Goal: Answer question/provide support: Share knowledge or assist other users

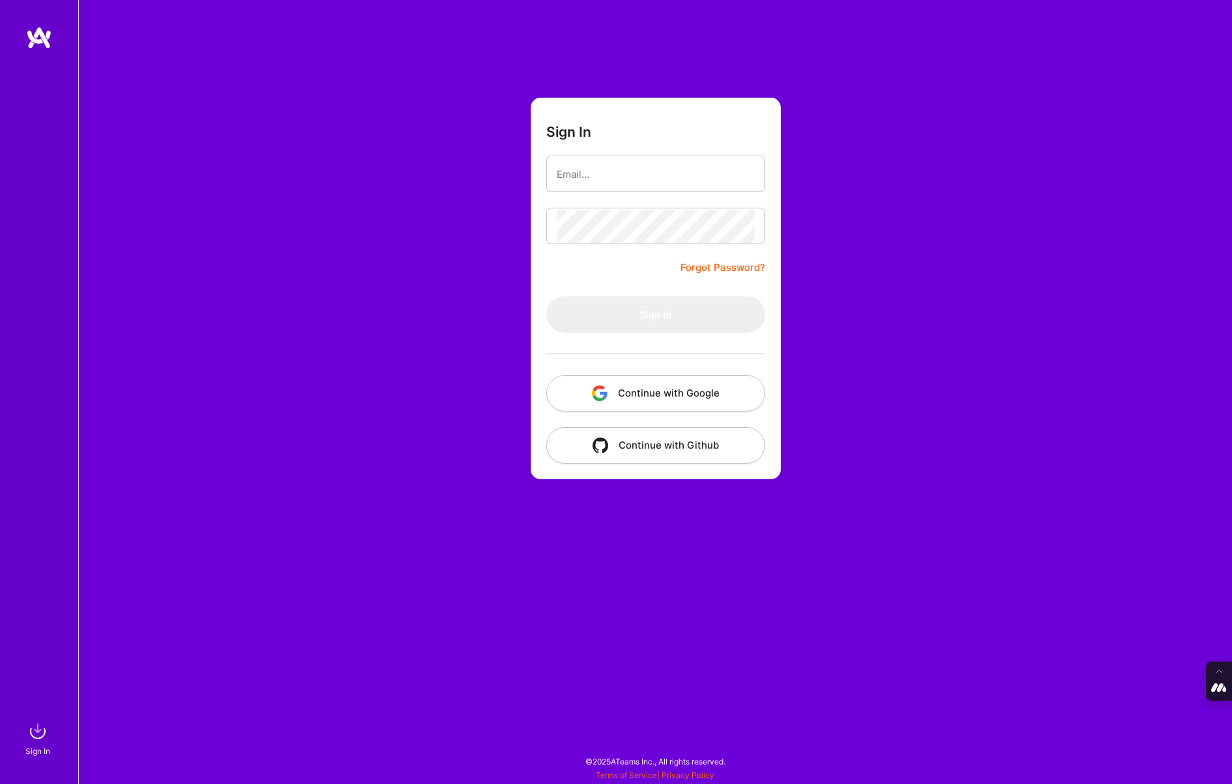
click at [629, 389] on button "Continue with Google" at bounding box center [655, 393] width 219 height 36
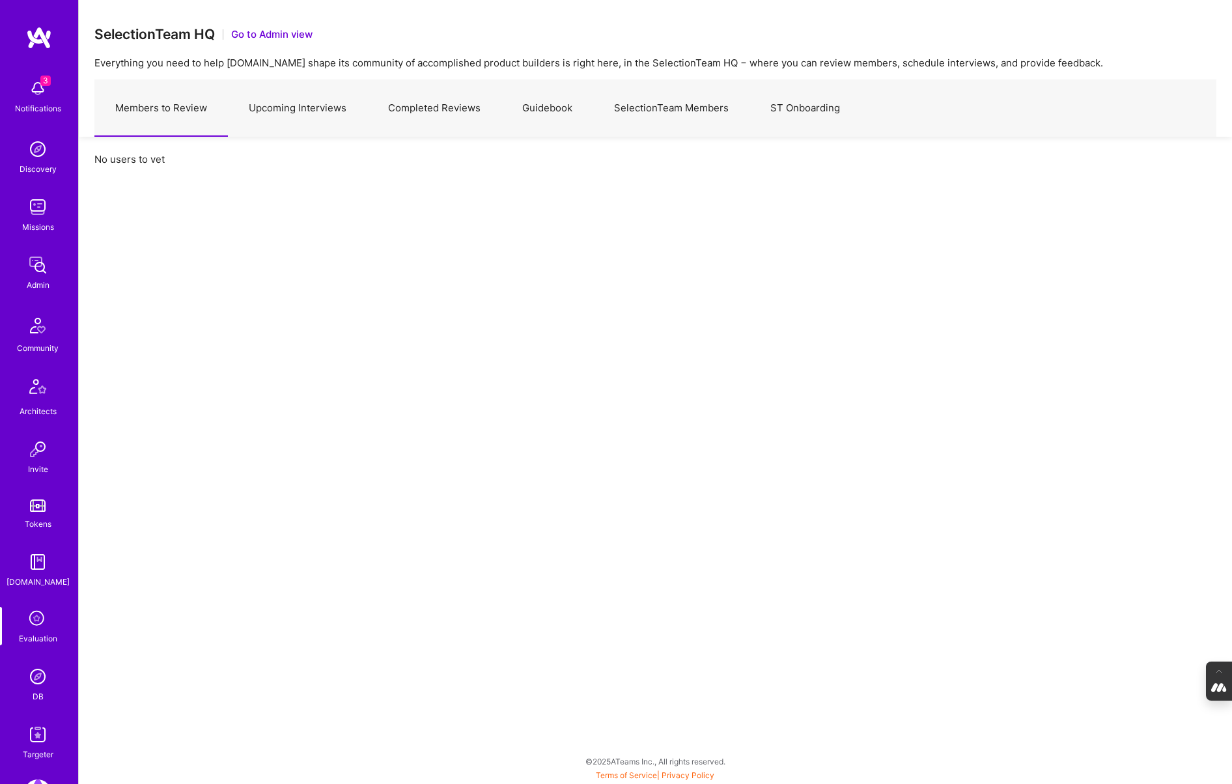
click at [34, 678] on img at bounding box center [38, 676] width 26 height 26
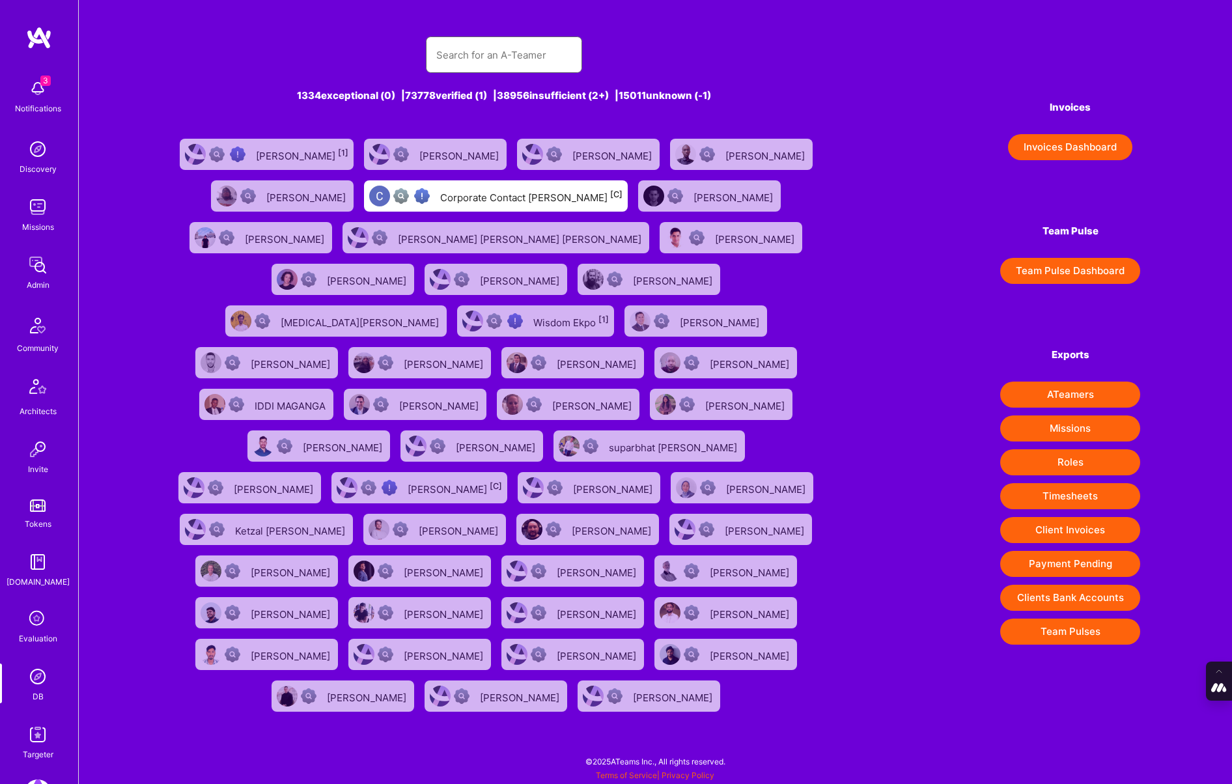
click at [486, 64] on input "text" at bounding box center [503, 54] width 135 height 33
paste input "bruno.ariev@gmail.com"
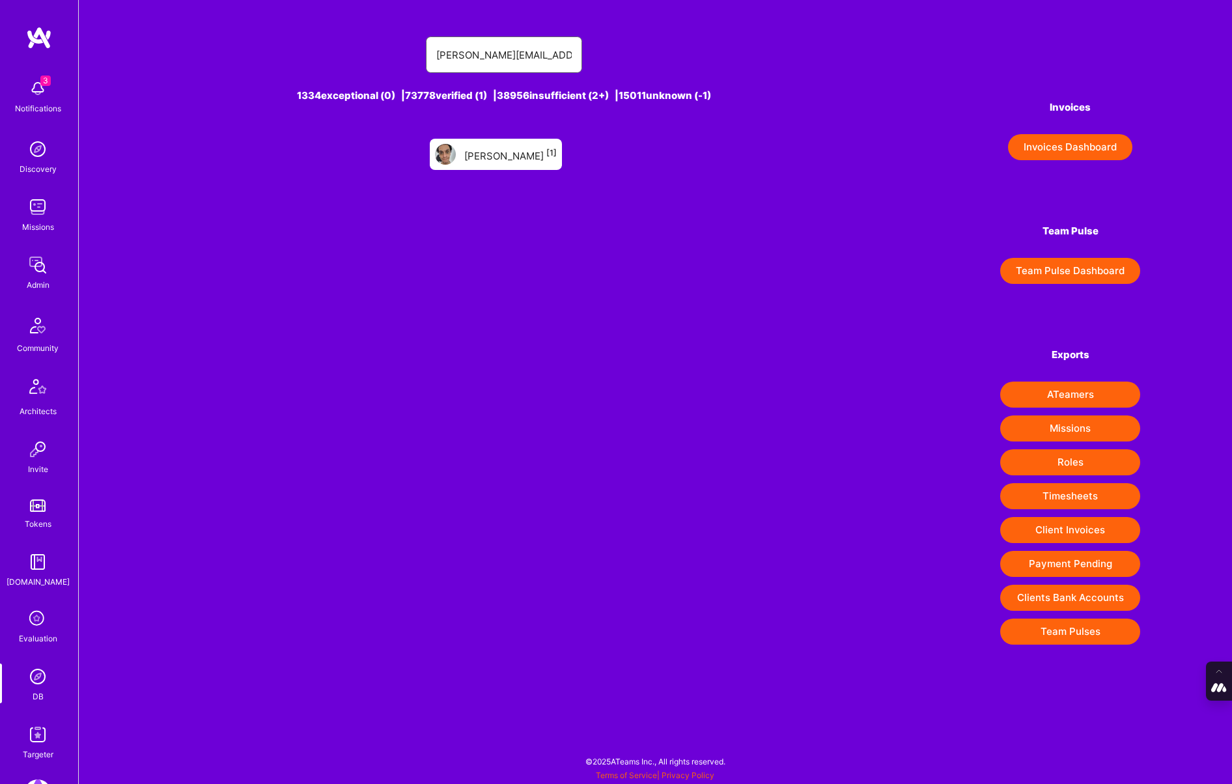
type input "bruno.ariev@gmail.com"
click at [507, 159] on div "Bruno Oliveira [1]" at bounding box center [510, 154] width 92 height 17
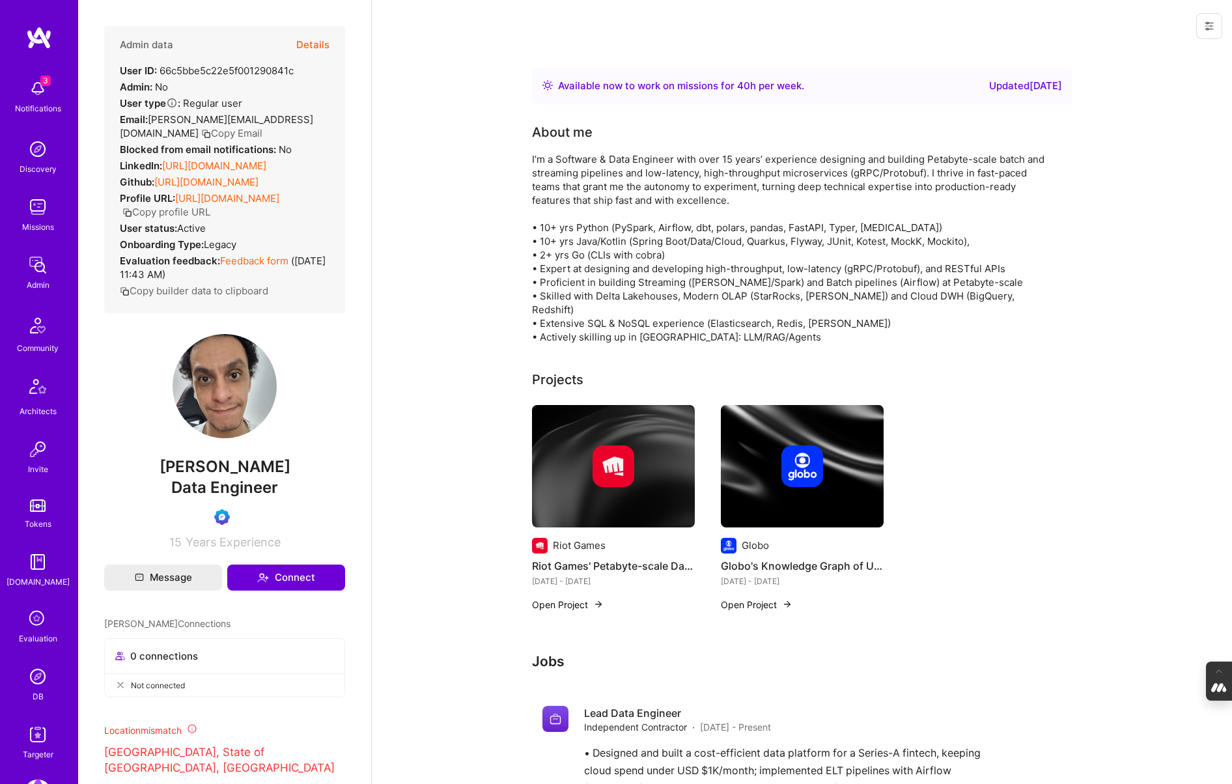
click at [318, 43] on button "Details" at bounding box center [312, 45] width 33 height 38
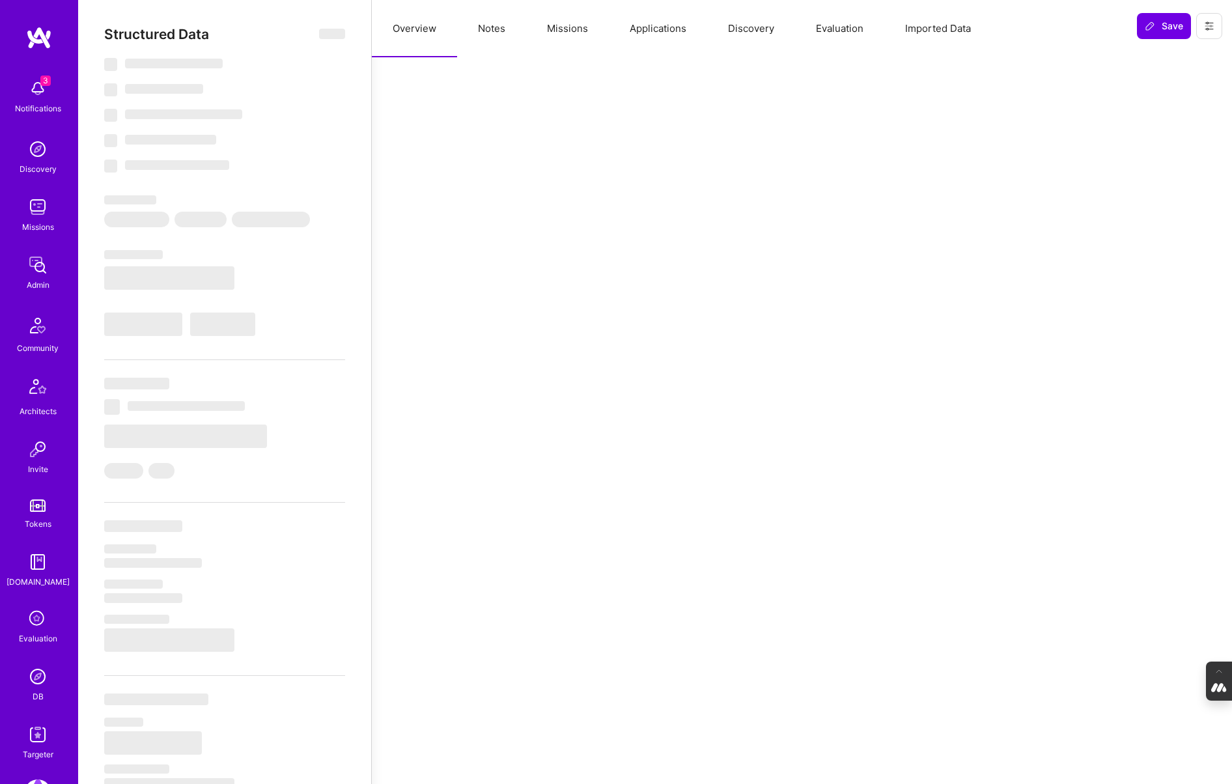
click at [857, 34] on button "Evaluation" at bounding box center [839, 28] width 89 height 57
select select "Right Now"
select select "Verified"
select select "BR"
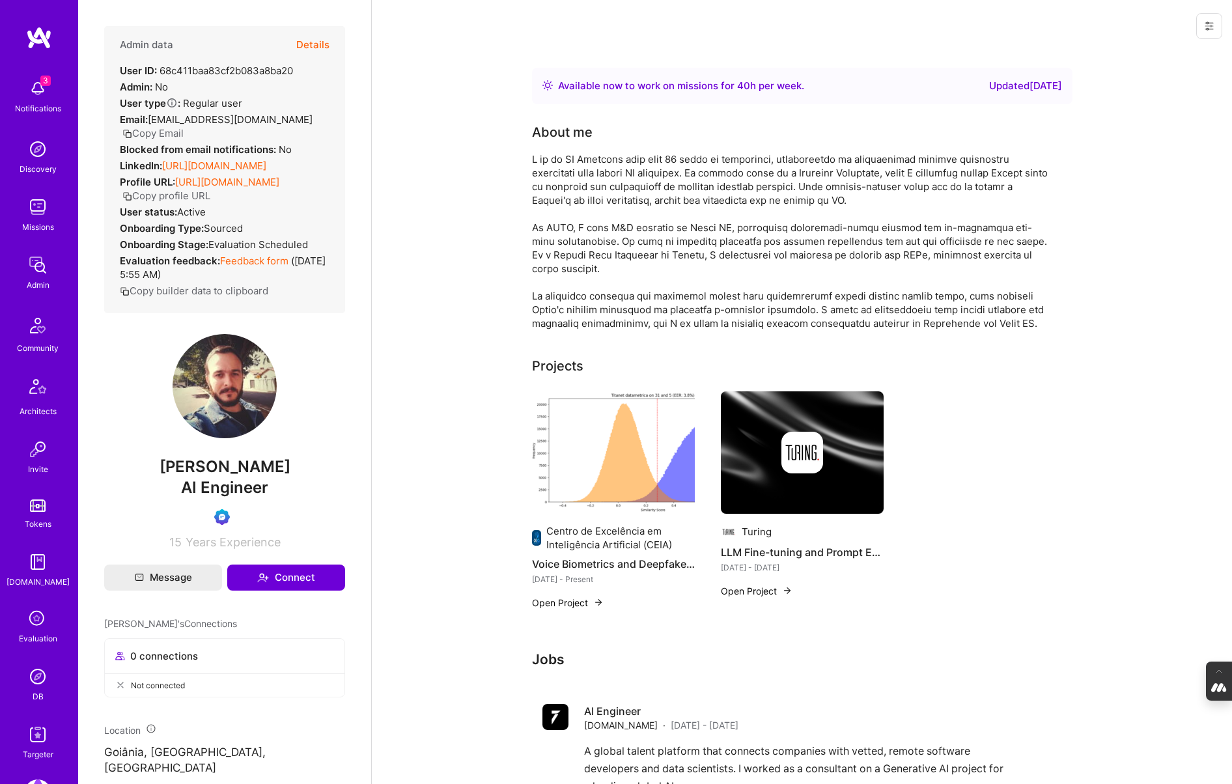
click at [318, 42] on button "Details" at bounding box center [312, 45] width 33 height 38
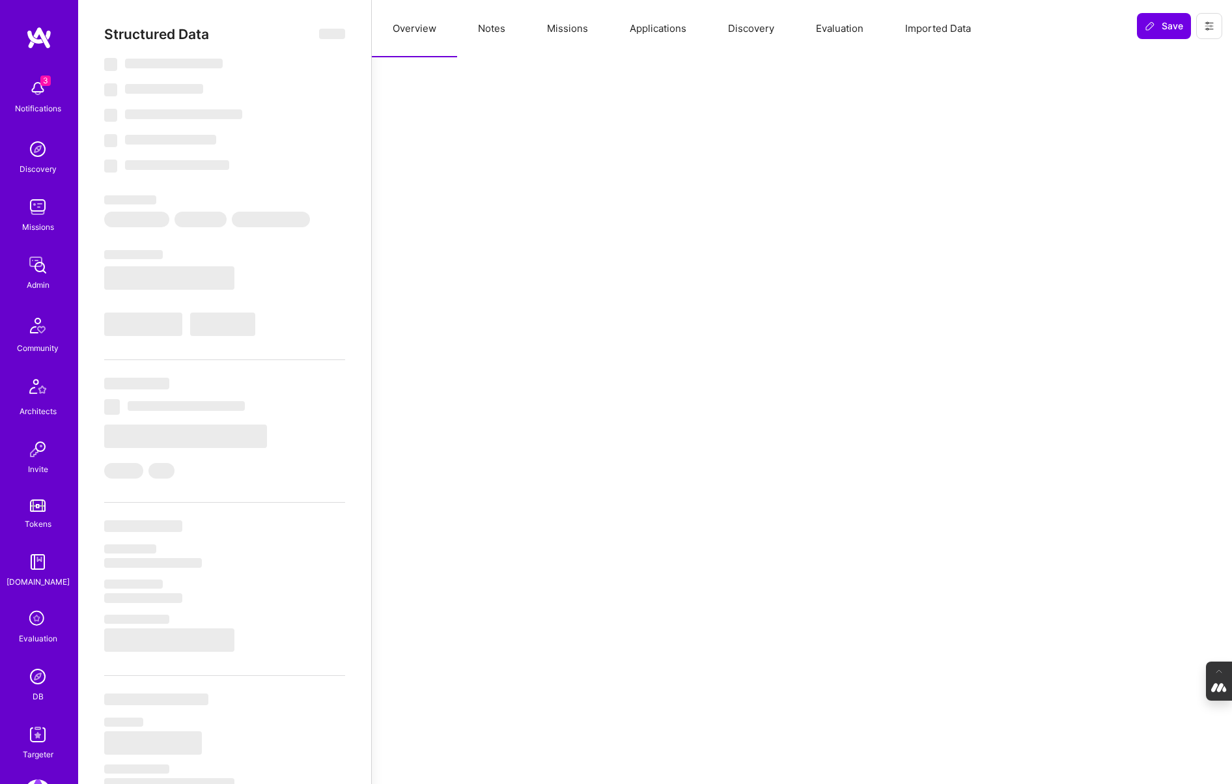
select select "Right Now"
select select "Verified"
select select "BR"
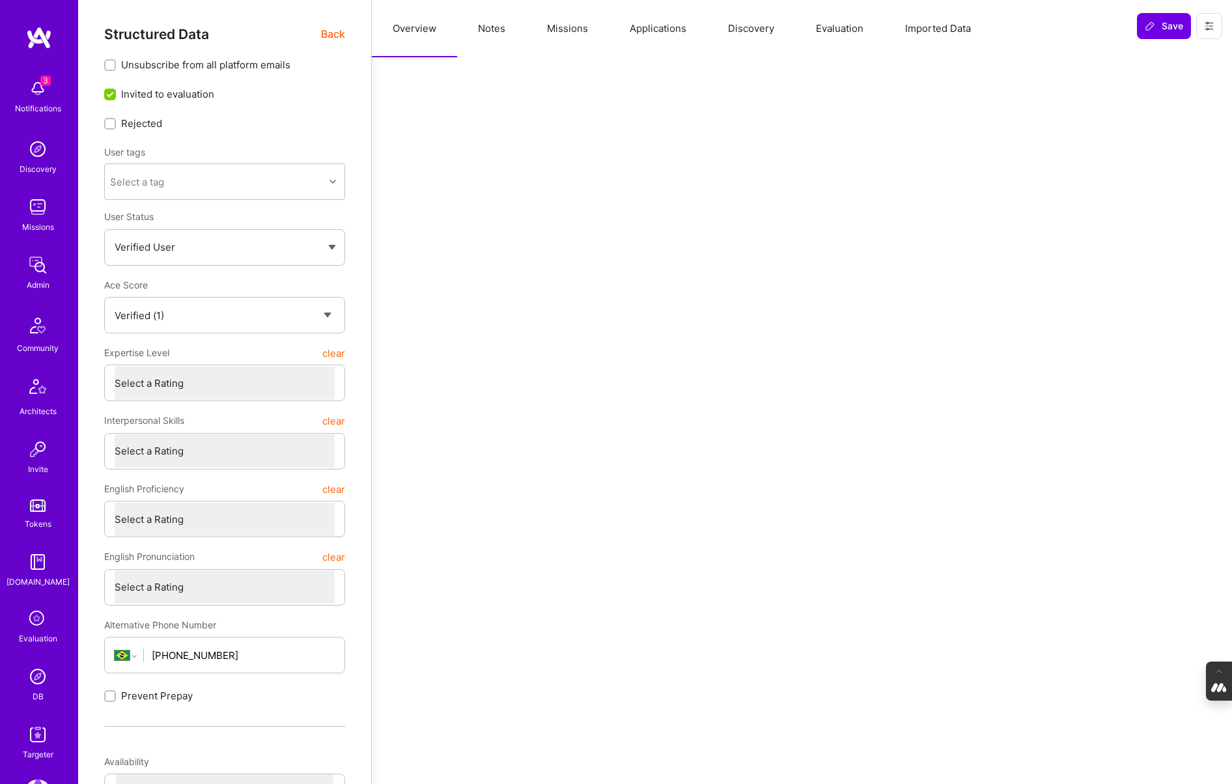
click at [829, 29] on button "Evaluation" at bounding box center [839, 28] width 89 height 57
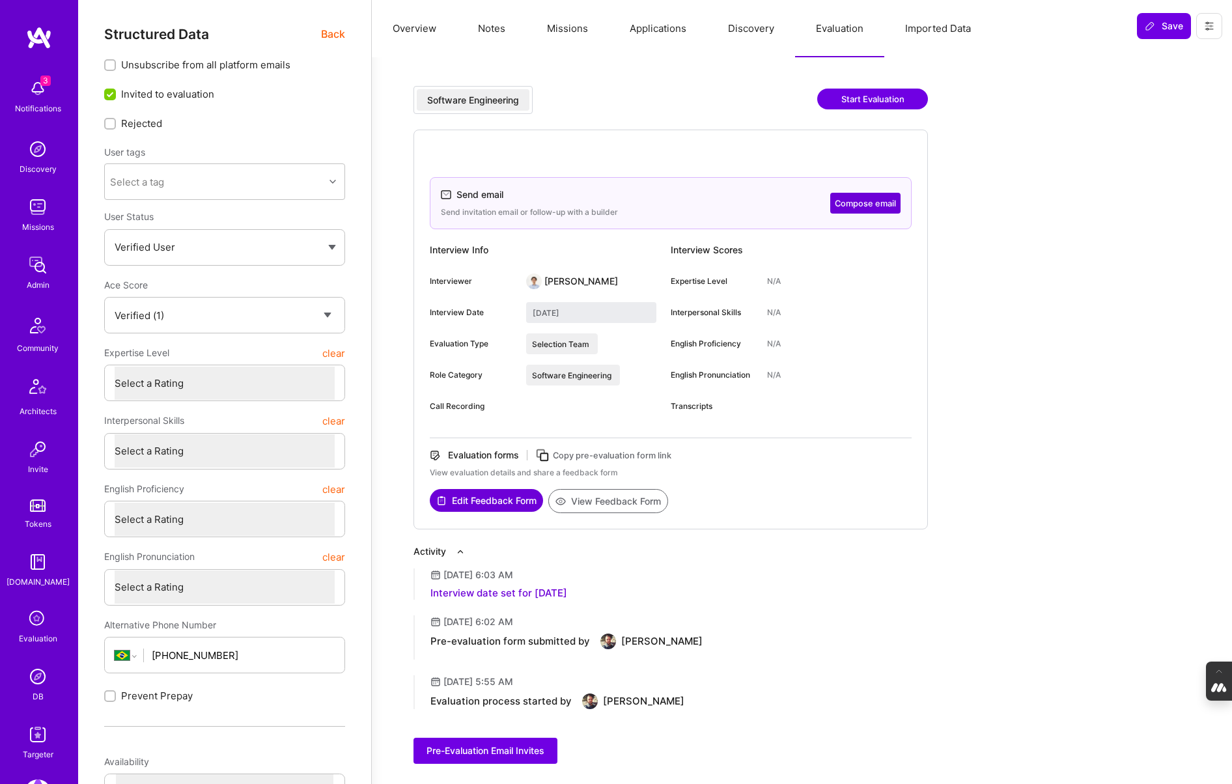
click at [413, 31] on button "Overview" at bounding box center [414, 28] width 85 height 57
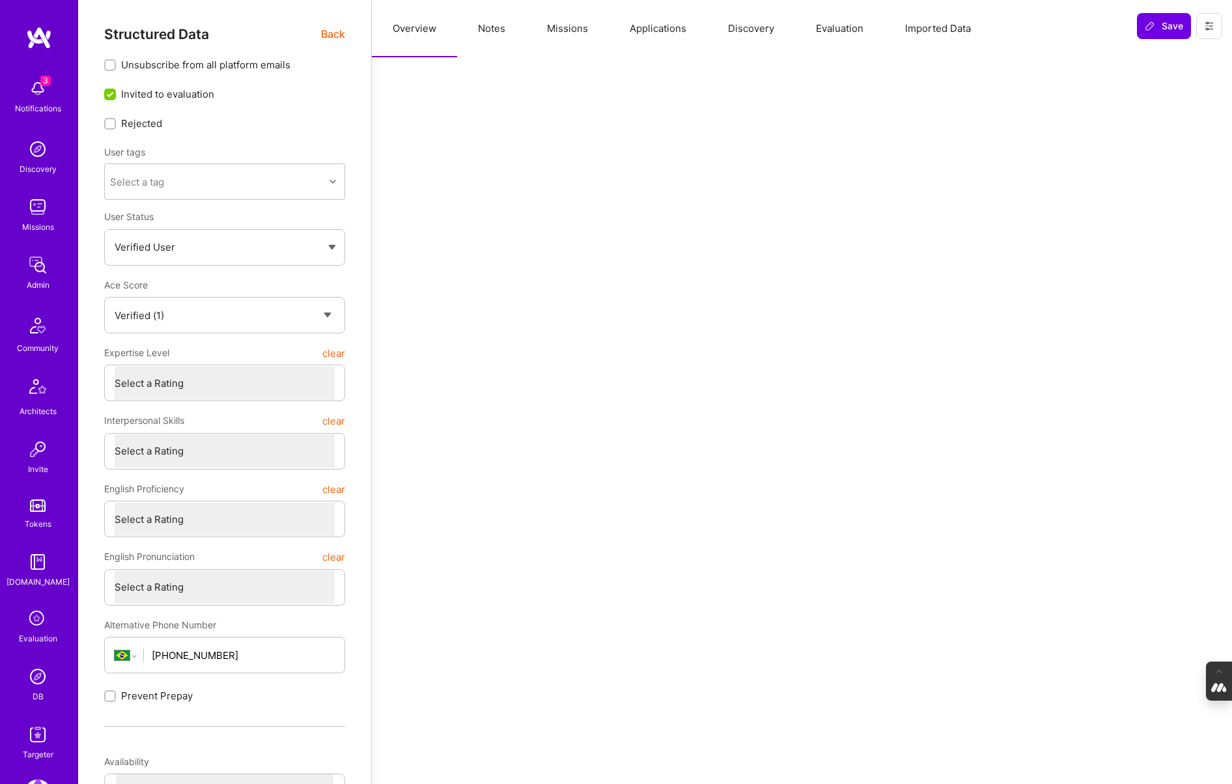
click at [324, 33] on span "Back" at bounding box center [333, 34] width 24 height 16
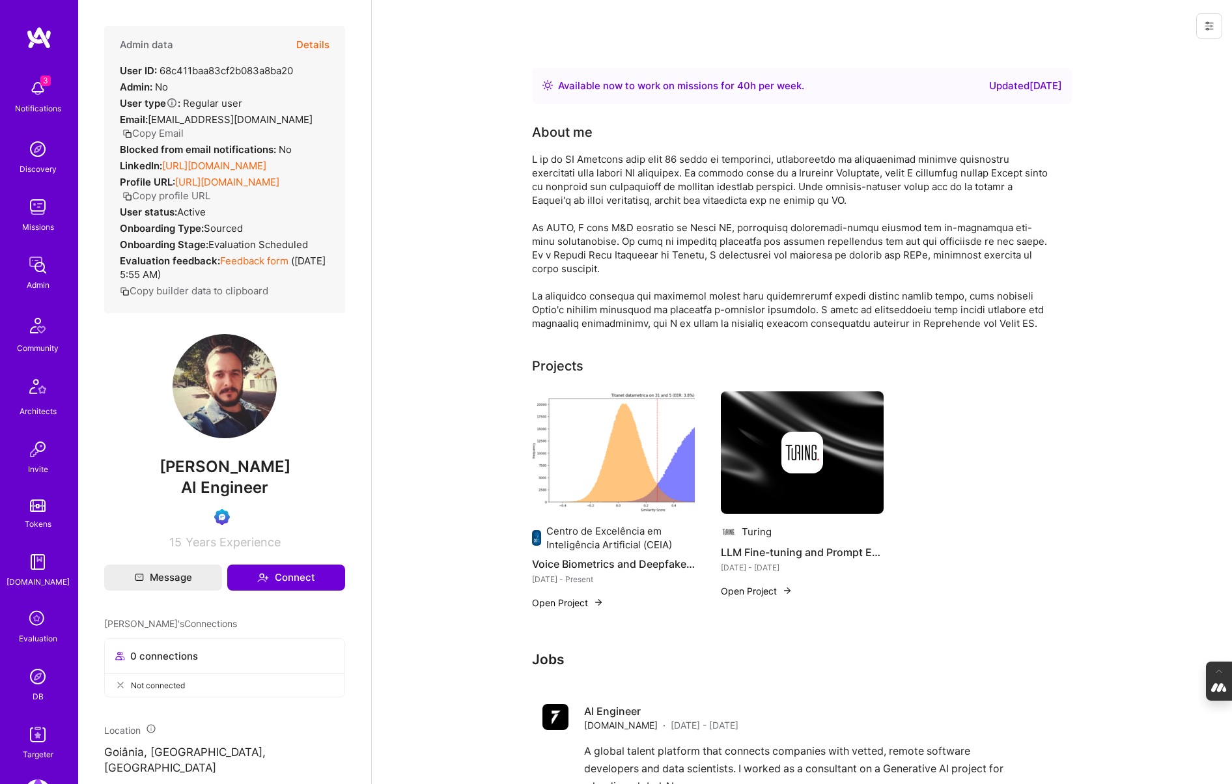
click at [184, 126] on button "Copy Email" at bounding box center [152, 133] width 61 height 14
click at [36, 618] on icon at bounding box center [37, 619] width 25 height 25
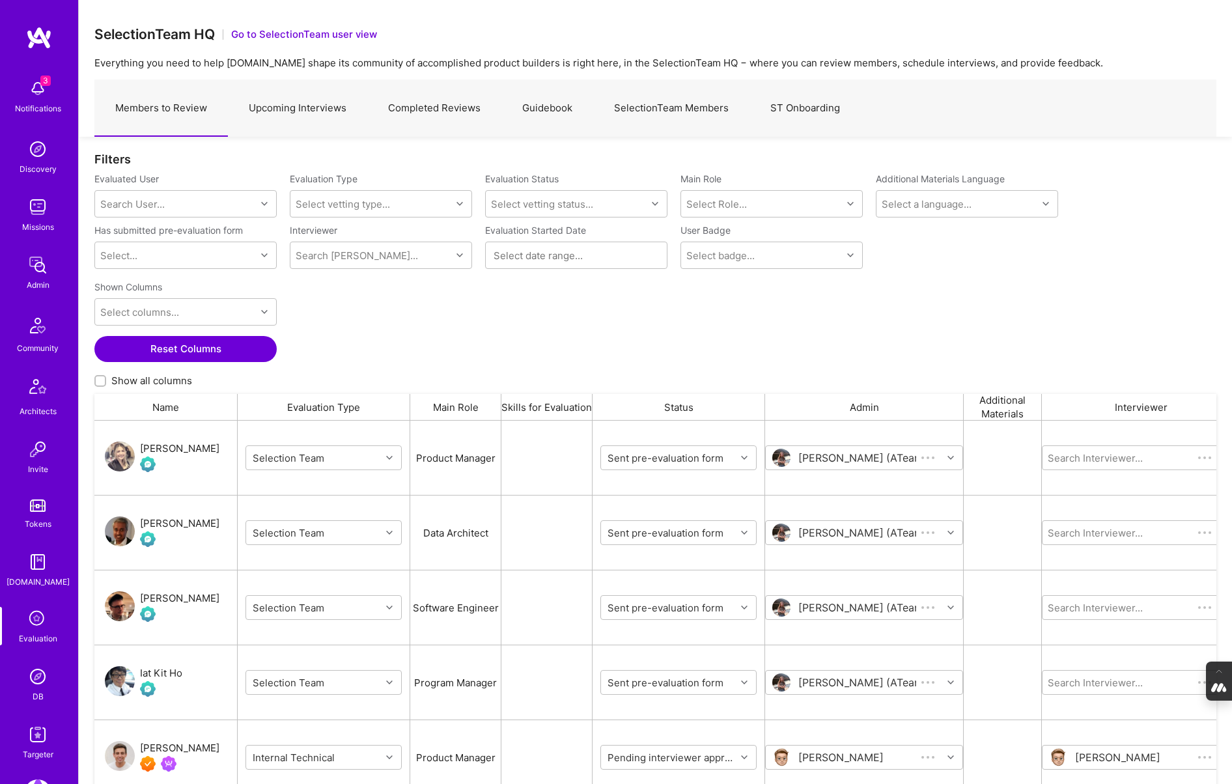
scroll to position [647, 1122]
click at [306, 113] on link "Upcoming Interviews" at bounding box center [297, 108] width 139 height 57
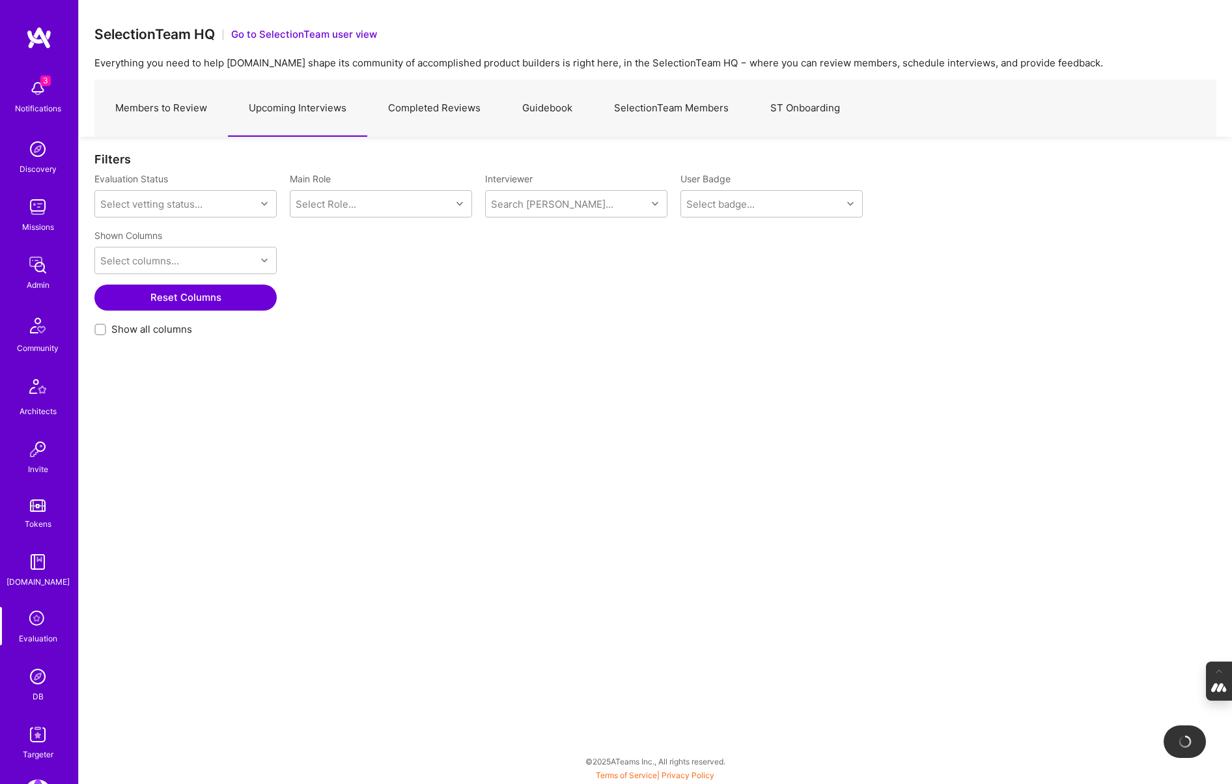
click at [96, 334] on div at bounding box center [100, 330] width 12 height 12
click at [97, 334] on input "Show all columns" at bounding box center [101, 329] width 9 height 9
checkbox input "true"
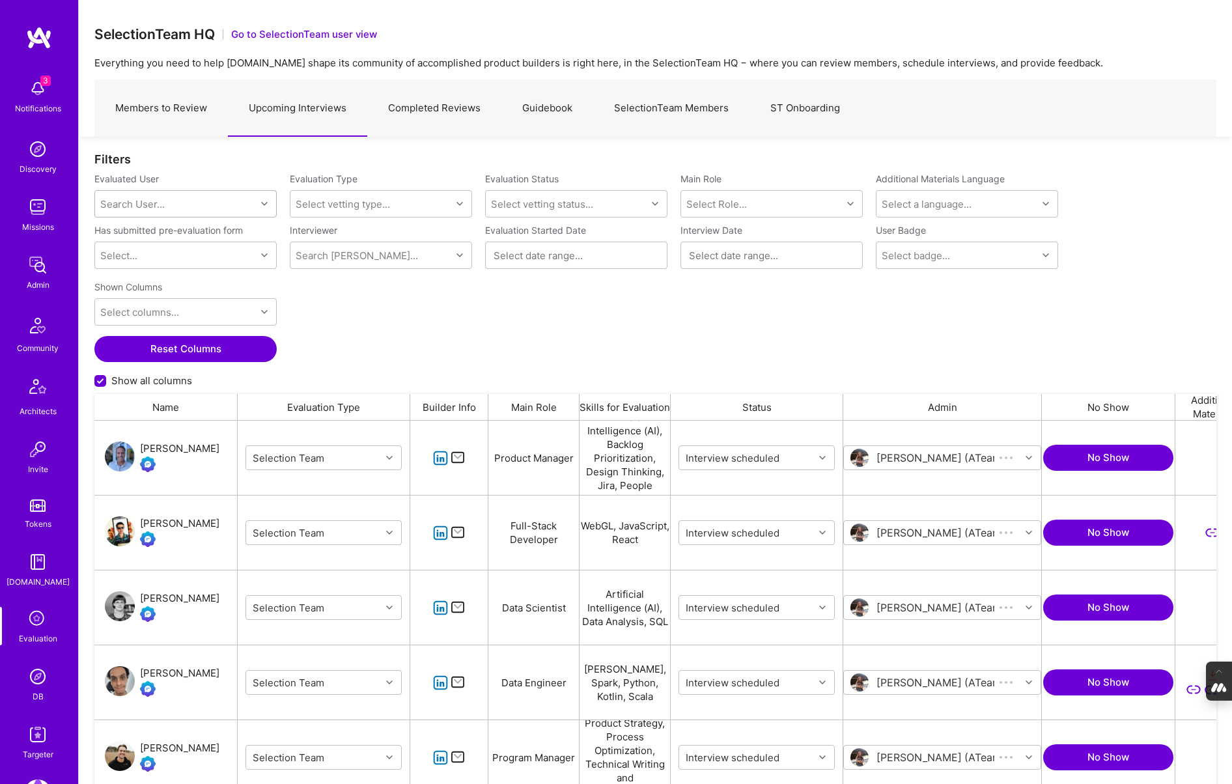
scroll to position [647, 1122]
click at [153, 210] on div "Search User..." at bounding box center [132, 204] width 64 height 14
paste input "rvirgilli@gmail.com"
type input "rvirgilli@gmail.com"
click at [208, 243] on div "RAFAELLO VIRGILLI" at bounding box center [202, 237] width 132 height 14
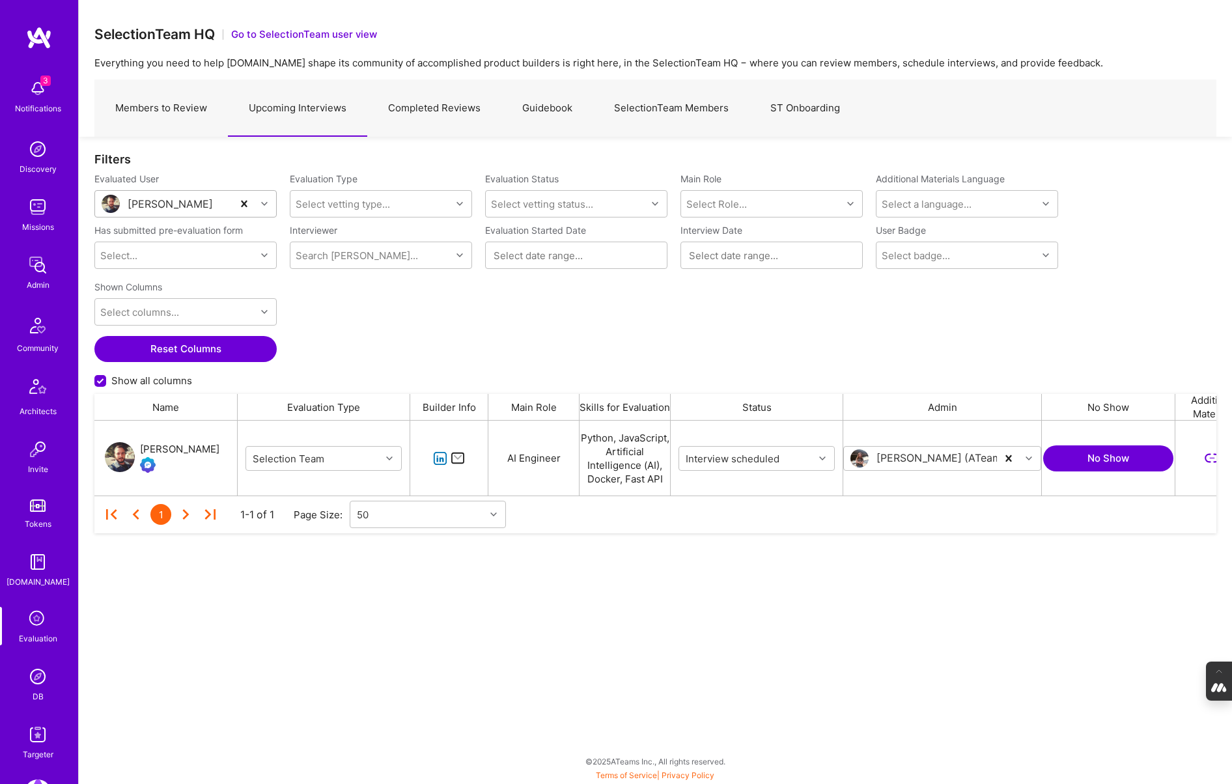
click at [166, 446] on div "RAFAELLO VIRGILLI" at bounding box center [179, 449] width 79 height 16
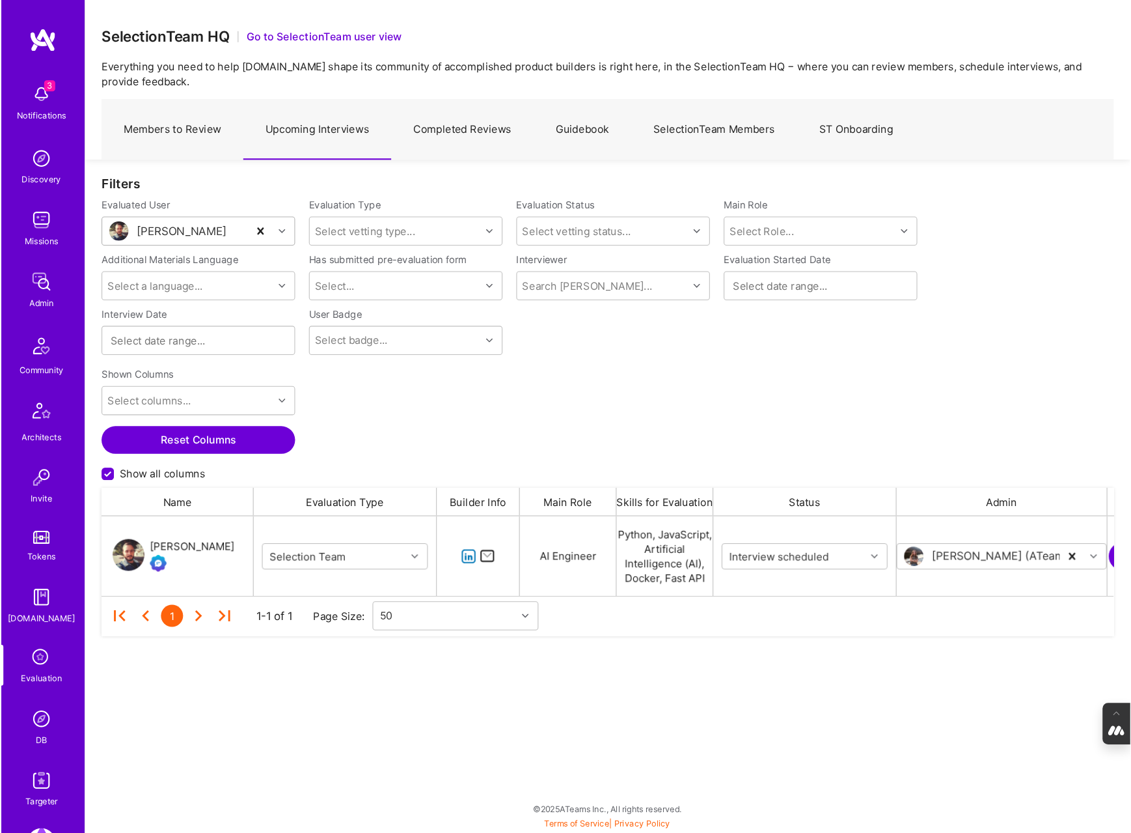
scroll to position [75, 953]
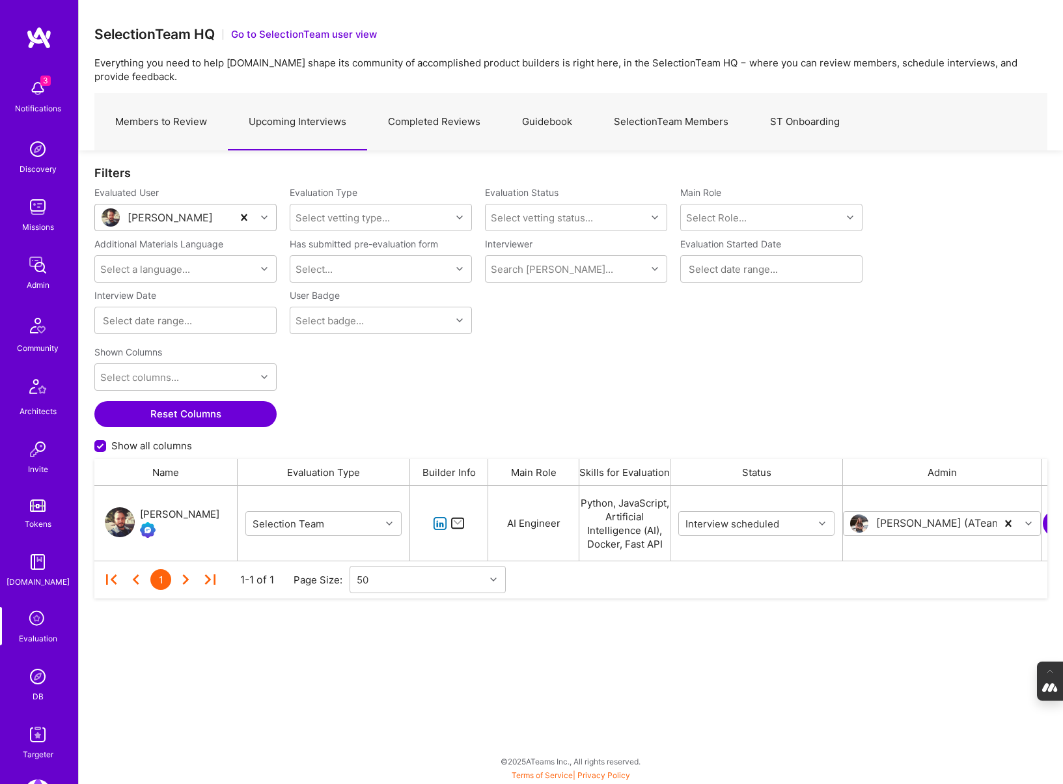
click at [423, 115] on link "Completed Reviews" at bounding box center [434, 122] width 134 height 57
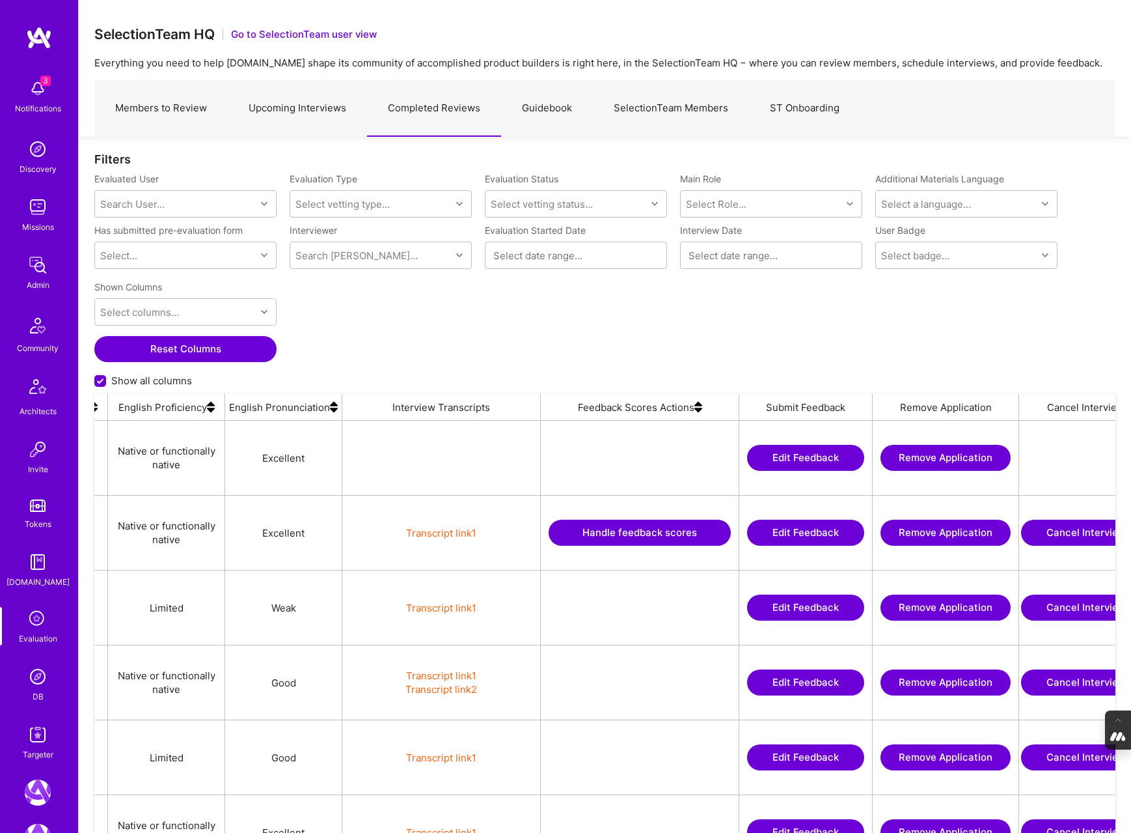
scroll to position [0, 2626]
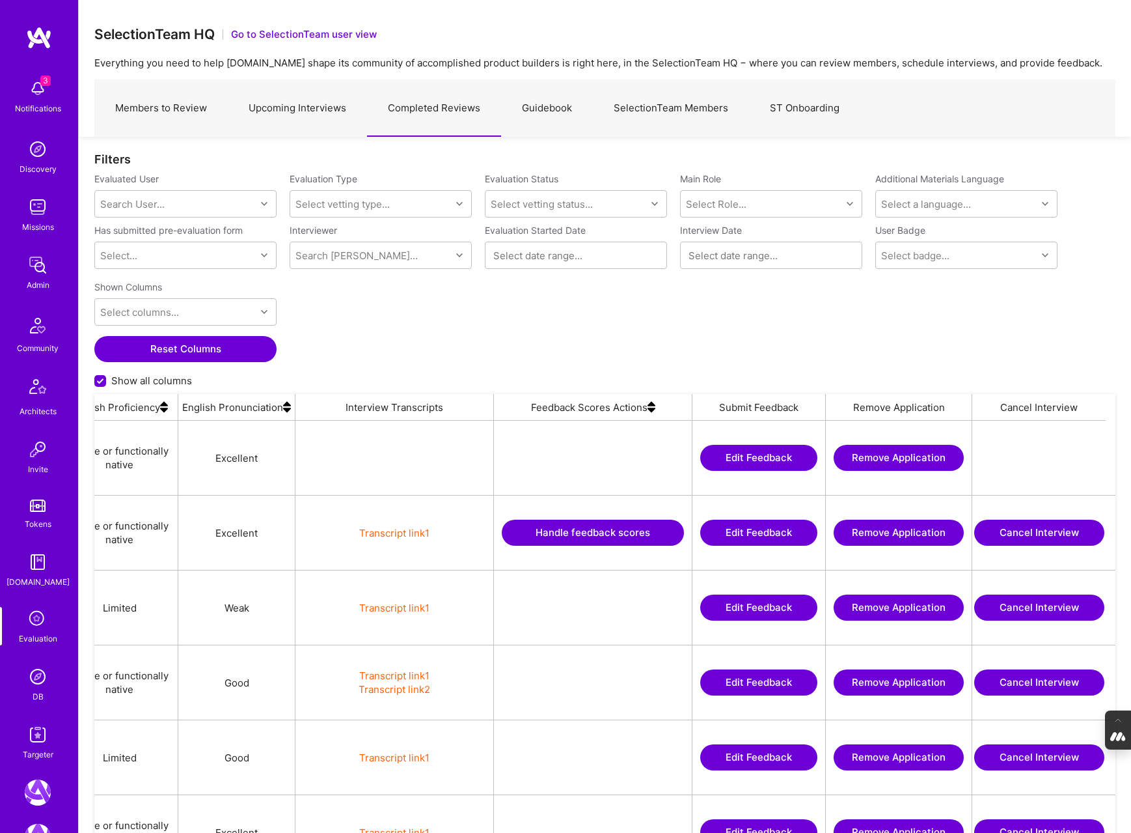
click at [652, 411] on img at bounding box center [652, 407] width 8 height 26
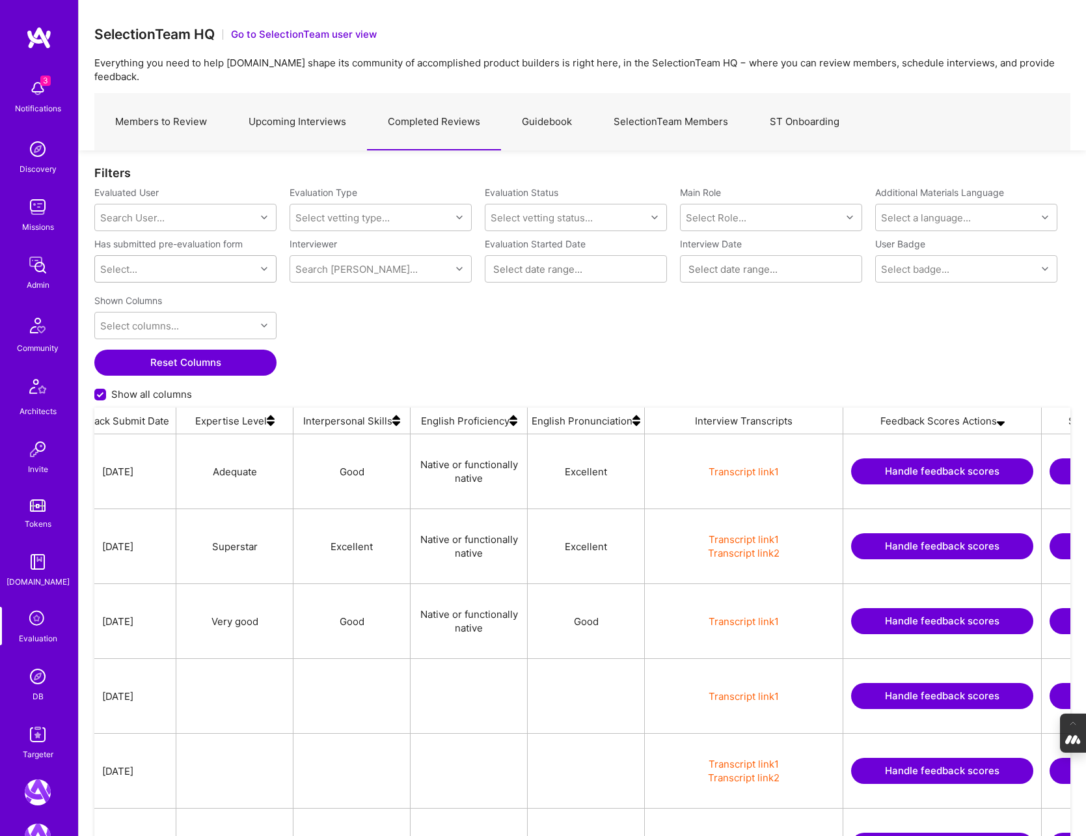
scroll to position [0, 2278]
click at [911, 458] on button "Handle feedback scores" at bounding box center [940, 471] width 182 height 26
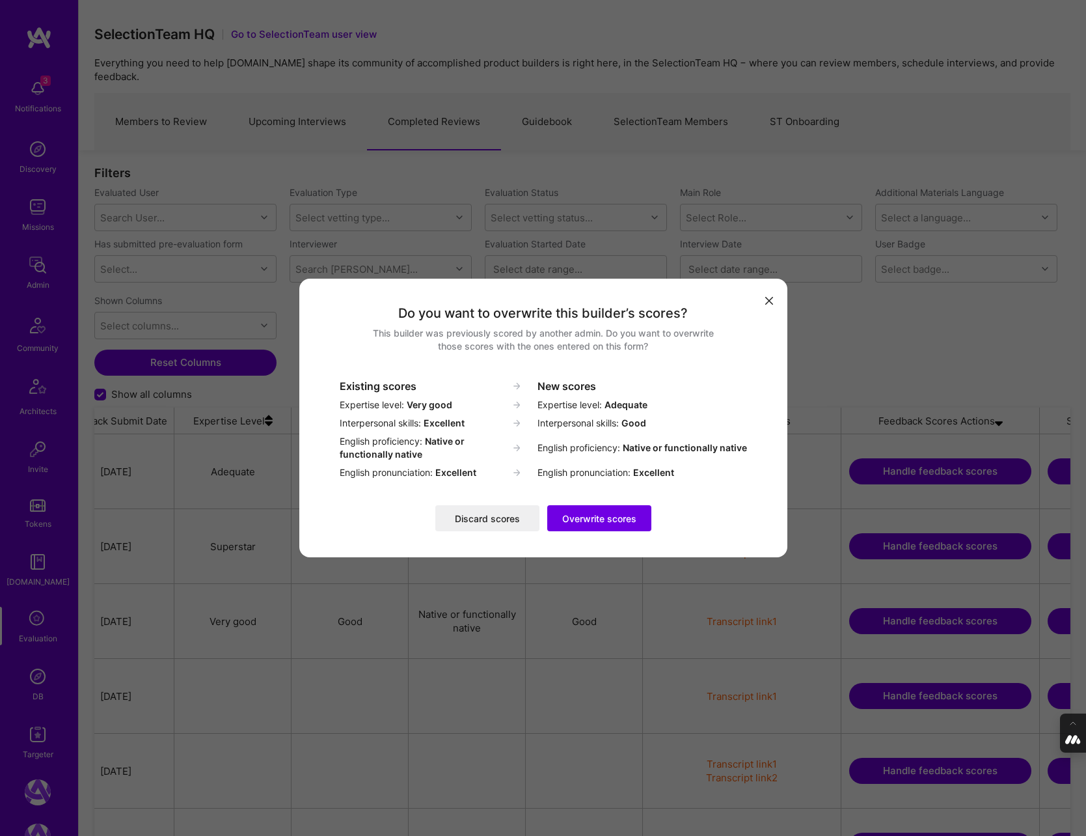
click at [484, 518] on button "Discard scores" at bounding box center [487, 518] width 104 height 26
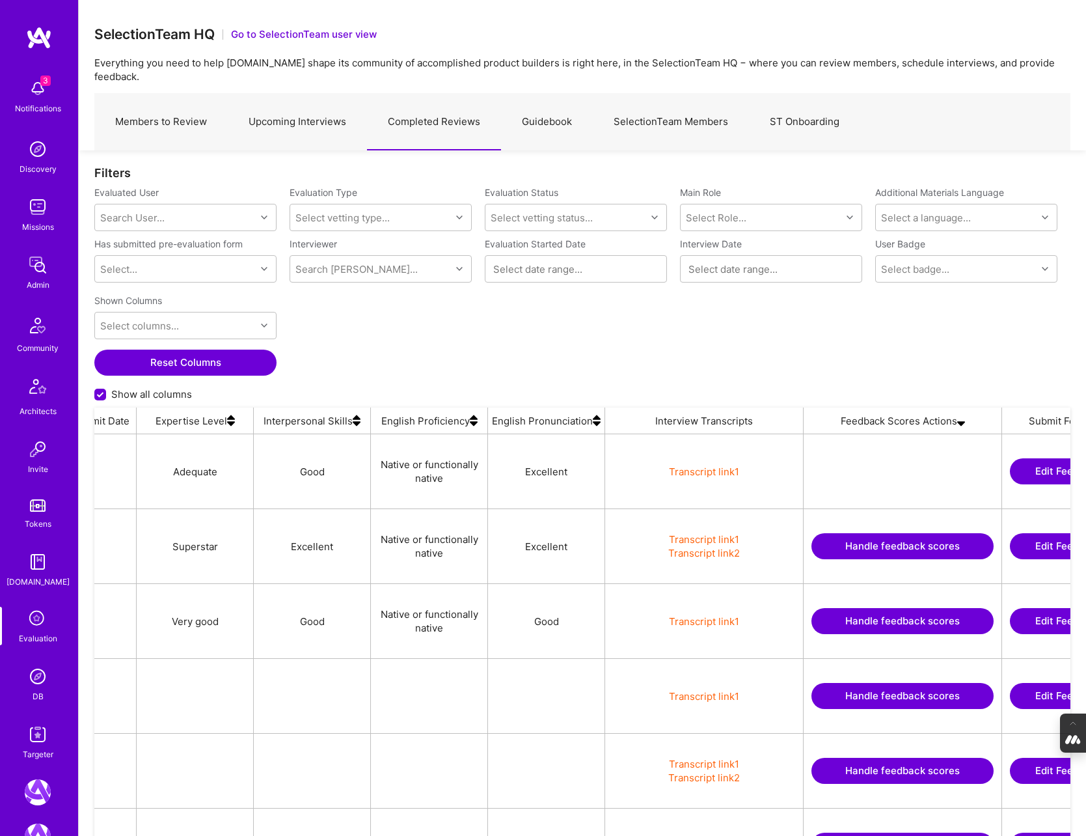
scroll to position [0, 2317]
click at [900, 533] on button "Handle feedback scores" at bounding box center [902, 546] width 182 height 26
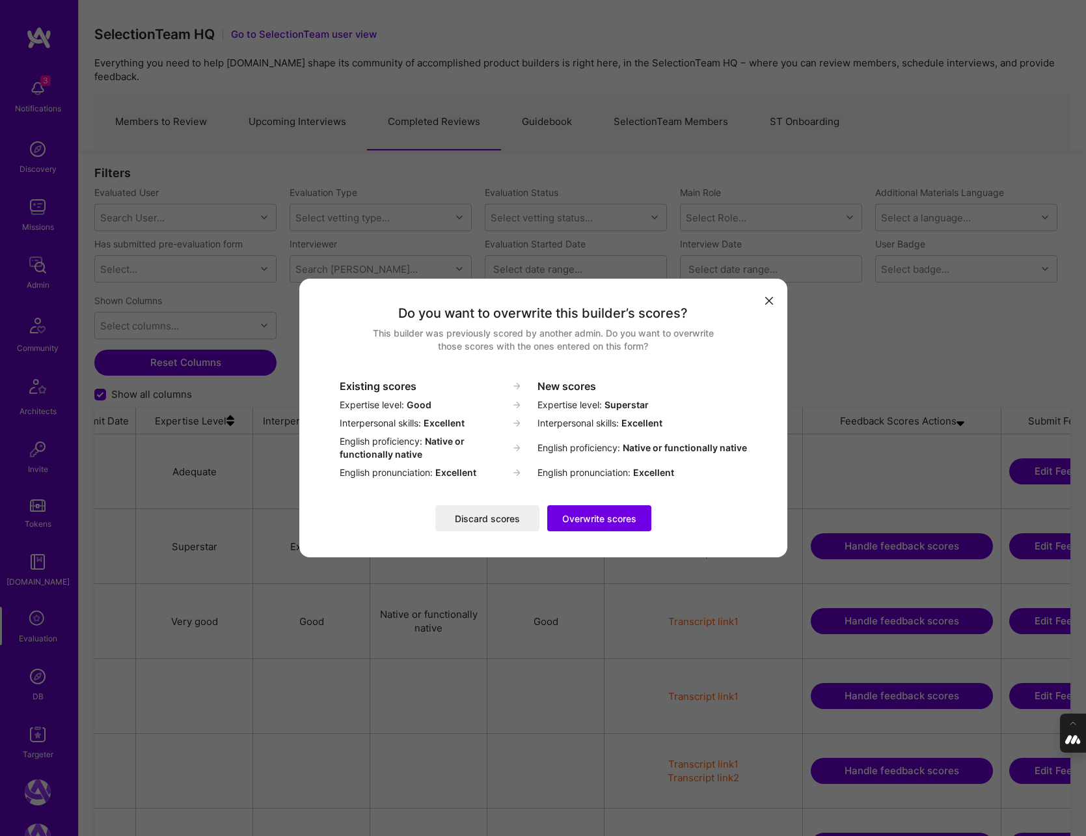
click at [771, 299] on icon "modal" at bounding box center [770, 301] width 8 height 8
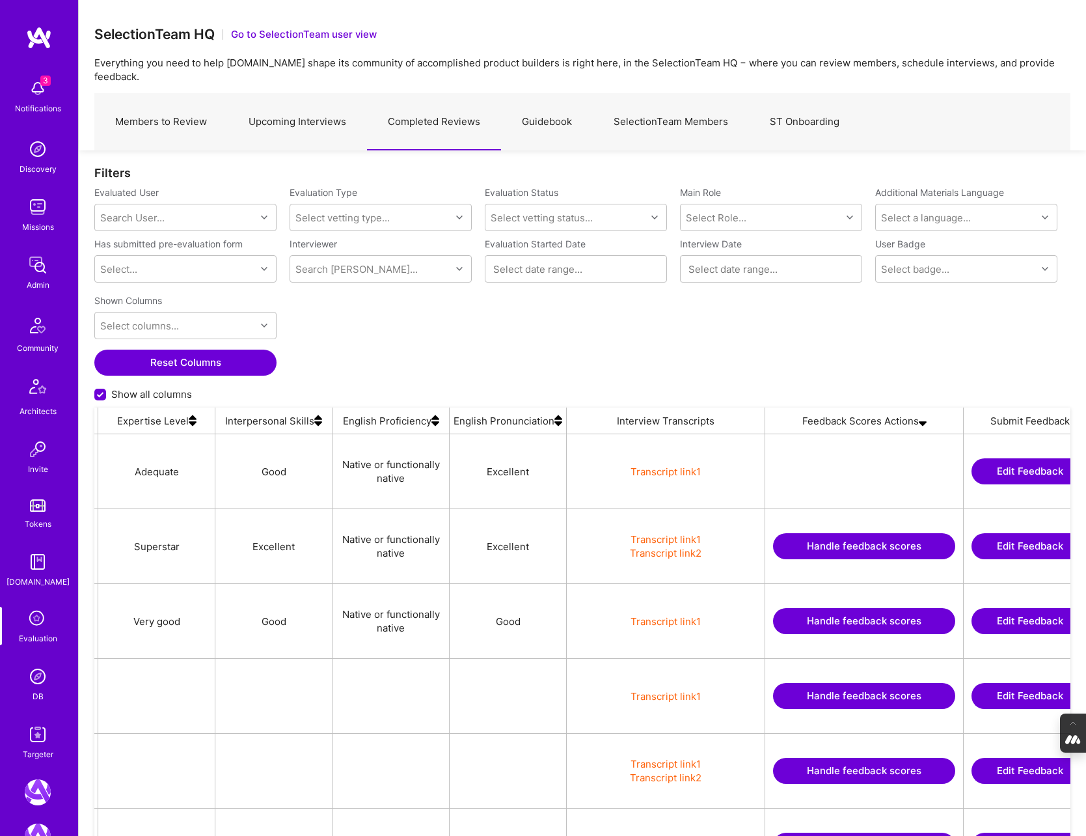
scroll to position [0, 2362]
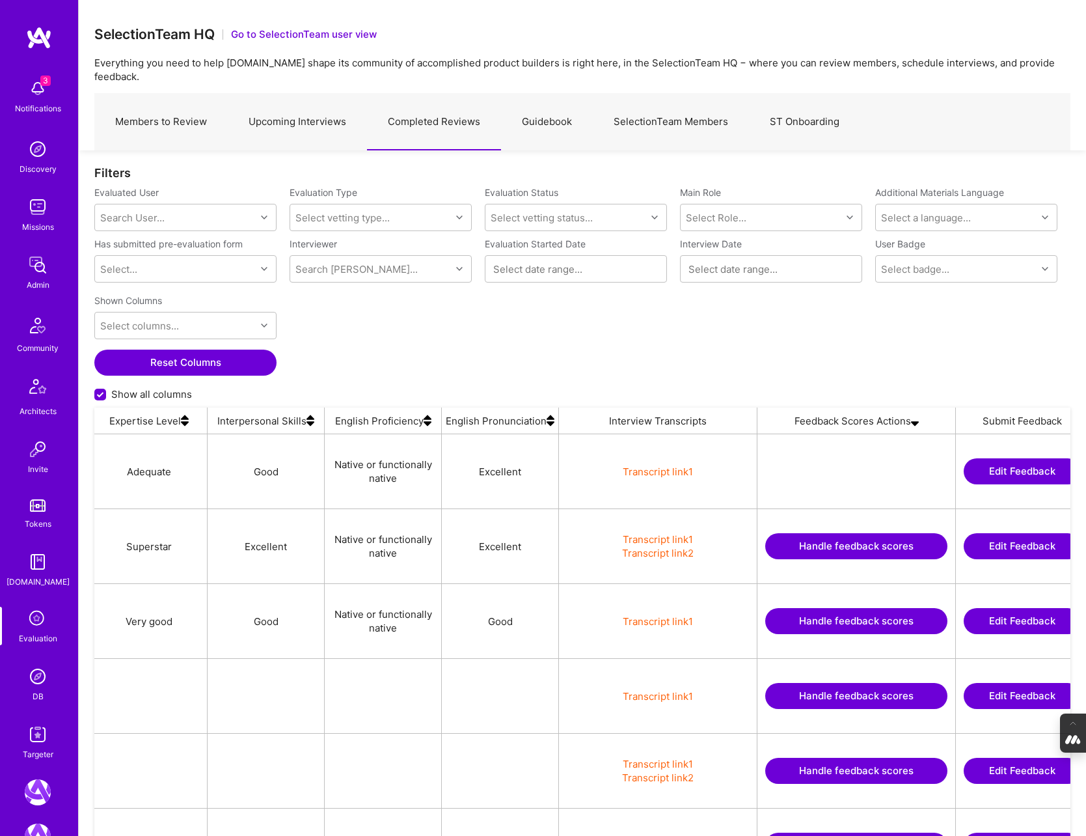
click at [826, 533] on button "Handle feedback scores" at bounding box center [857, 546] width 182 height 26
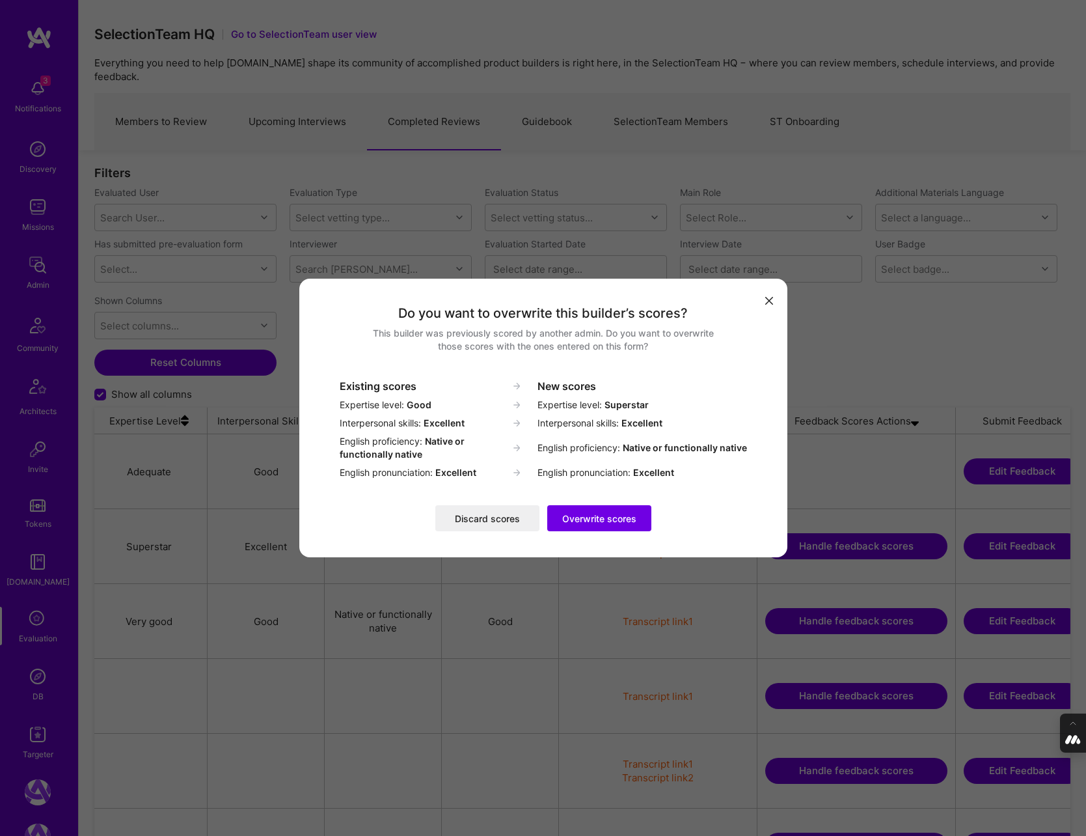
click at [600, 518] on button "Overwrite scores" at bounding box center [599, 518] width 104 height 26
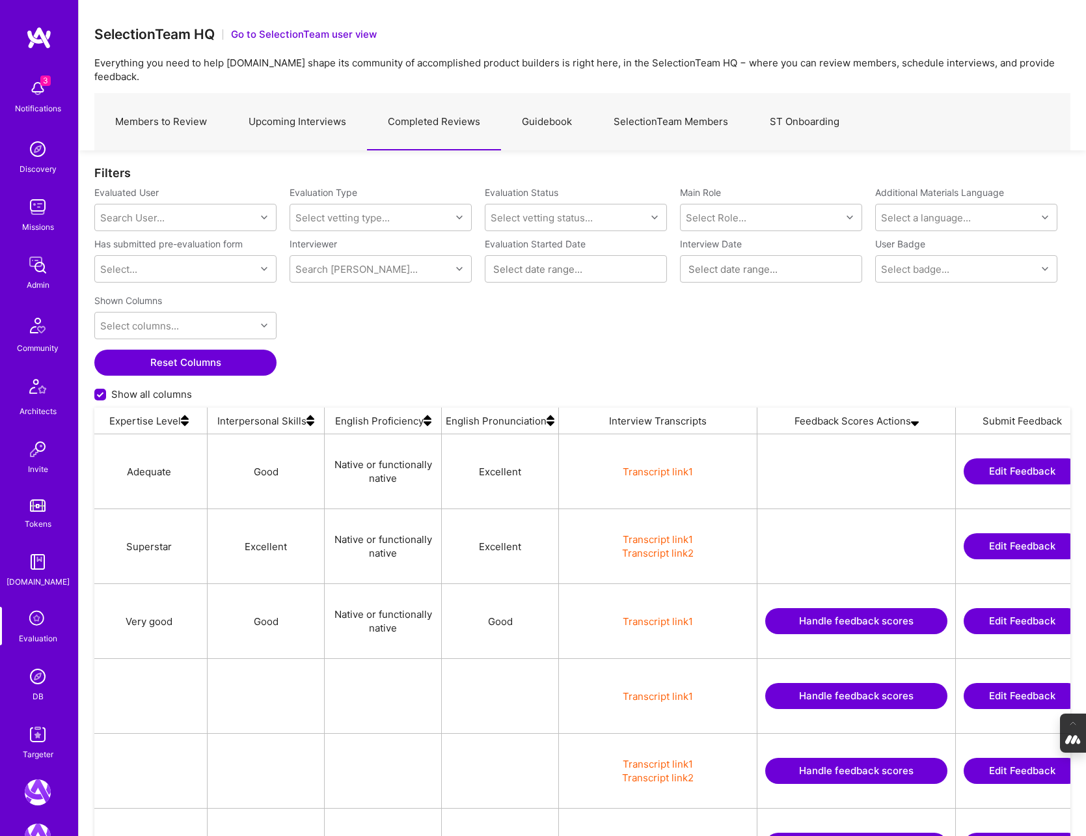
click at [504, 327] on div "Shown Columns Select columns... Reset Columns Show all columns" at bounding box center [582, 348] width 976 height 118
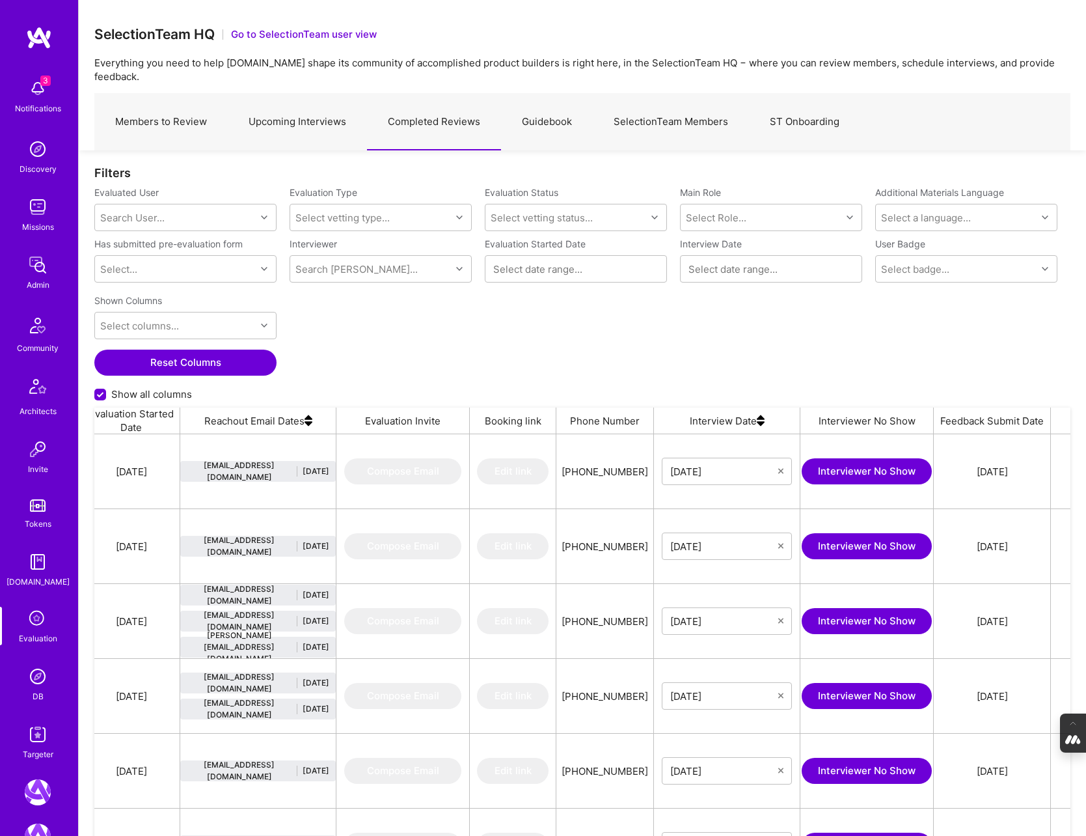
scroll to position [0, 1375]
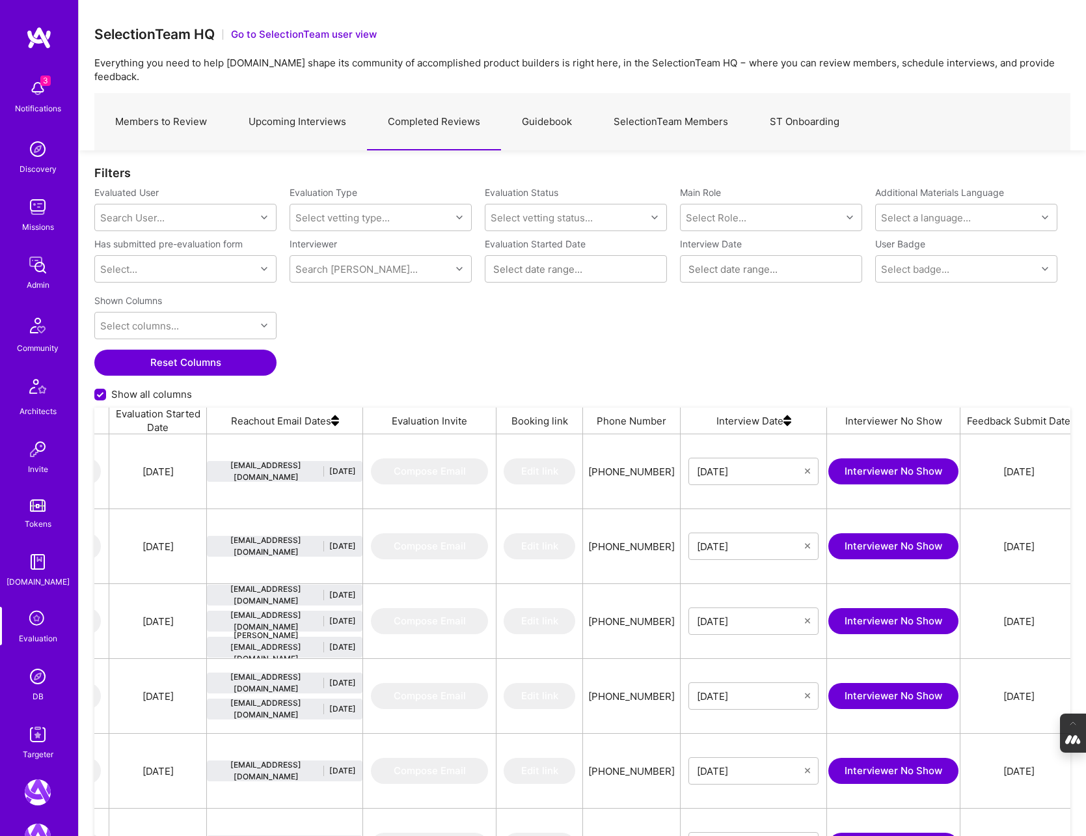
click at [449, 363] on div "Shown Columns Select columns... Reset Columns Show all columns" at bounding box center [582, 348] width 976 height 118
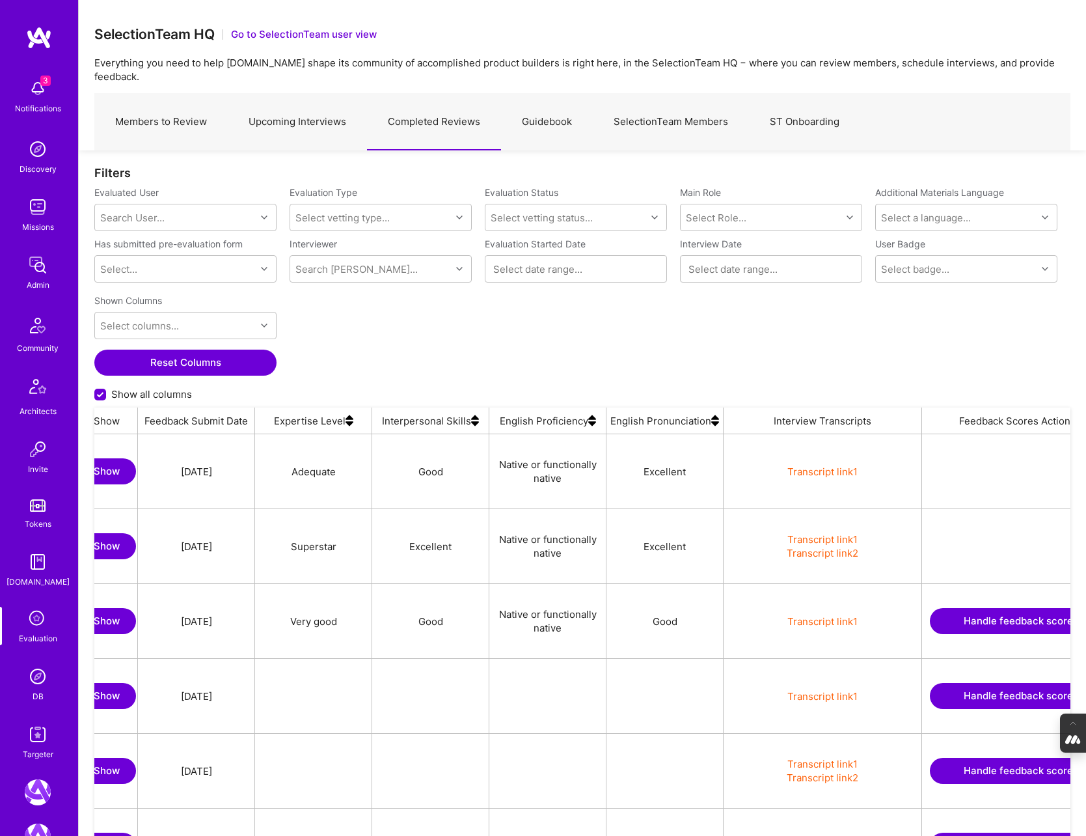
scroll to position [0, 2185]
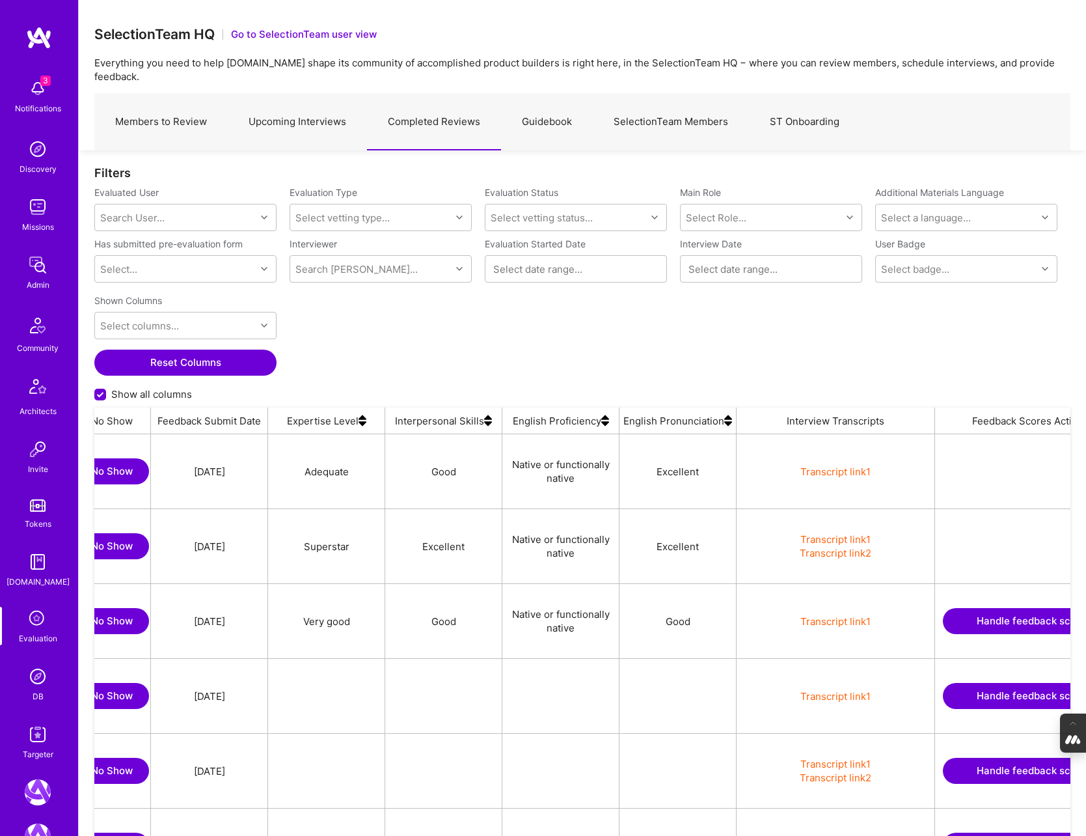
click at [972, 608] on button "Handle feedback scores" at bounding box center [1034, 621] width 182 height 26
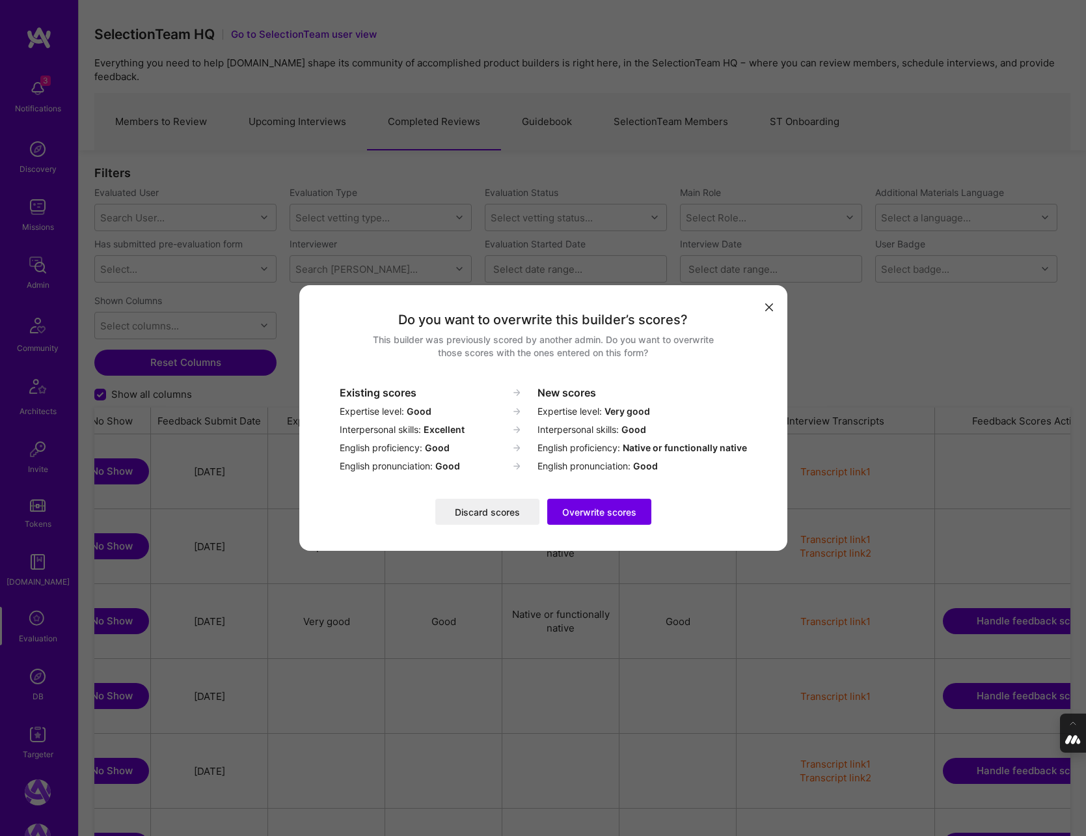
click at [587, 511] on button "Overwrite scores" at bounding box center [599, 512] width 104 height 26
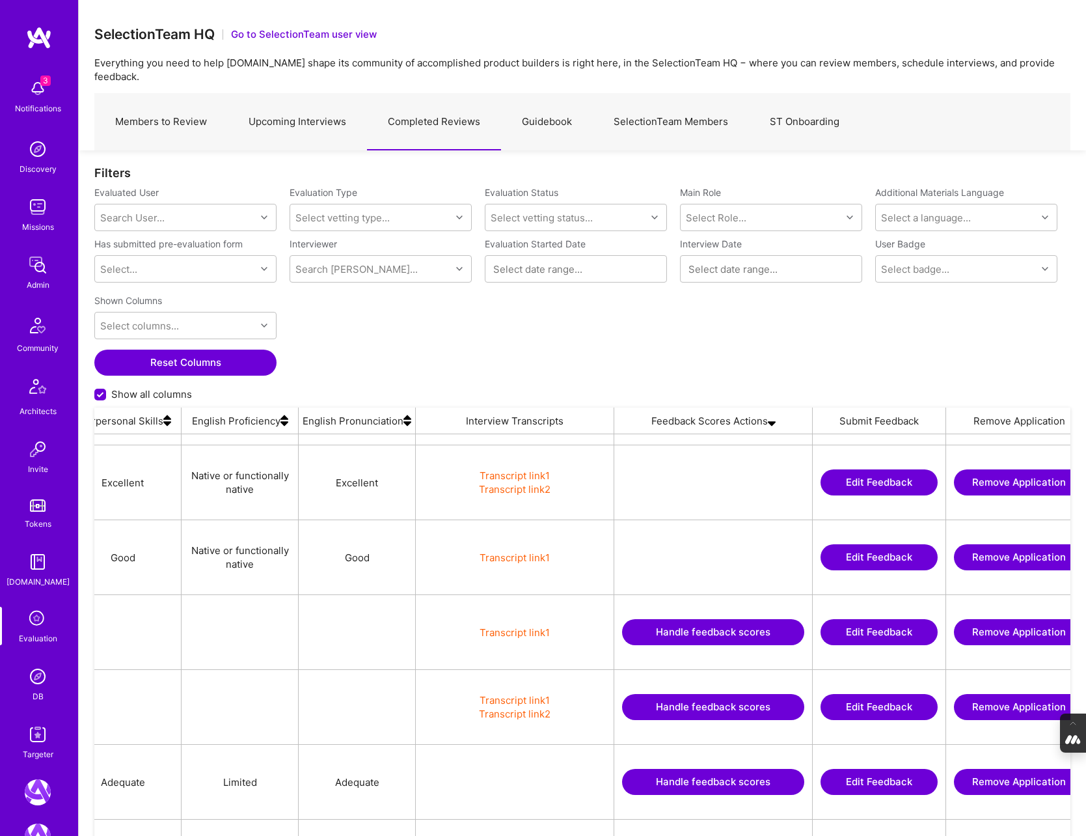
scroll to position [0, 2509]
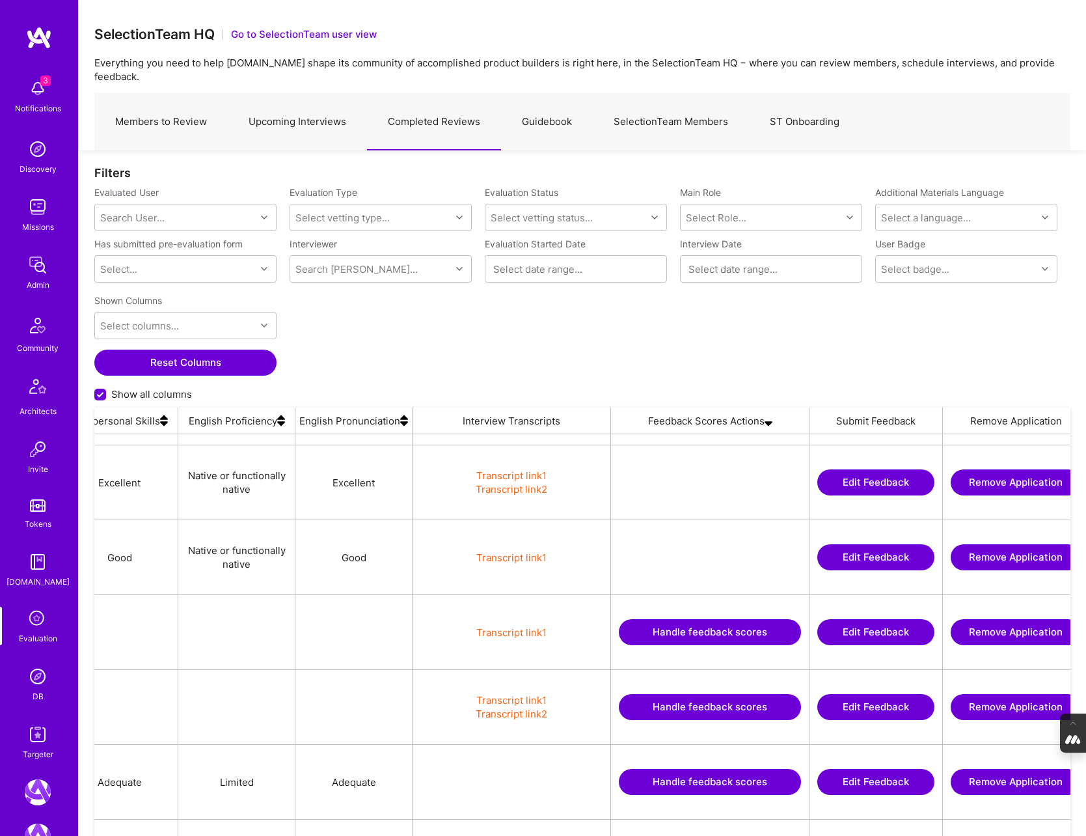
click at [696, 619] on button "Handle feedback scores" at bounding box center [710, 632] width 182 height 26
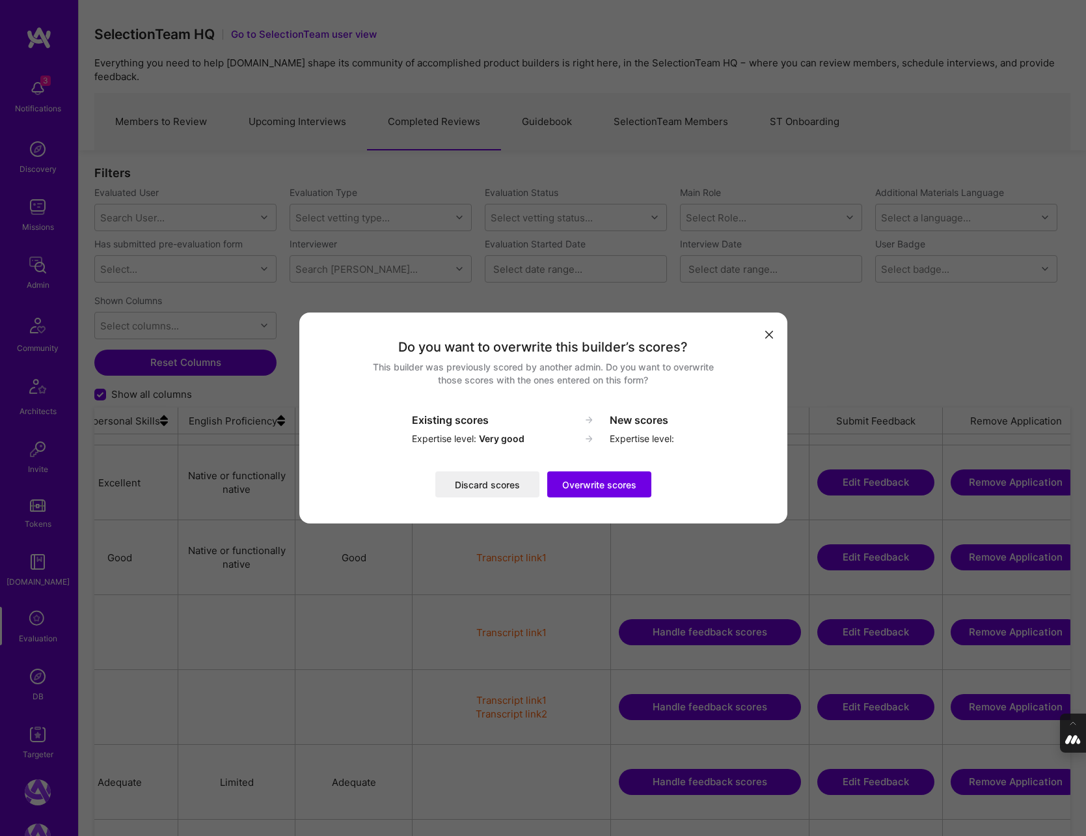
click at [770, 334] on icon "modal" at bounding box center [770, 335] width 8 height 8
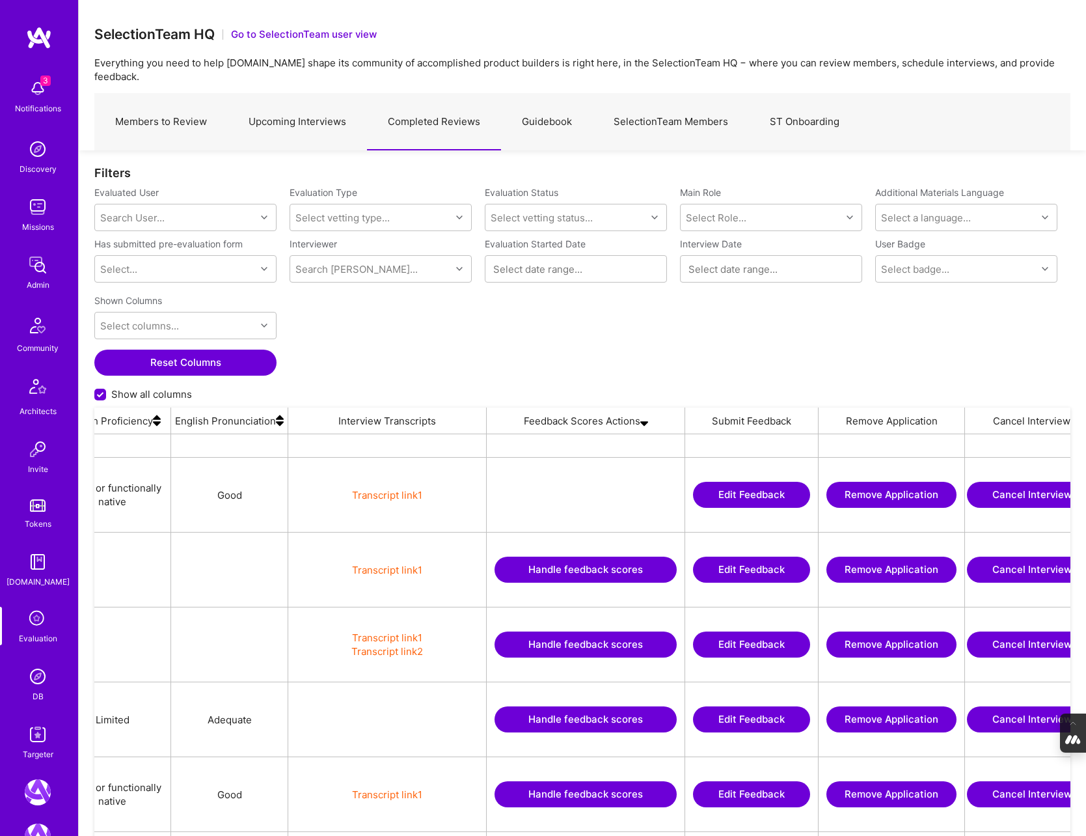
scroll to position [0, 2671]
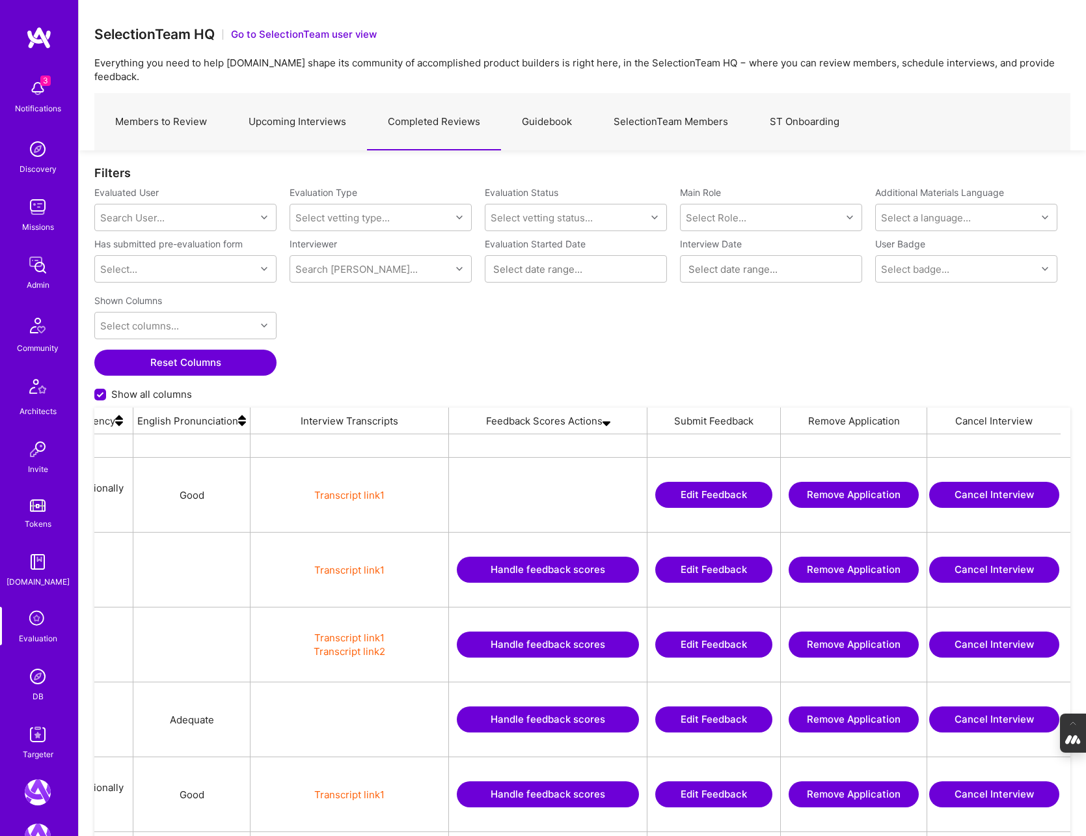
click at [533, 706] on button "Handle feedback scores" at bounding box center [548, 719] width 182 height 26
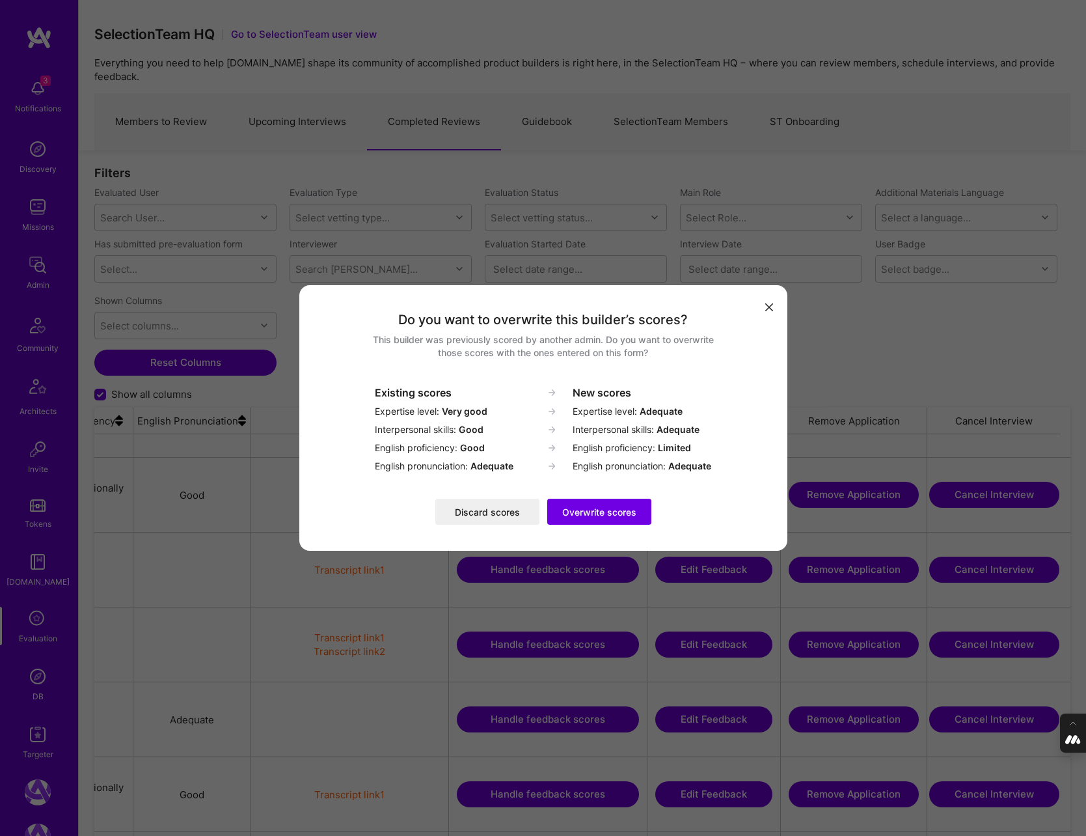
click at [770, 306] on icon "modal" at bounding box center [770, 307] width 8 height 8
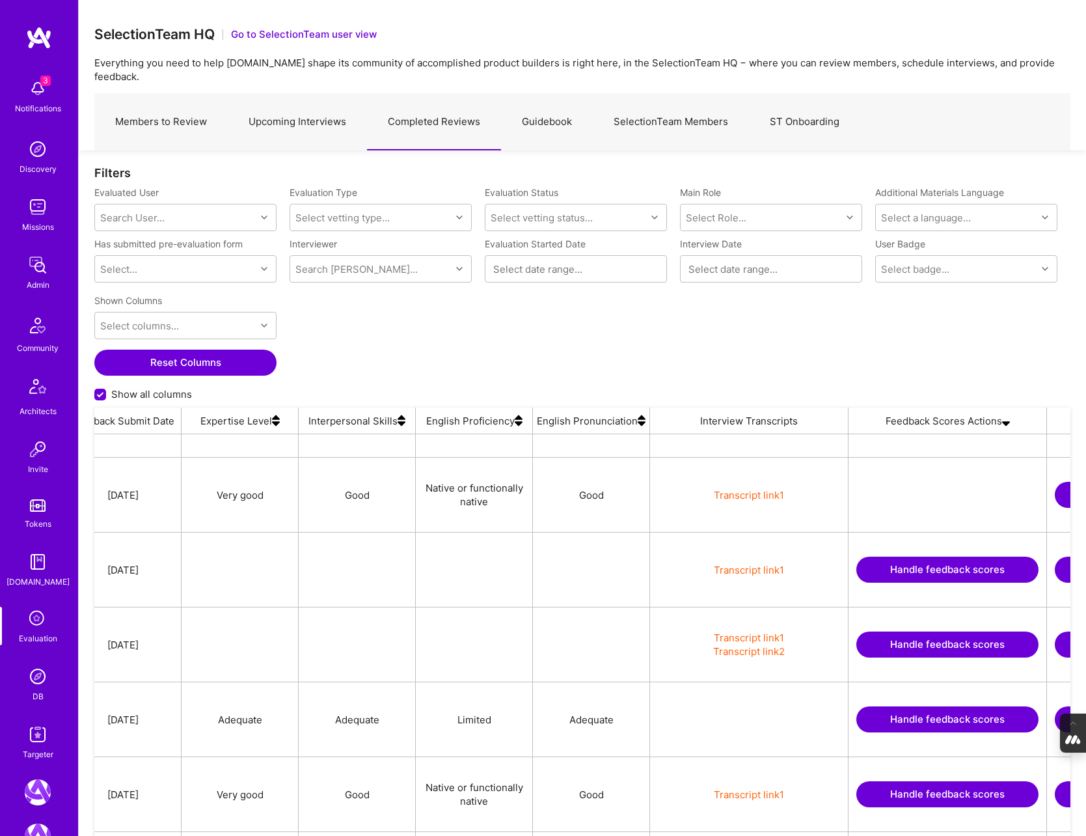
scroll to position [0, 2280]
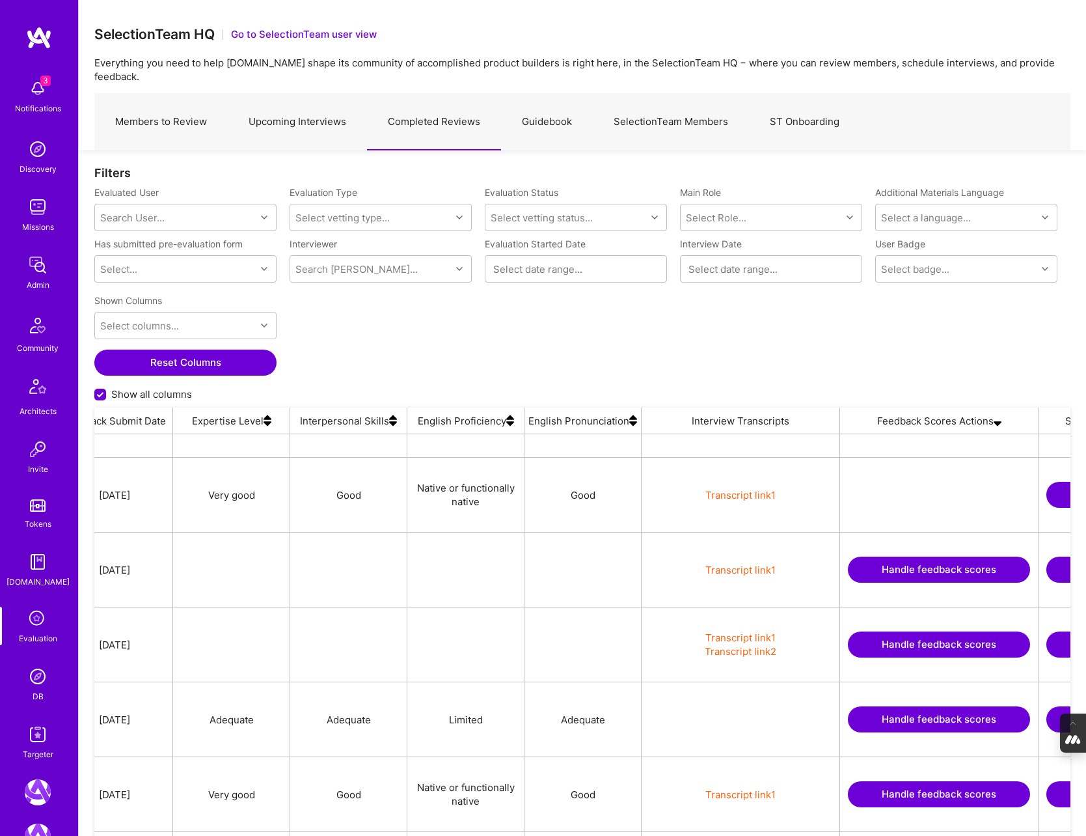
click at [889, 706] on button "Handle feedback scores" at bounding box center [939, 719] width 182 height 26
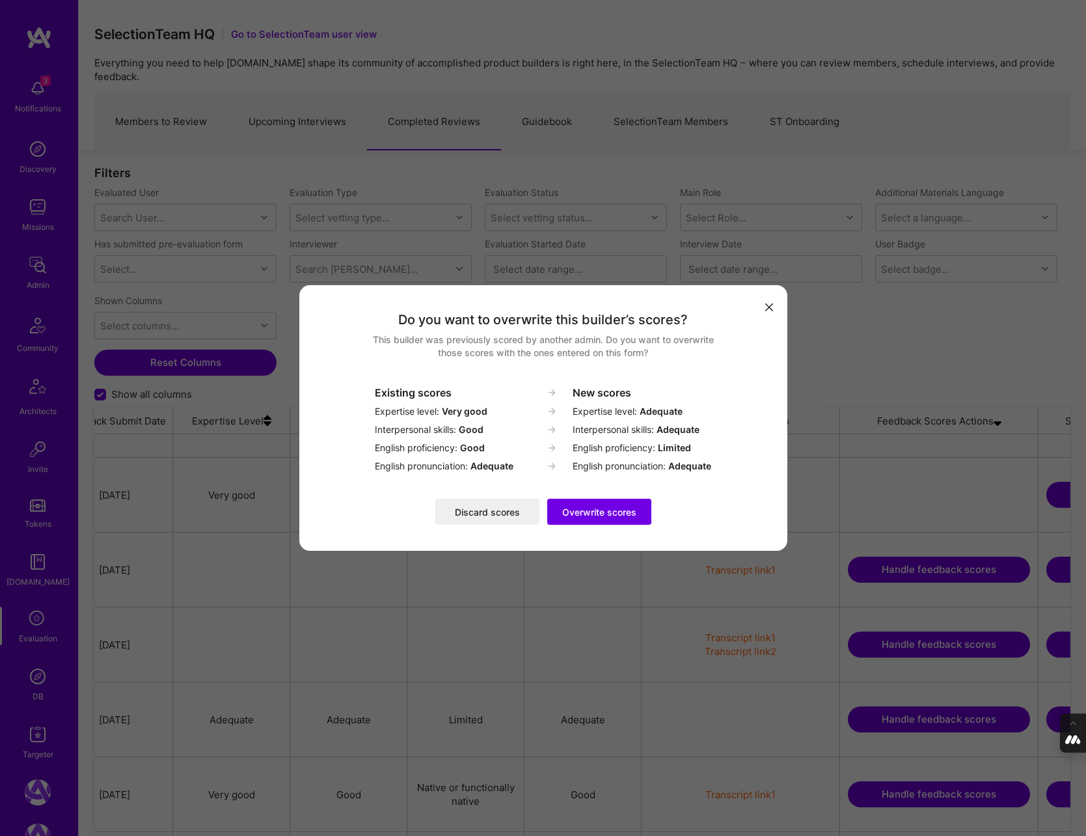
click at [493, 511] on button "Discard scores" at bounding box center [487, 512] width 104 height 26
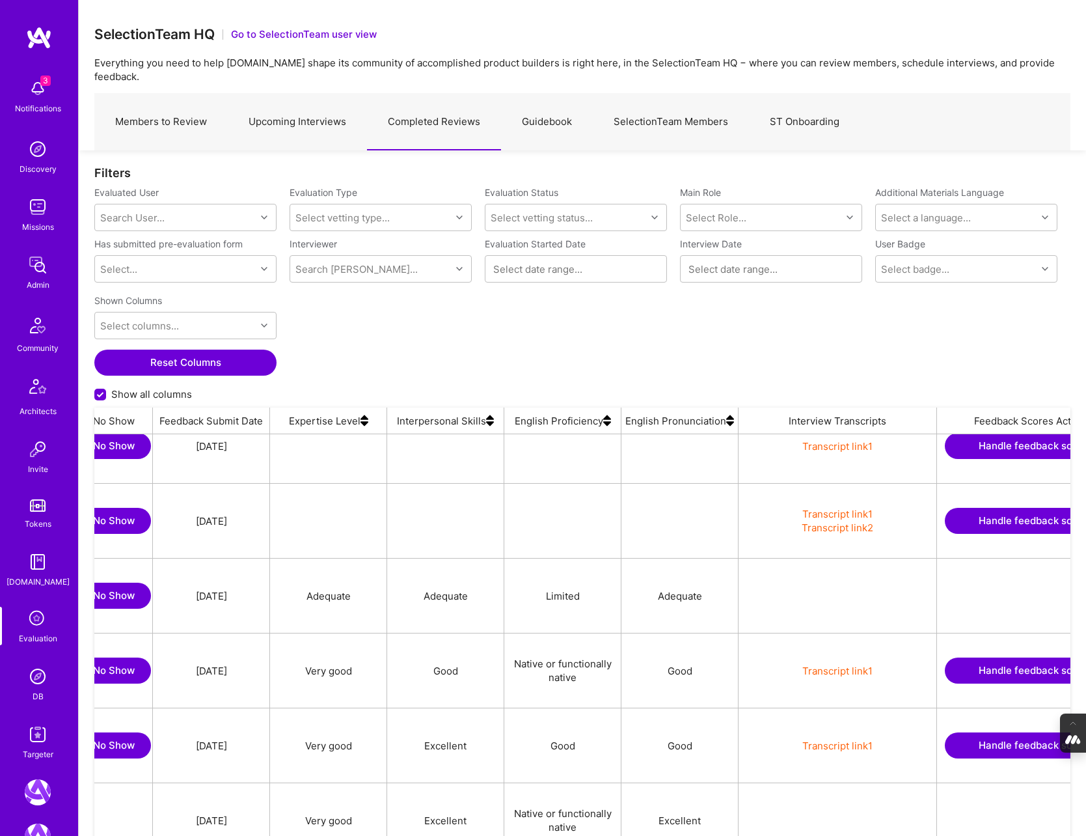
scroll to position [0, 2184]
click at [989, 657] on button "Handle feedback scores" at bounding box center [1035, 670] width 182 height 26
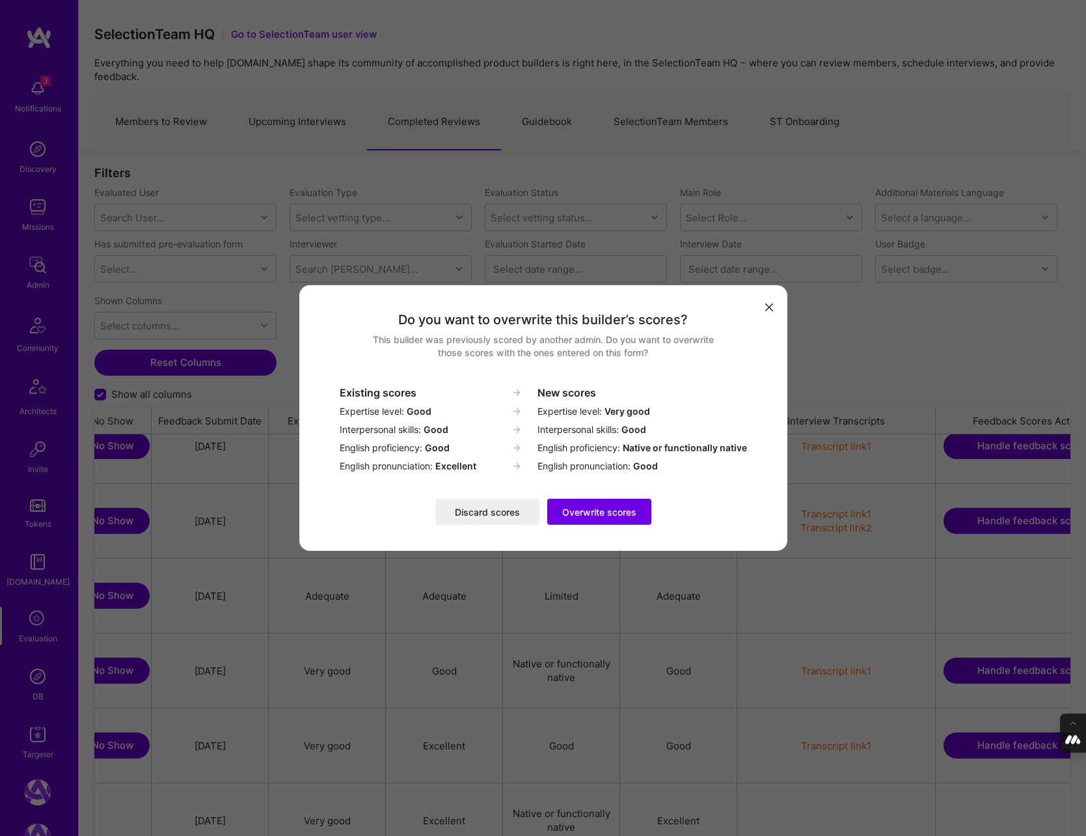
click at [615, 513] on button "Overwrite scores" at bounding box center [599, 512] width 104 height 26
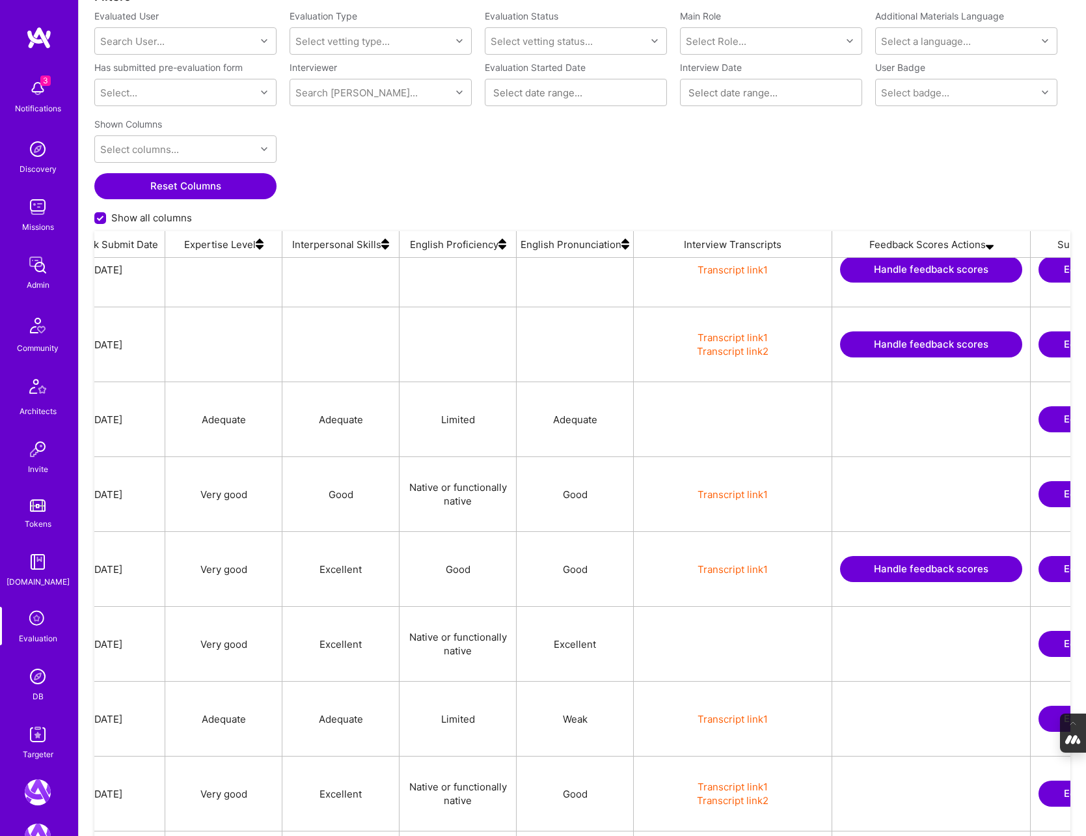
scroll to position [0, 2289]
click at [917, 556] on button "Handle feedback scores" at bounding box center [929, 569] width 182 height 26
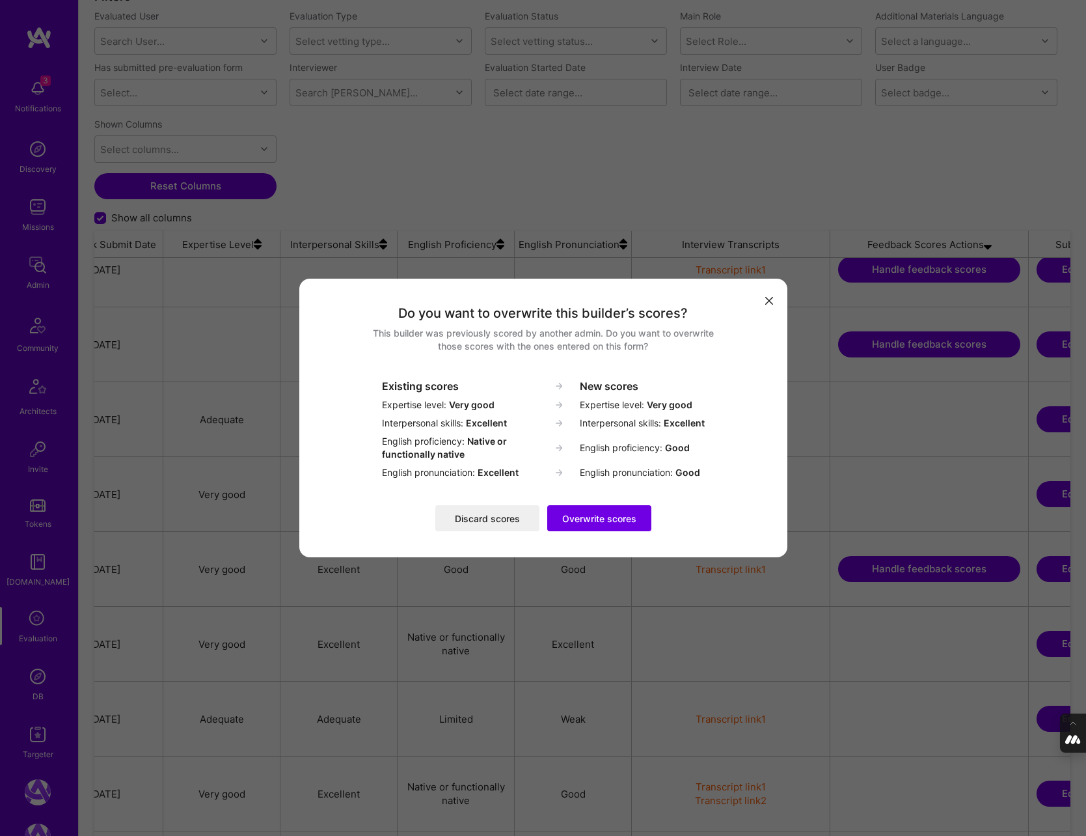
click at [766, 301] on icon "modal" at bounding box center [770, 301] width 8 height 8
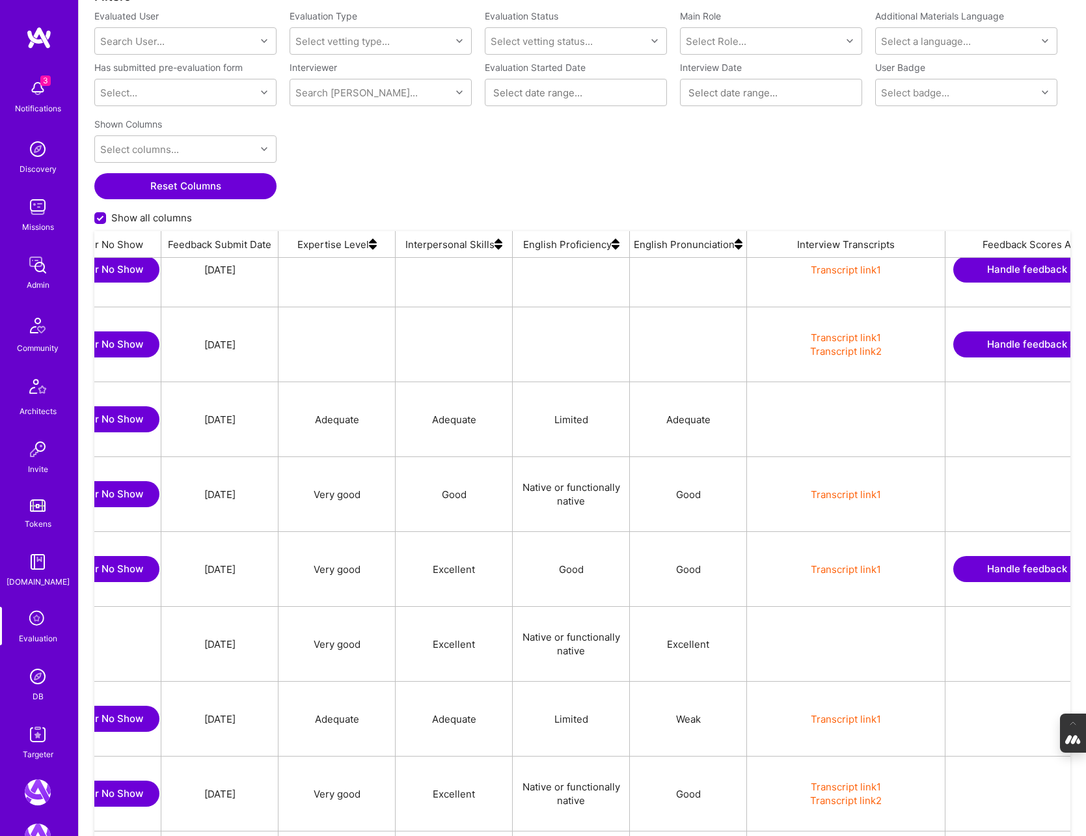
scroll to position [0, 2201]
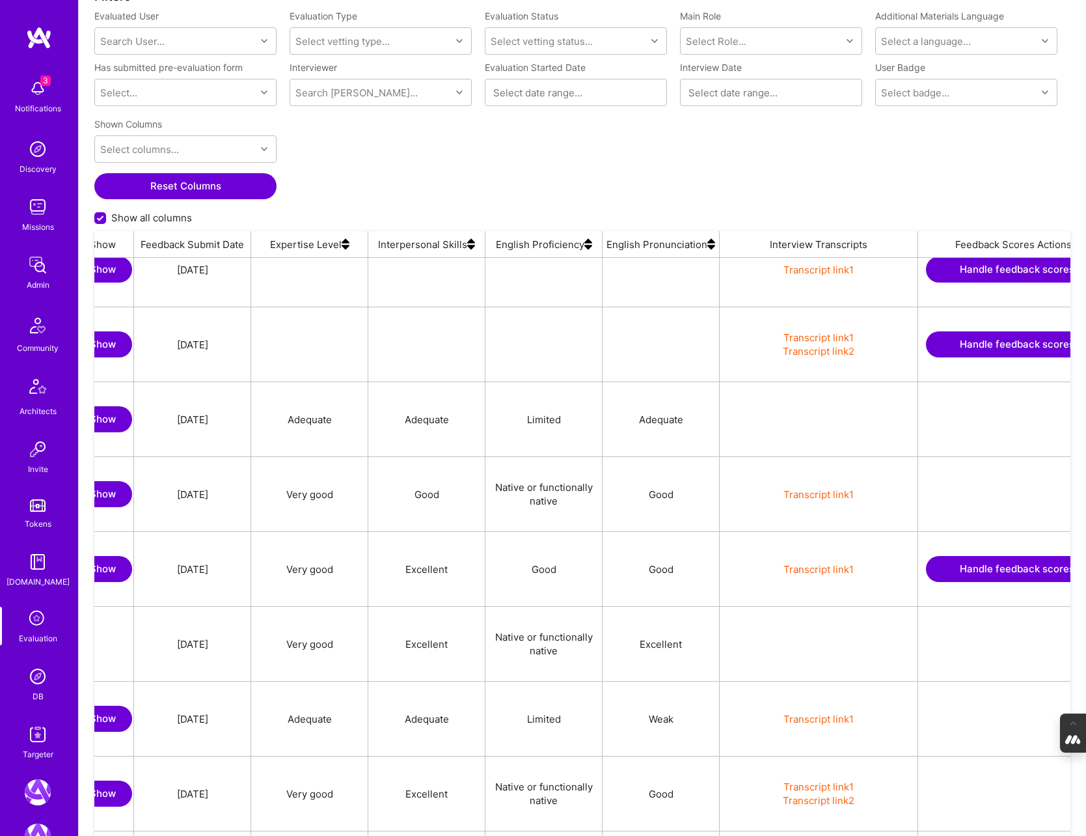
click at [986, 559] on button "Handle feedback scores" at bounding box center [1017, 569] width 182 height 26
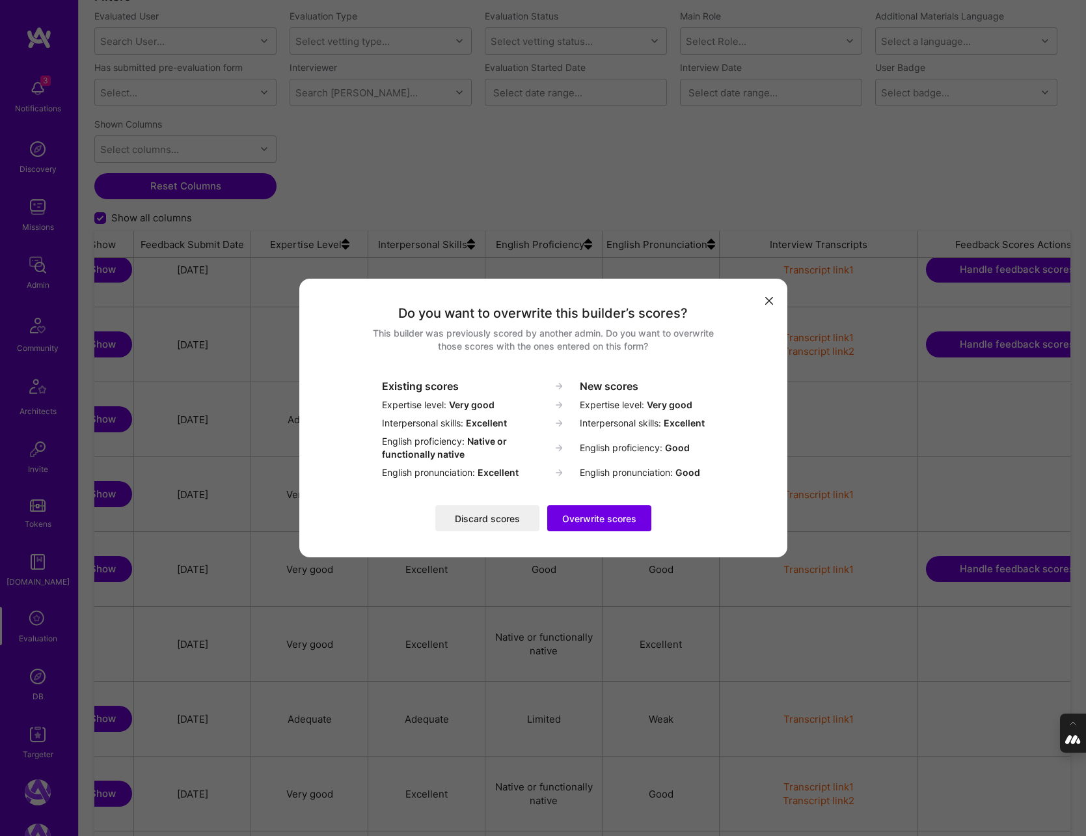
click at [484, 520] on button "Discard scores" at bounding box center [487, 518] width 104 height 26
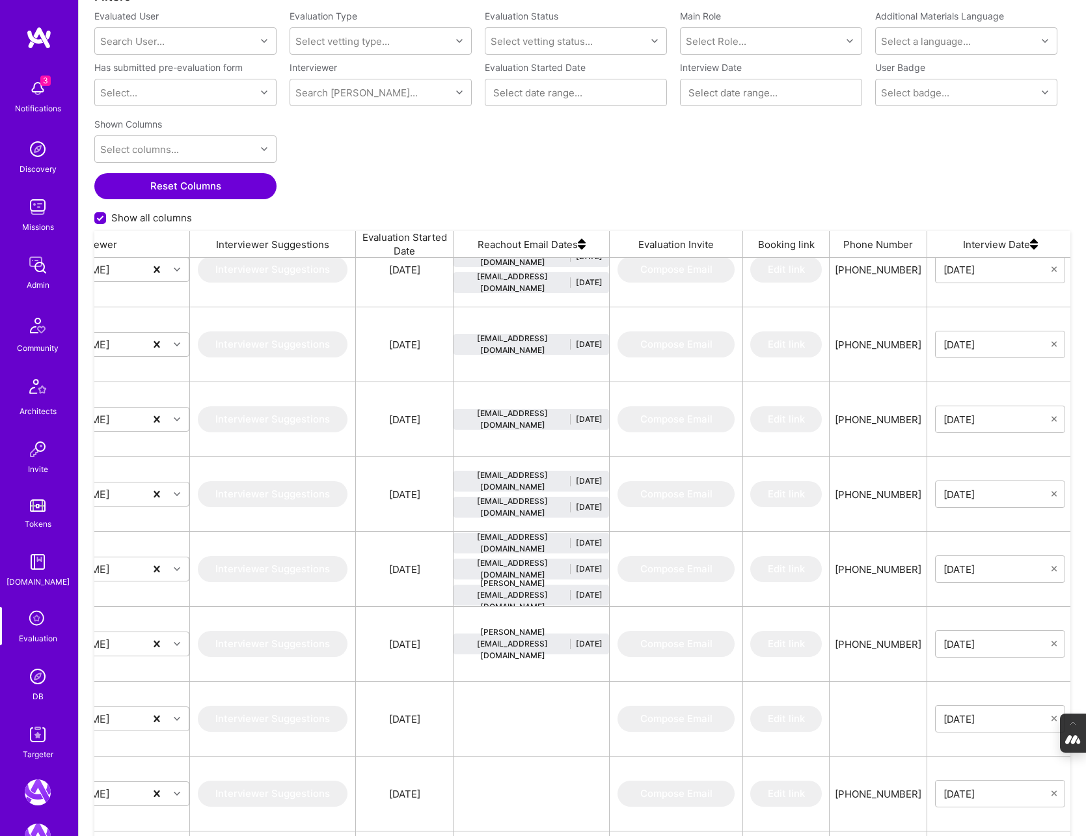
scroll to position [0, 1066]
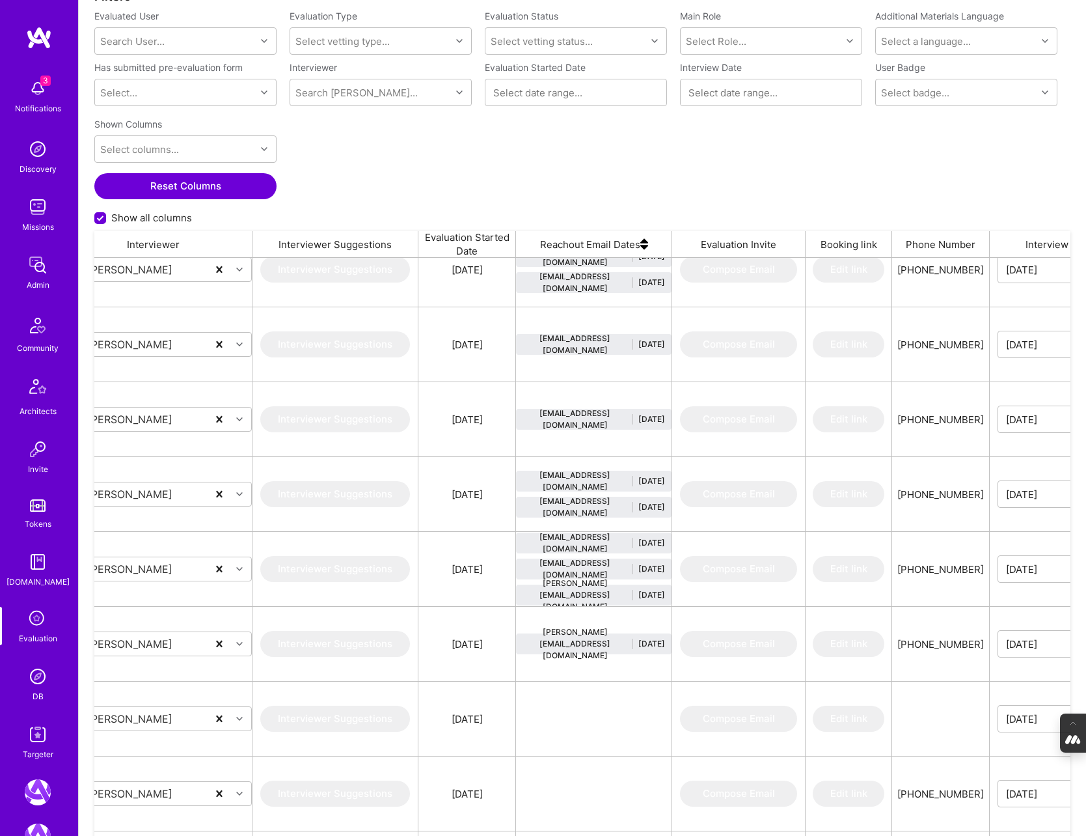
click at [476, 146] on div "Shown Columns Select columns... Reset Columns Show all columns" at bounding box center [582, 172] width 976 height 118
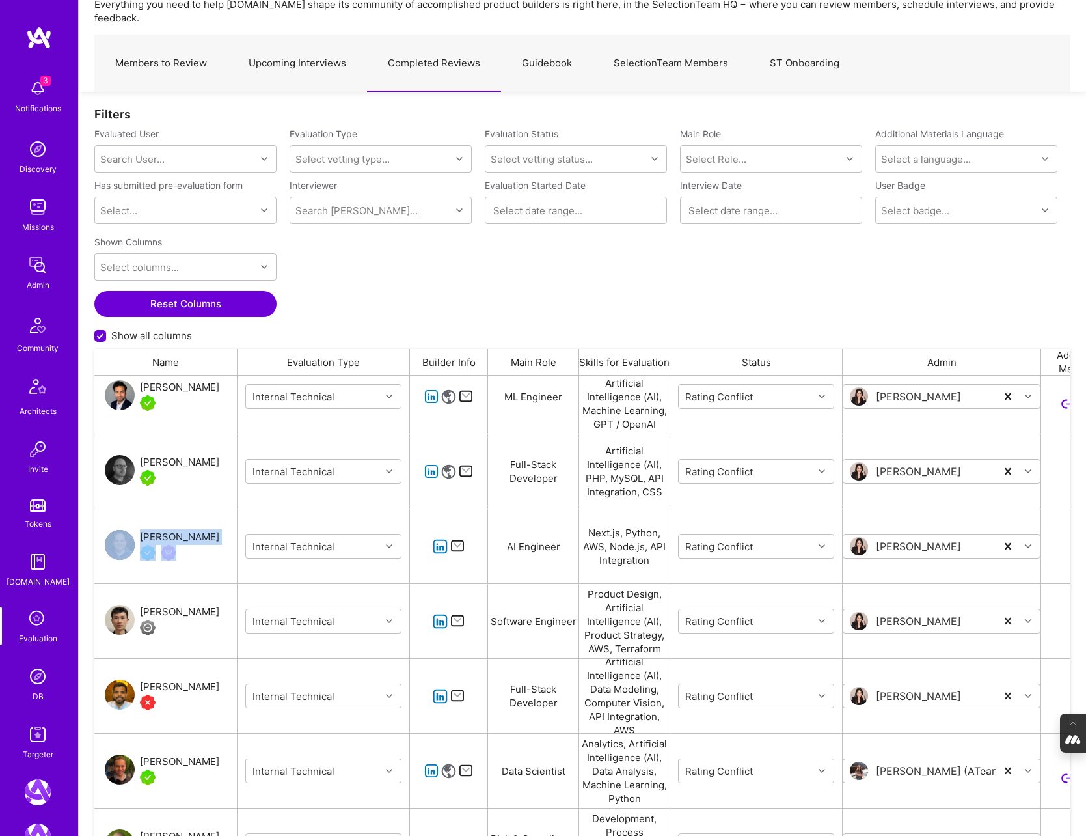
scroll to position [0, 0]
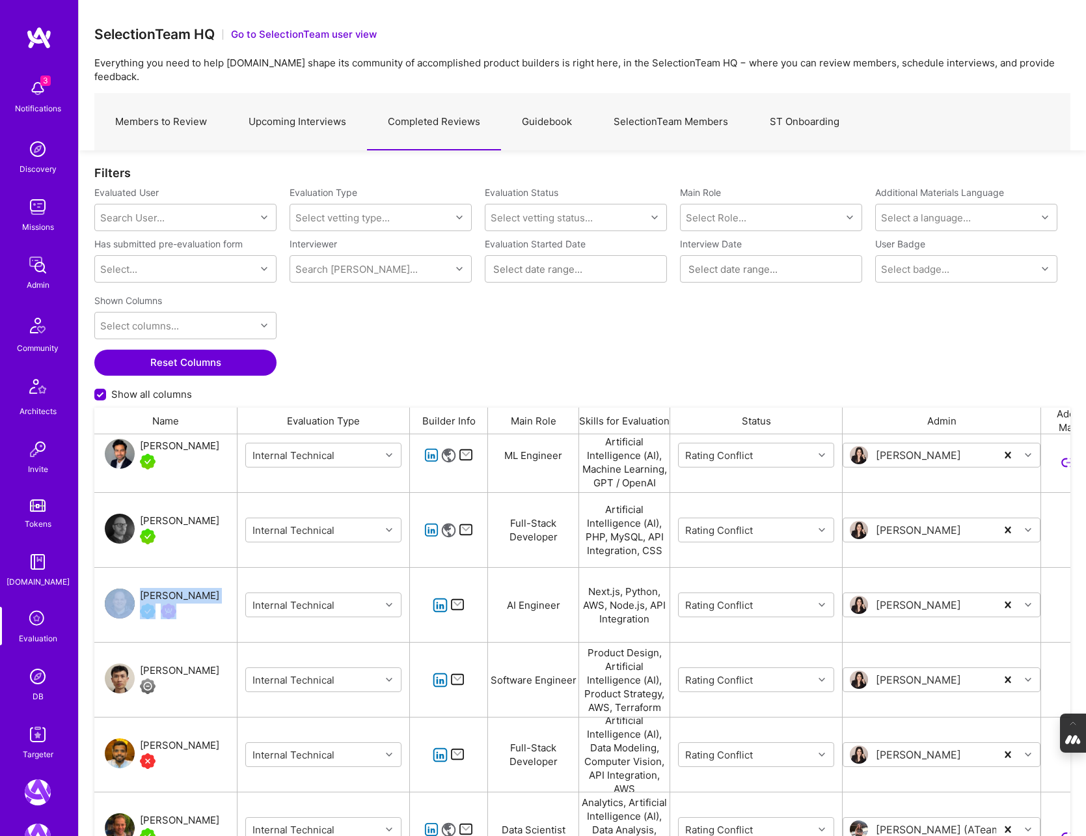
click at [296, 114] on link "Upcoming Interviews" at bounding box center [297, 122] width 139 height 57
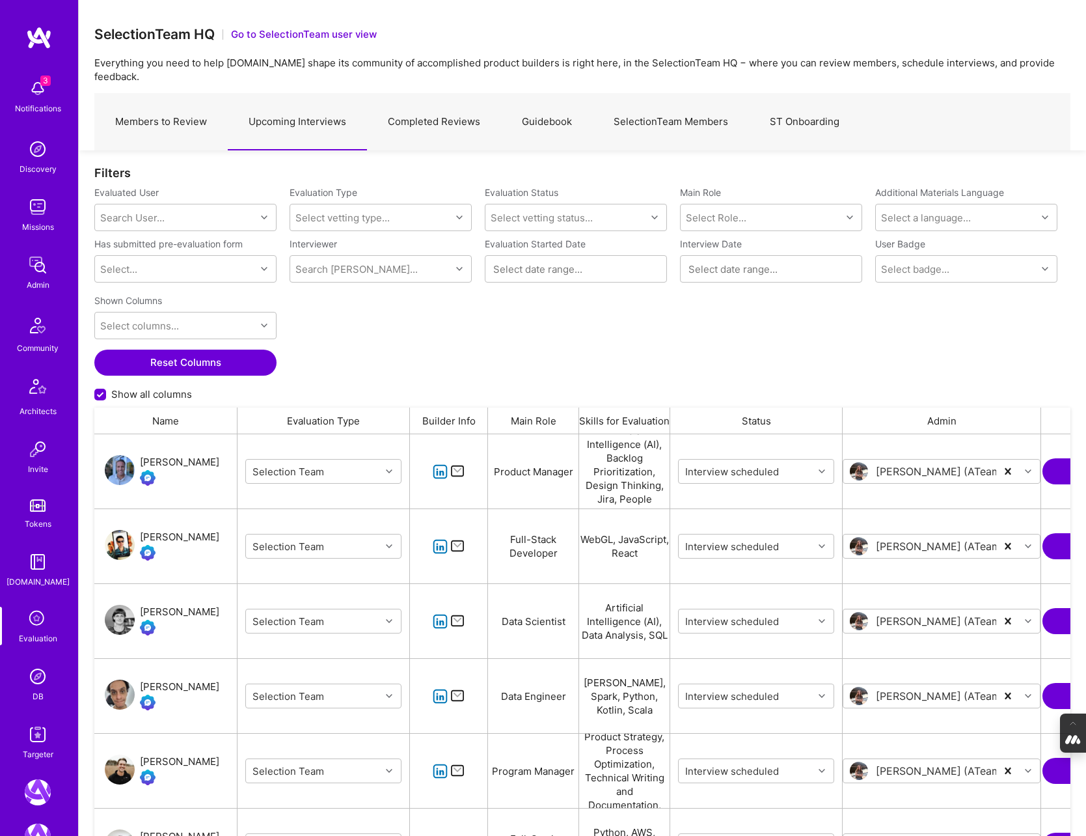
click at [459, 105] on link "Completed Reviews" at bounding box center [434, 122] width 134 height 57
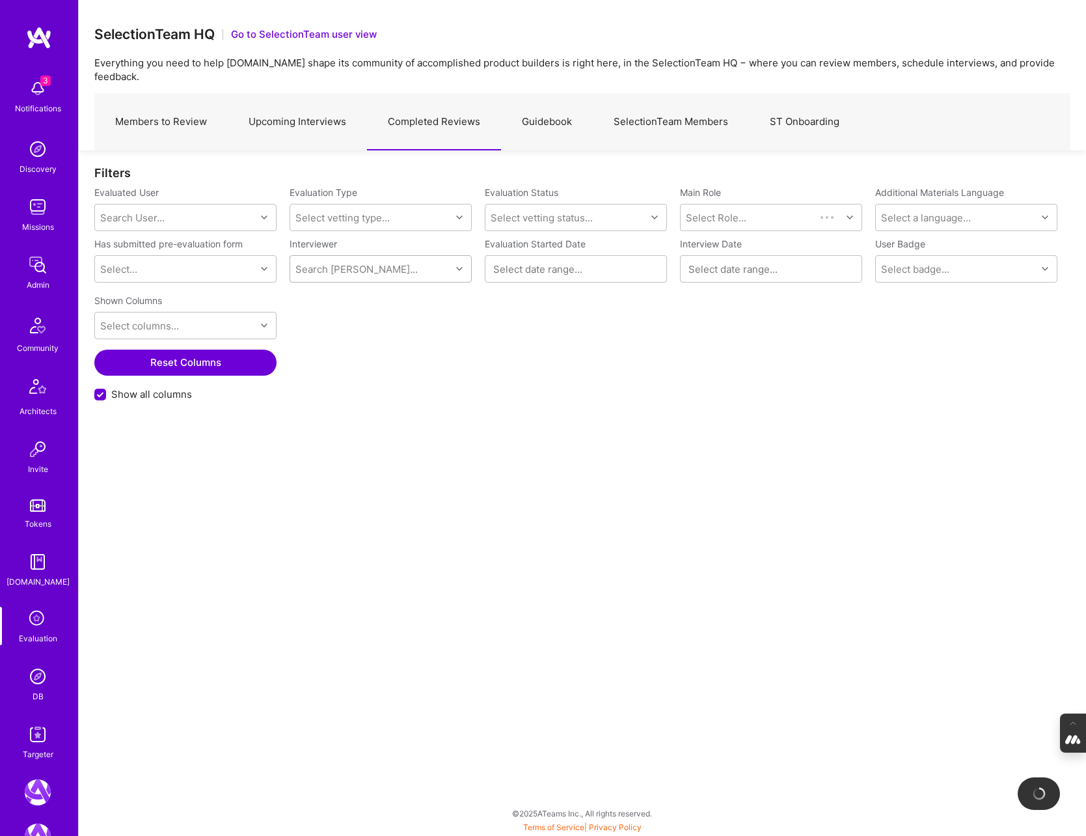
click at [296, 262] on div "Search [PERSON_NAME]..." at bounding box center [357, 269] width 122 height 14
type input "pedro"
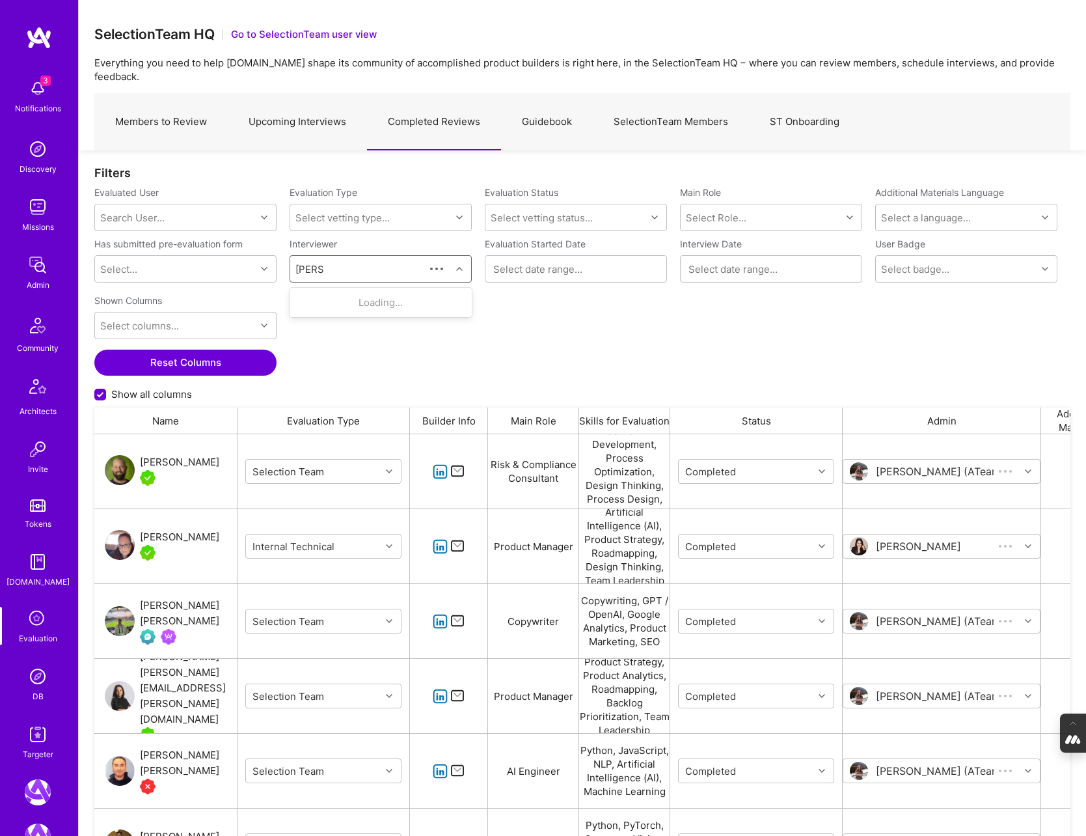
scroll to position [699, 976]
click at [368, 309] on div "Internal Technical" at bounding box center [373, 316] width 85 height 14
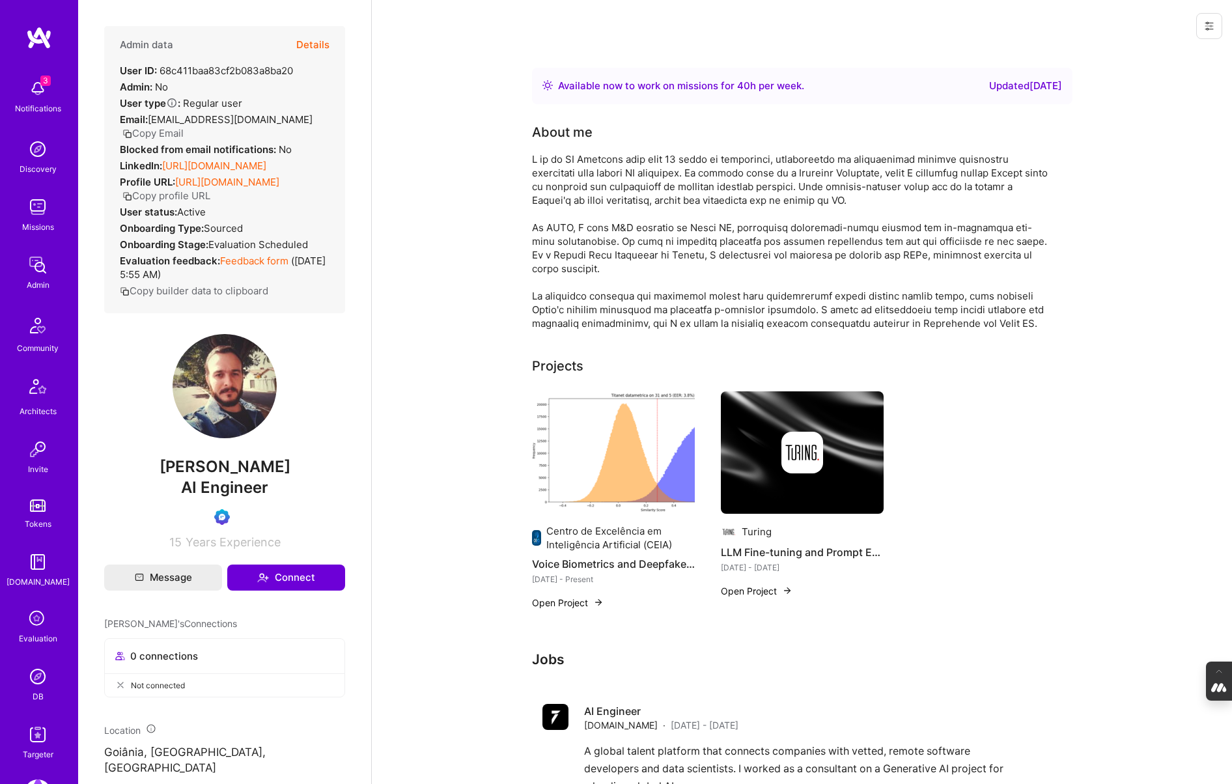
click at [312, 41] on button "Details" at bounding box center [312, 45] width 33 height 38
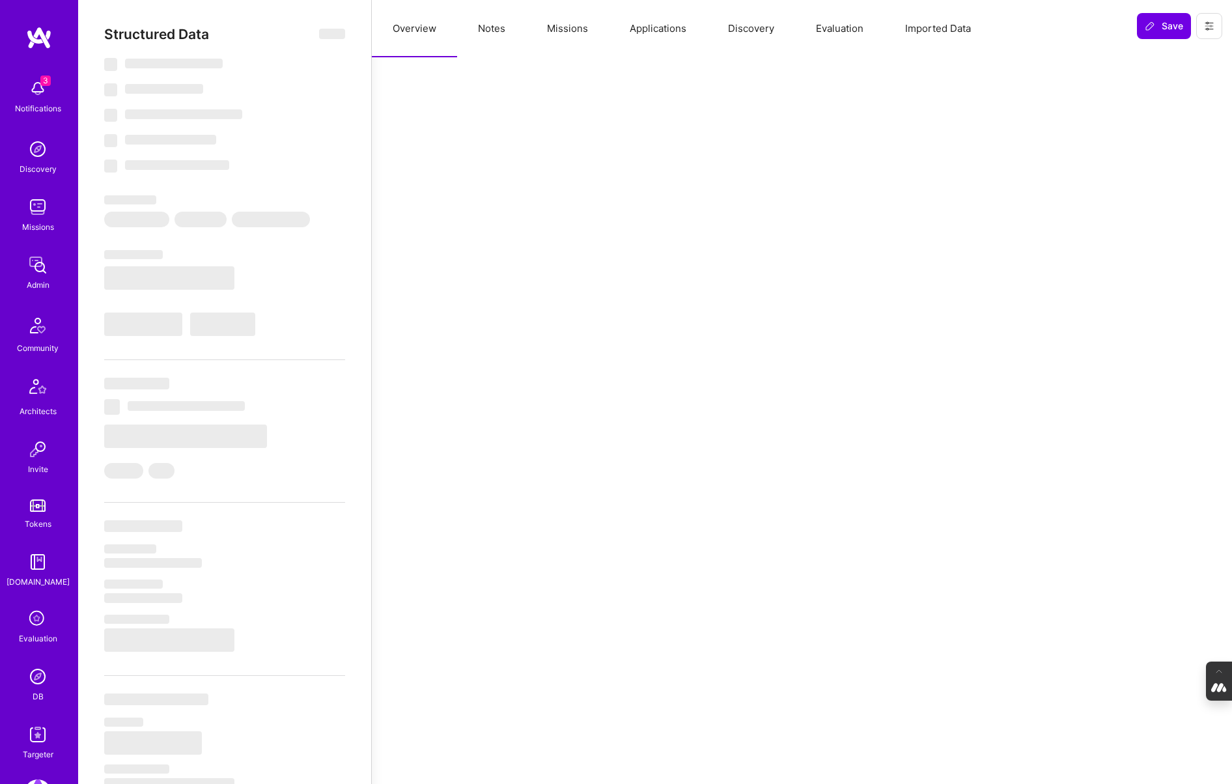
select select "Right Now"
select select "Verified"
select select "BR"
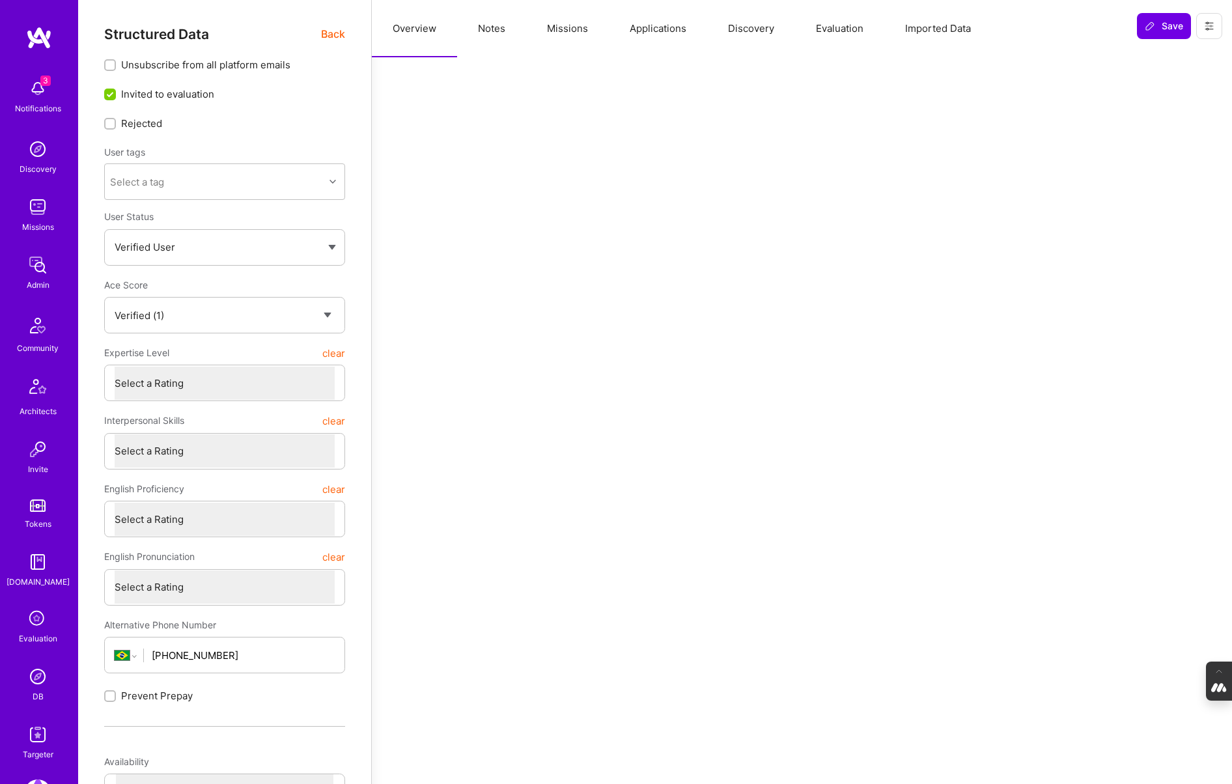
click at [856, 23] on button "Evaluation" at bounding box center [839, 28] width 89 height 57
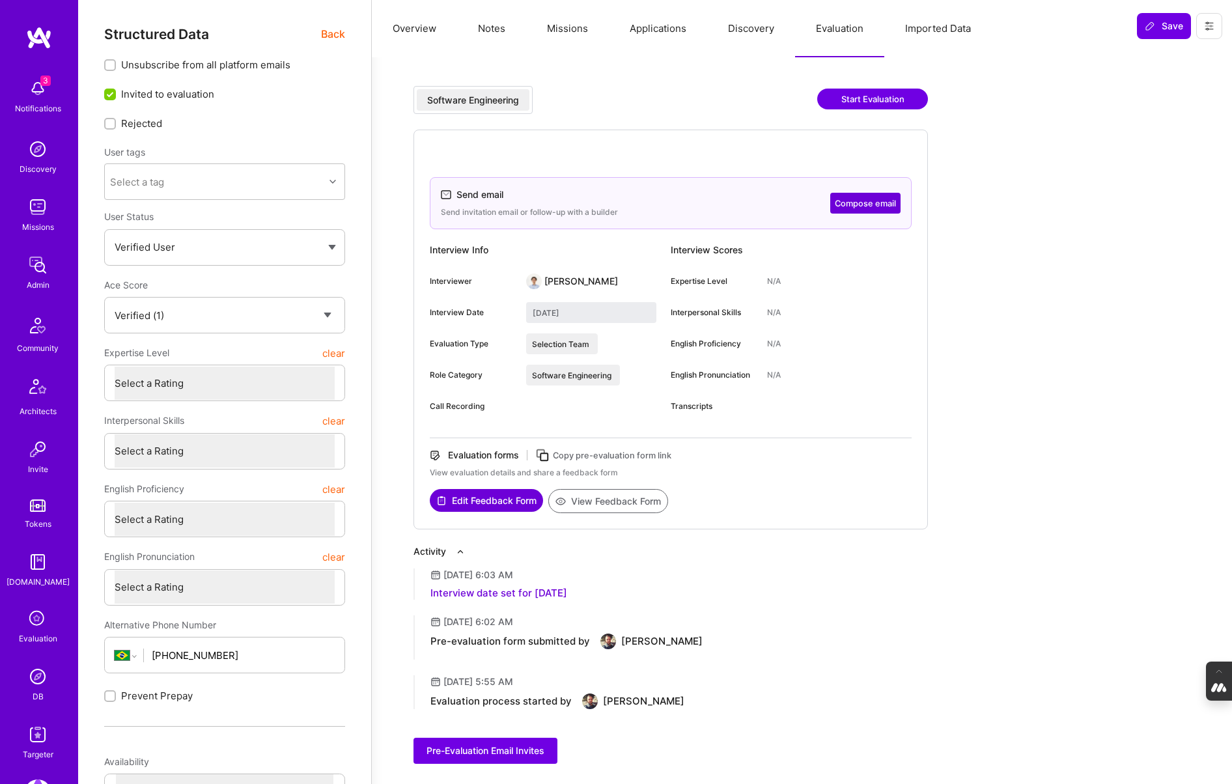
click at [1212, 27] on icon at bounding box center [1209, 26] width 10 height 10
click at [1180, 56] on button "Login as RAFAELLO" at bounding box center [1161, 55] width 120 height 33
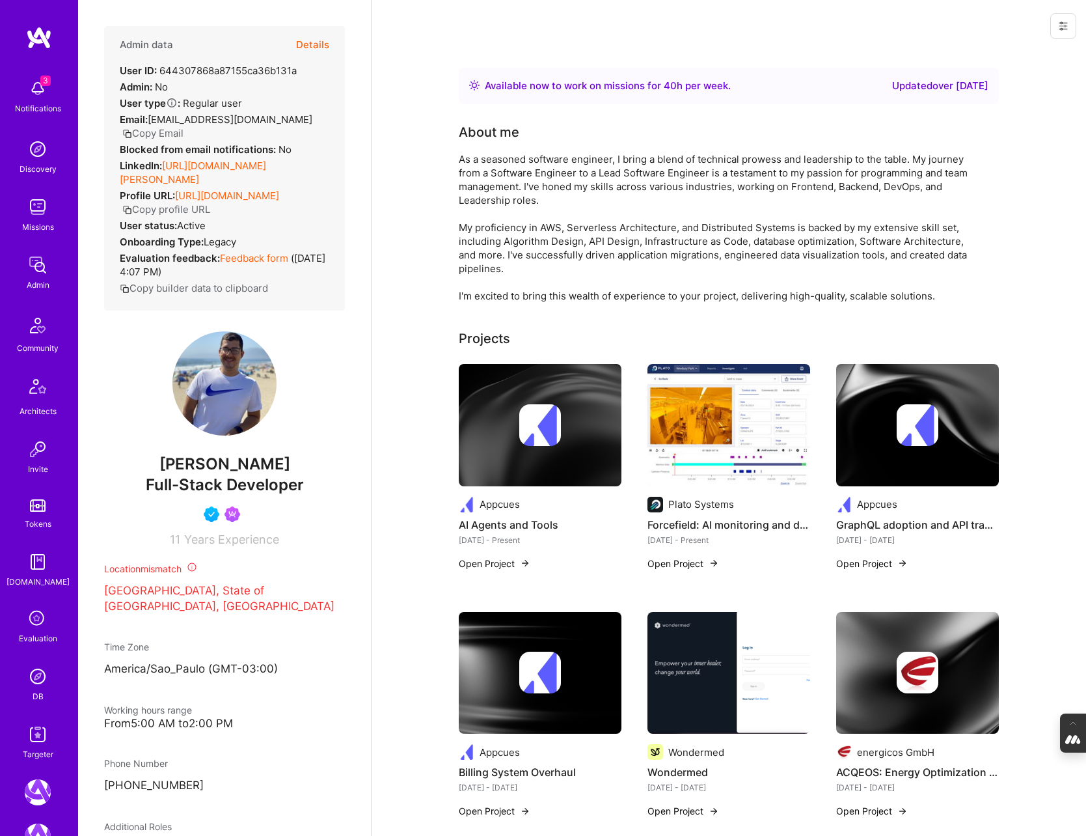
click at [312, 45] on button "Details" at bounding box center [312, 45] width 33 height 38
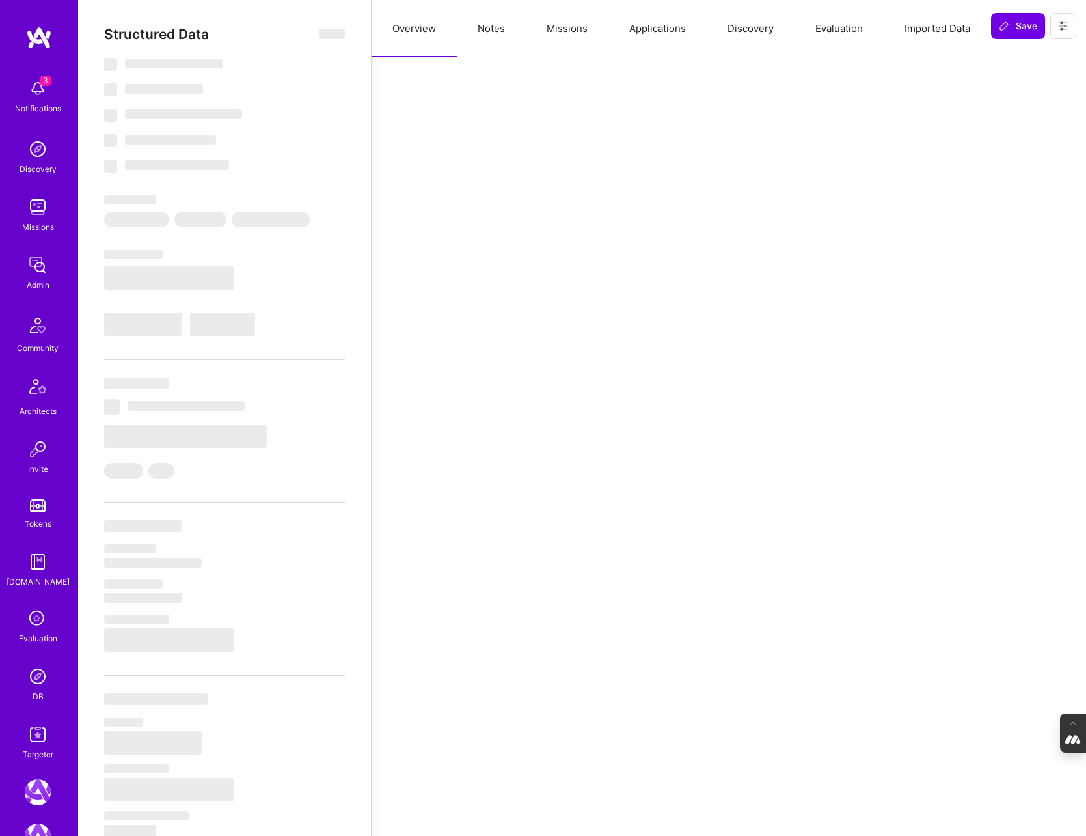
select select "Right Now"
select select "4"
select select "7"
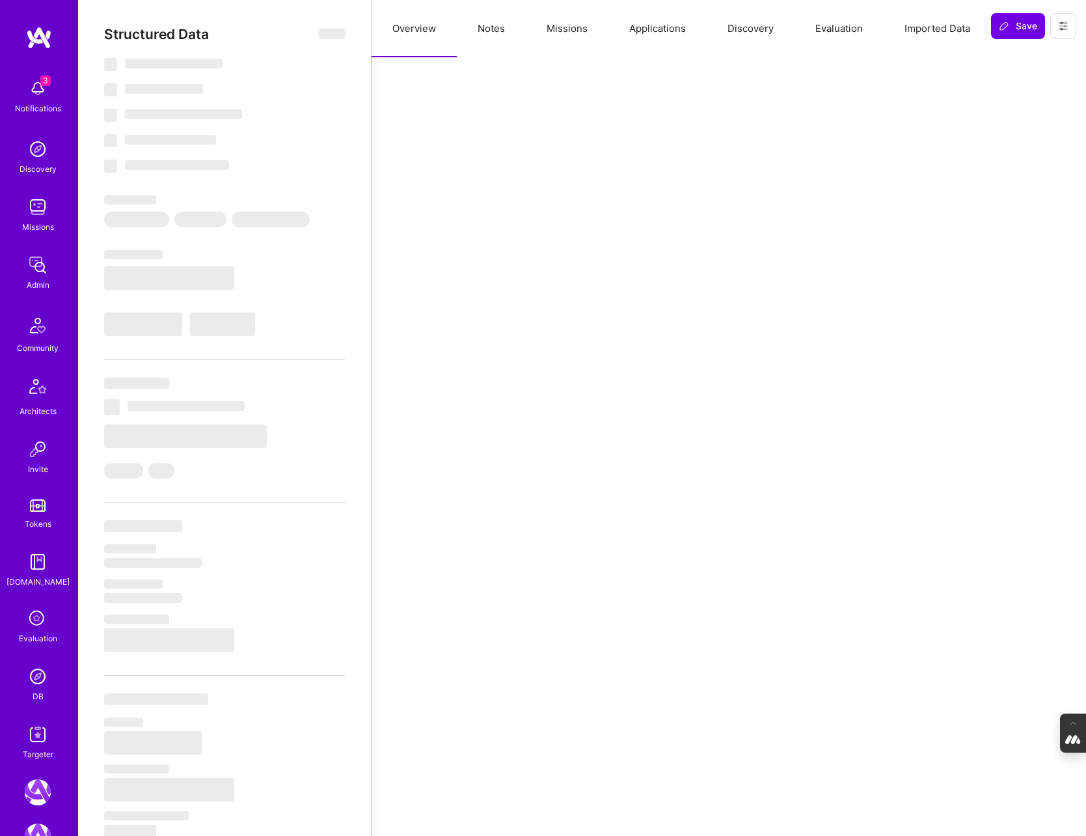
select select "BR"
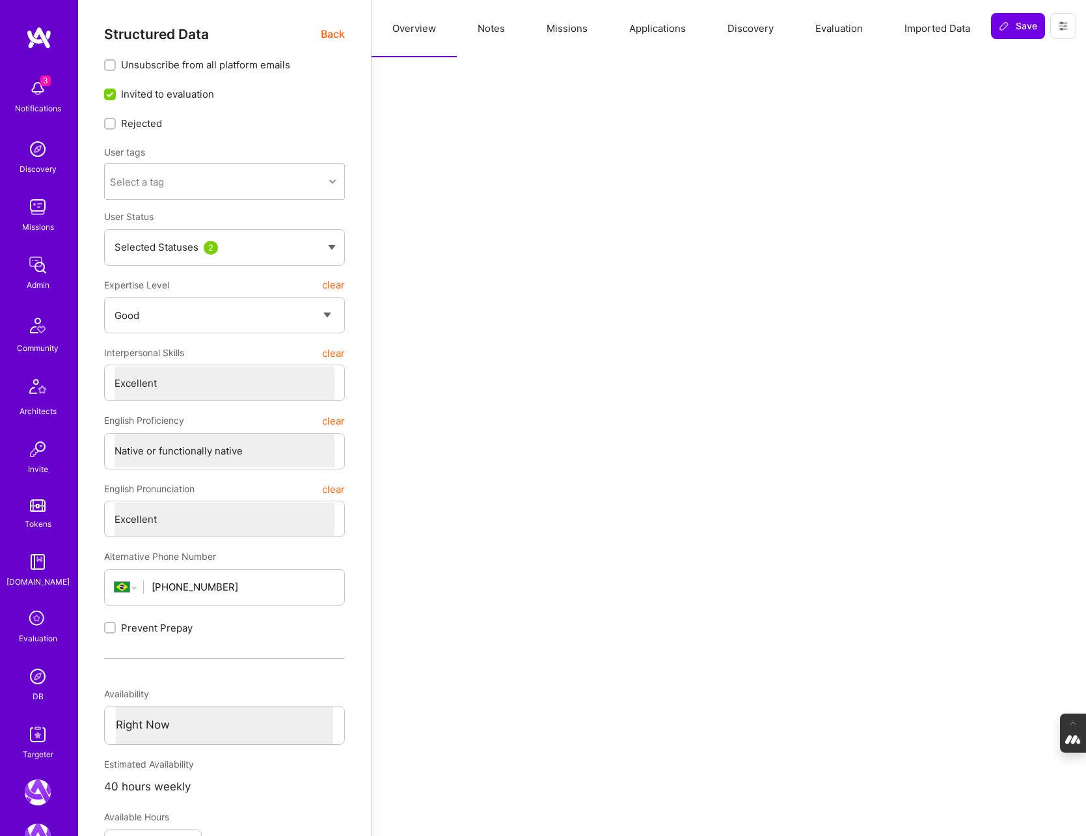
click at [490, 28] on button "Notes" at bounding box center [491, 28] width 69 height 57
type textarea "x"
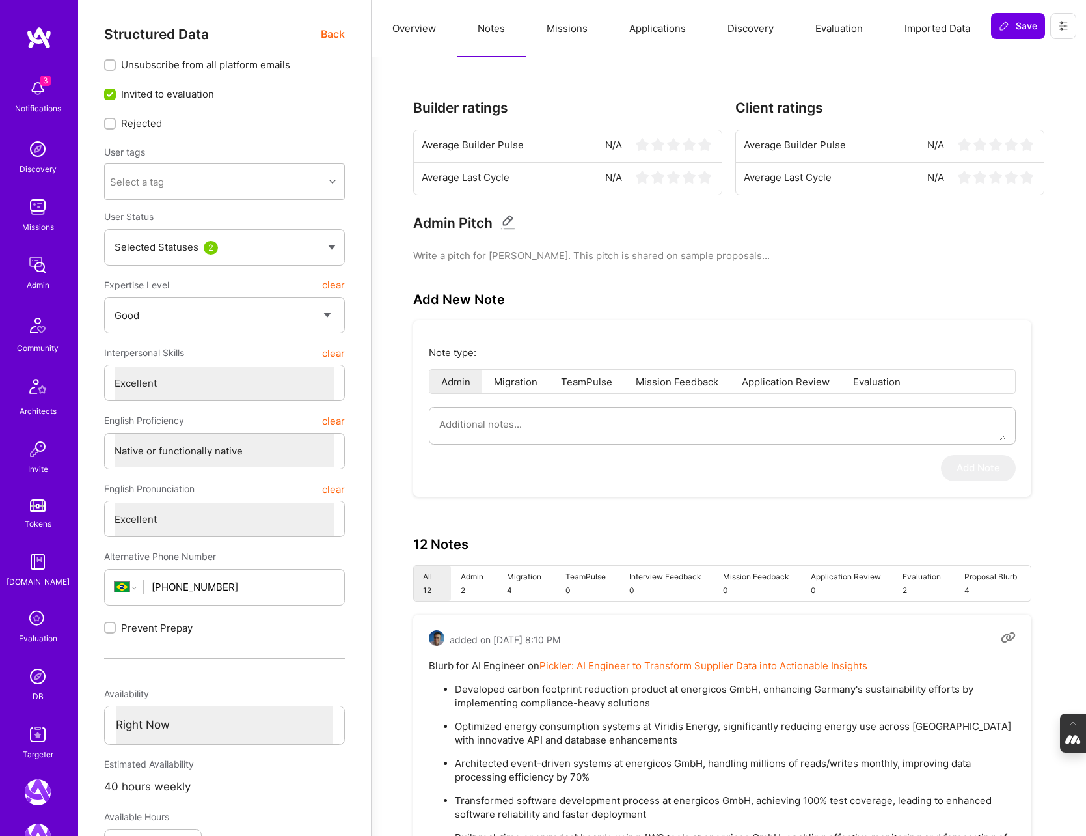
click at [834, 30] on button "Evaluation" at bounding box center [839, 28] width 89 height 57
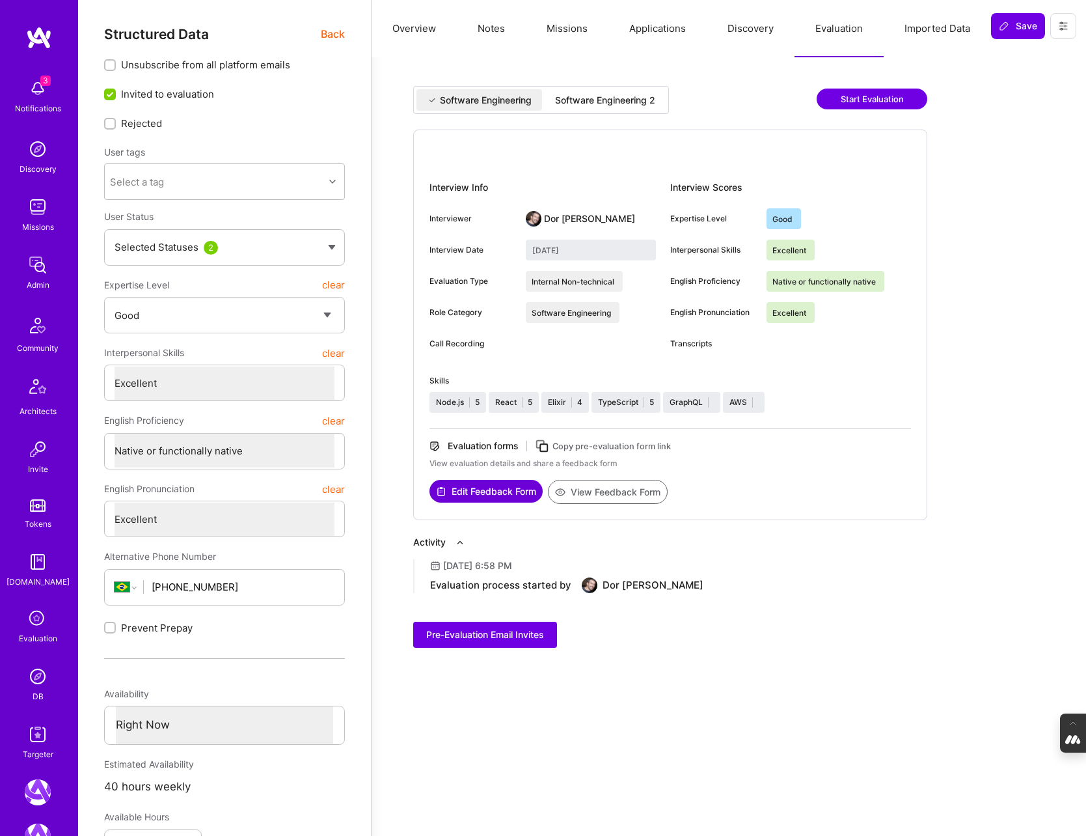
click at [601, 92] on div "Software Engineering 2" at bounding box center [605, 99] width 121 height 21
type input "September 18, 2025"
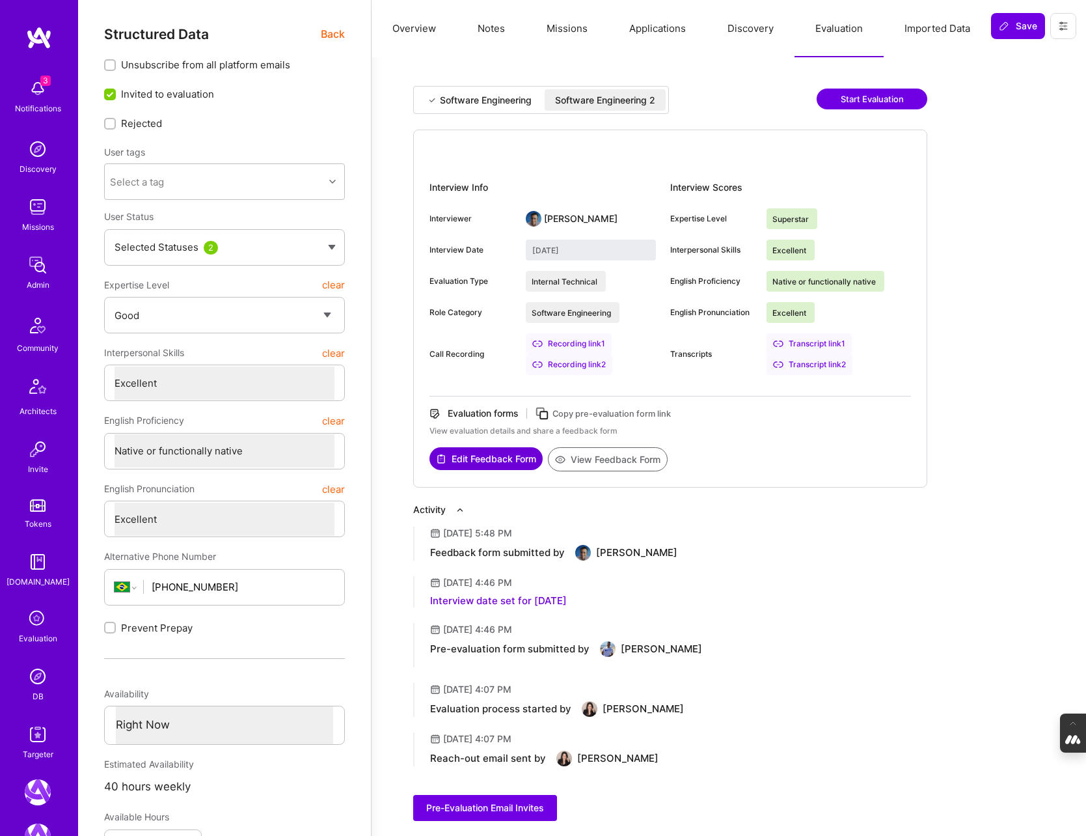
click at [600, 462] on button "View Feedback Form" at bounding box center [608, 459] width 120 height 24
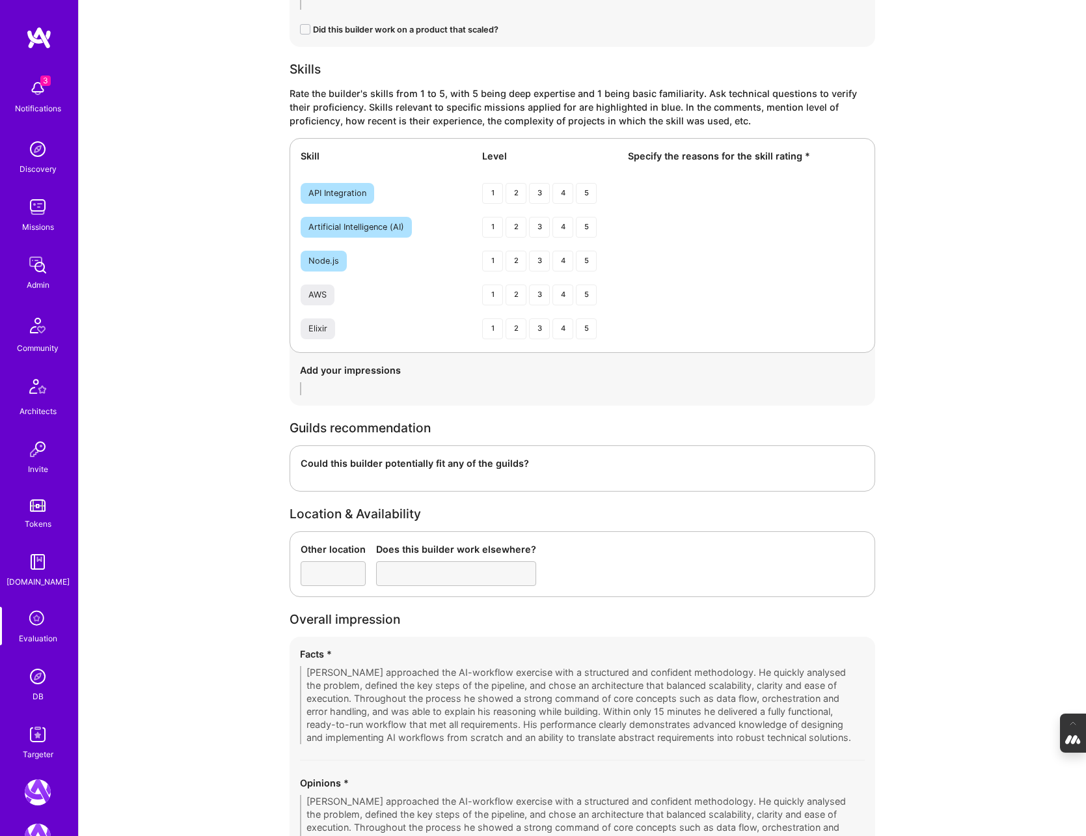
scroll to position [1939, 0]
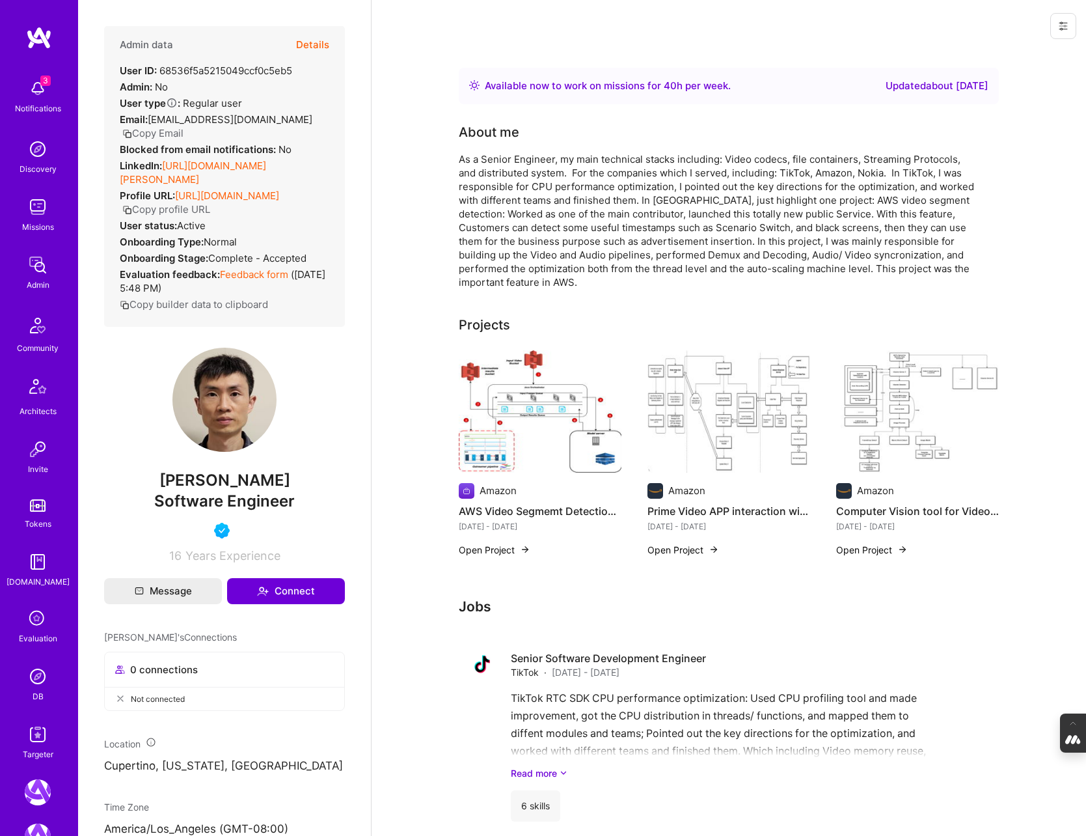
click at [311, 48] on button "Details" at bounding box center [312, 45] width 33 height 38
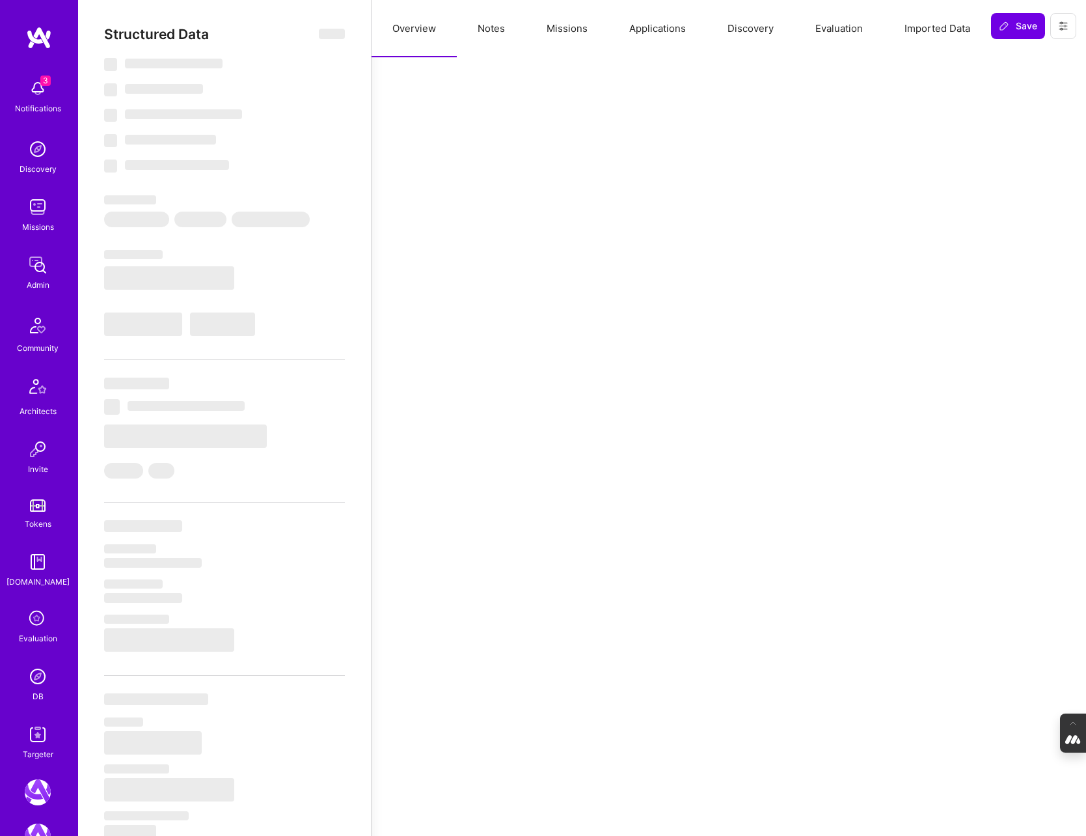
select select "Right Now"
select select "5"
select select "4"
select select "6"
select select "2"
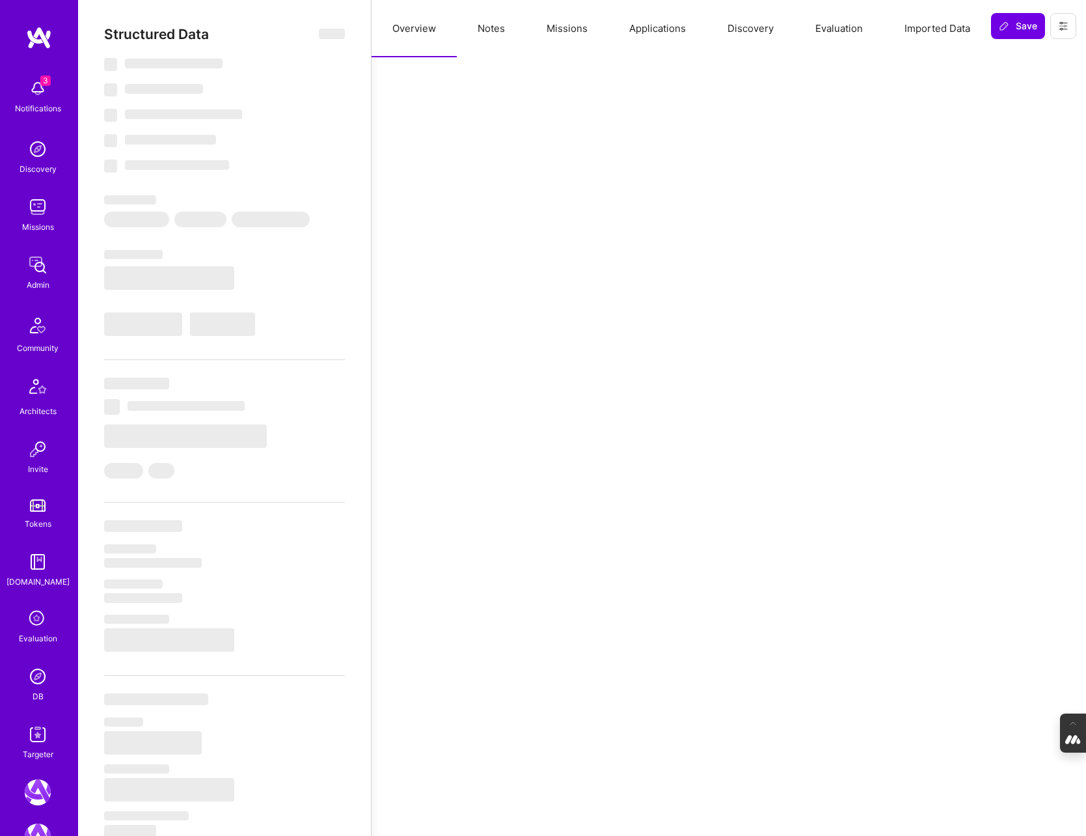
select select "US"
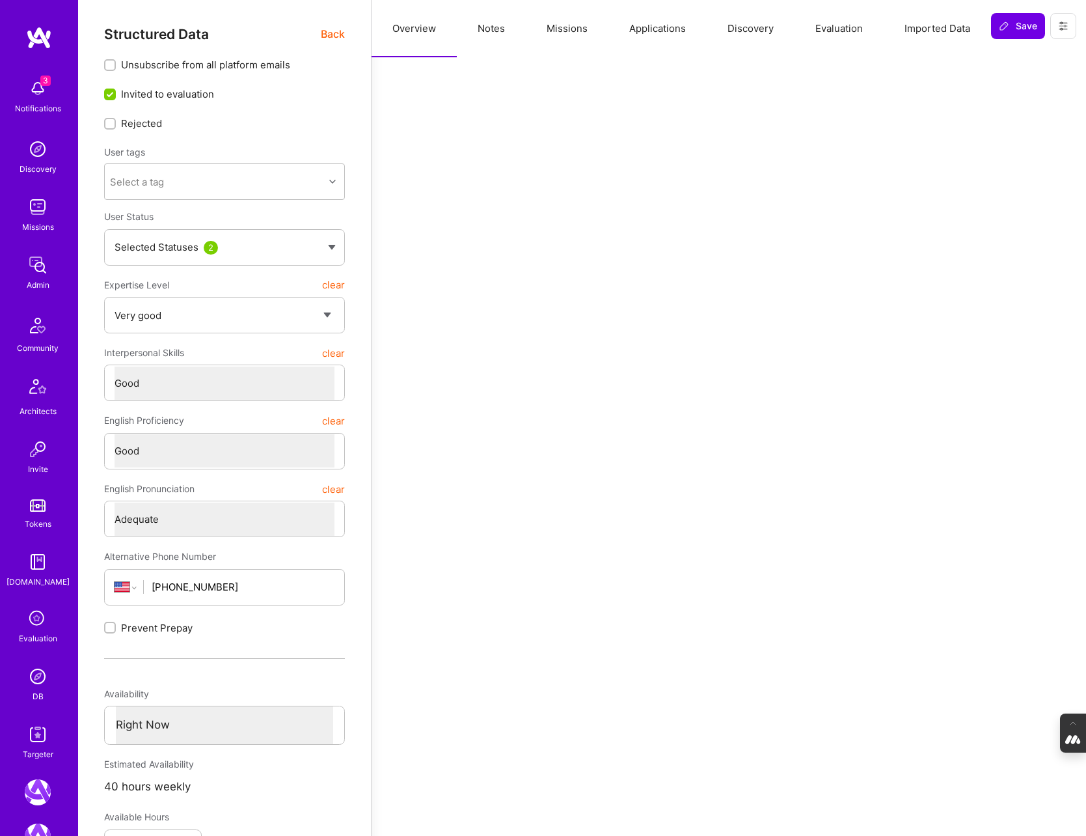
click at [825, 25] on button "Evaluation" at bounding box center [839, 28] width 89 height 57
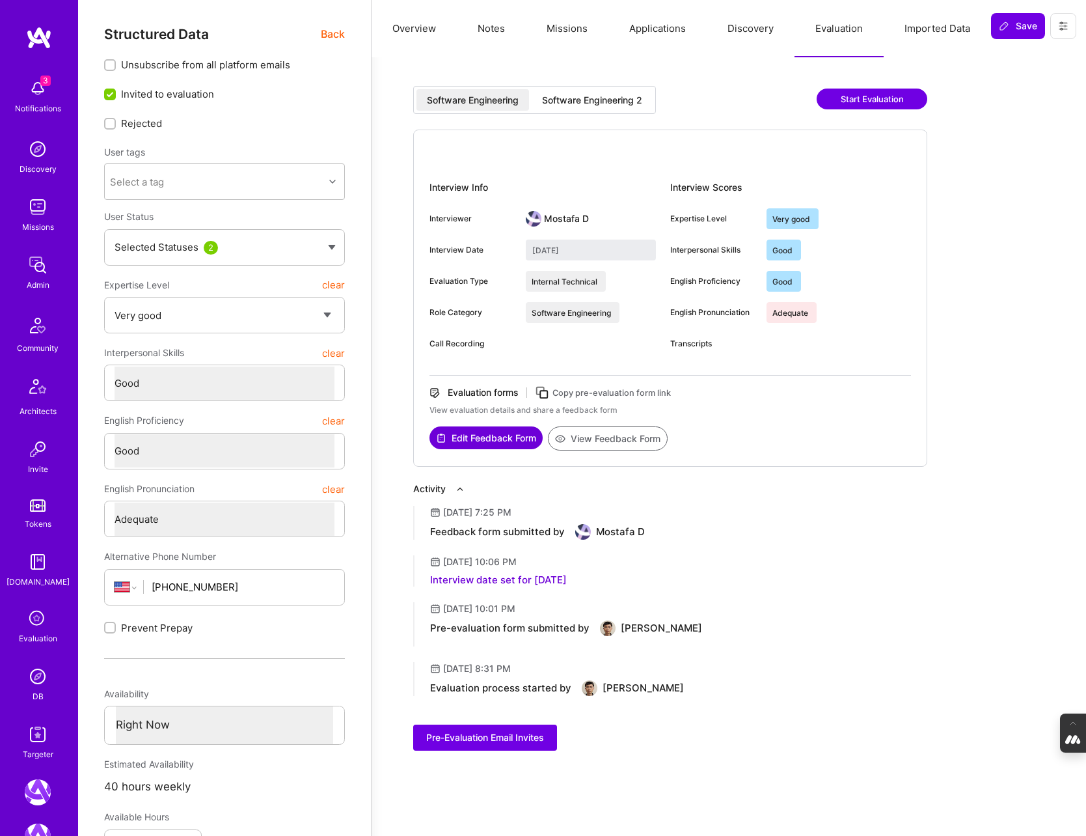
click at [618, 103] on div "Software Engineering 2" at bounding box center [592, 100] width 100 height 13
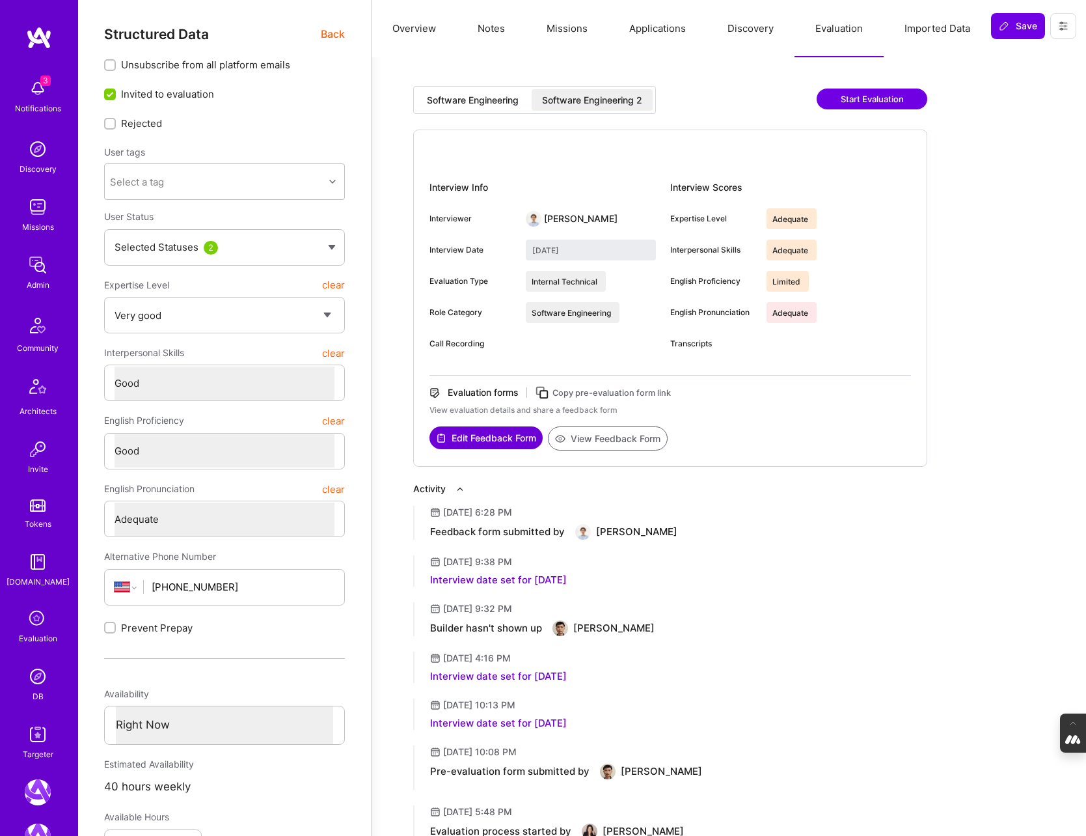
click at [626, 435] on button "View Feedback Form" at bounding box center [608, 438] width 120 height 24
click at [458, 99] on div "Software Engineering" at bounding box center [473, 100] width 92 height 13
type input "July 9, 2025"
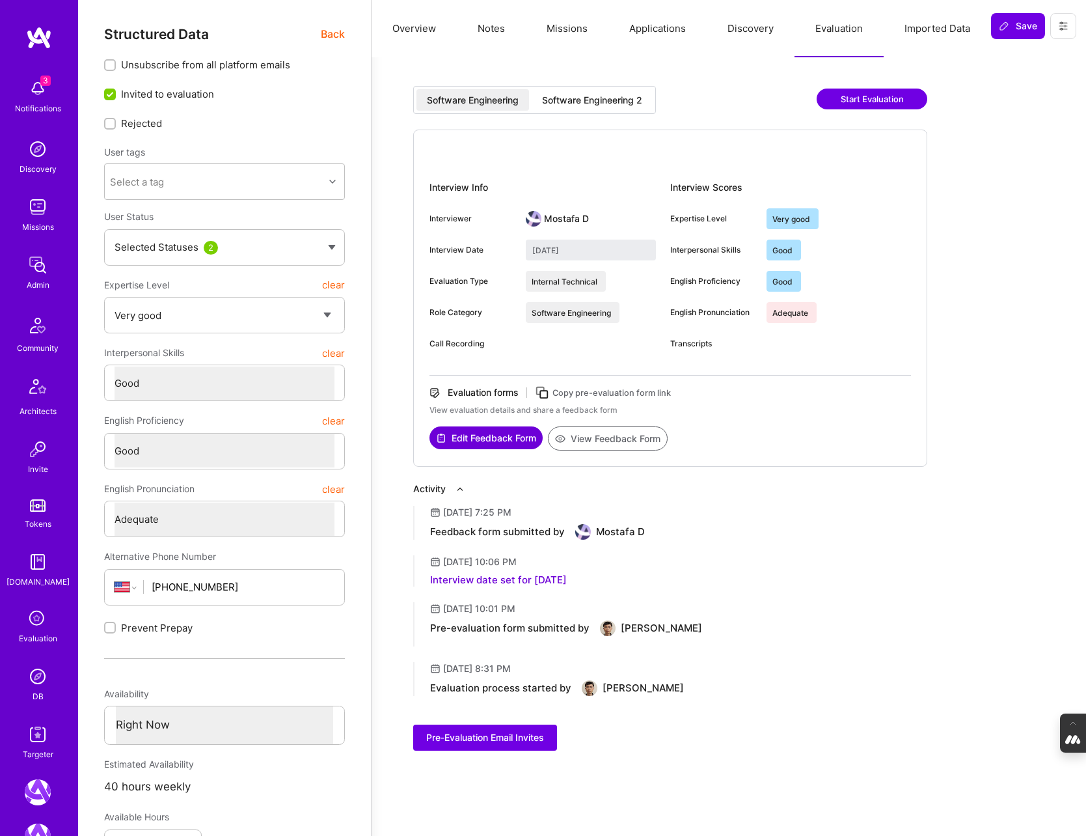
click at [413, 26] on button "Overview" at bounding box center [414, 28] width 85 height 57
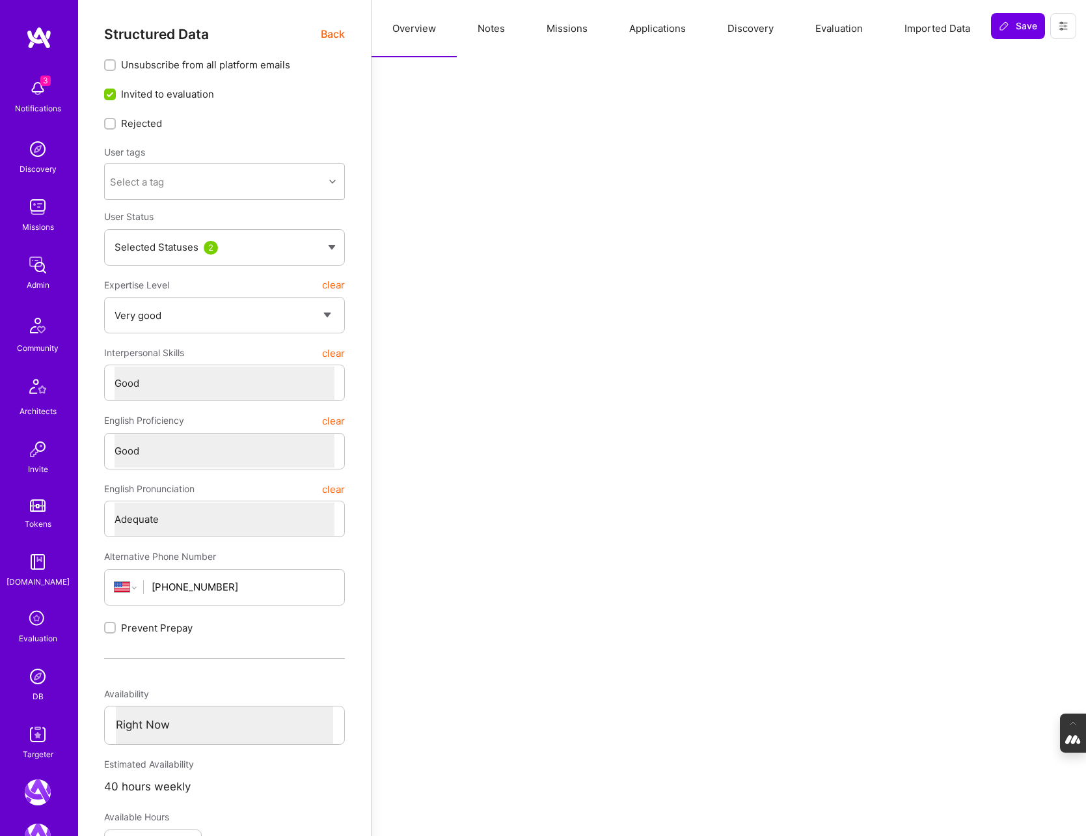
click at [333, 32] on span "Back" at bounding box center [333, 34] width 24 height 16
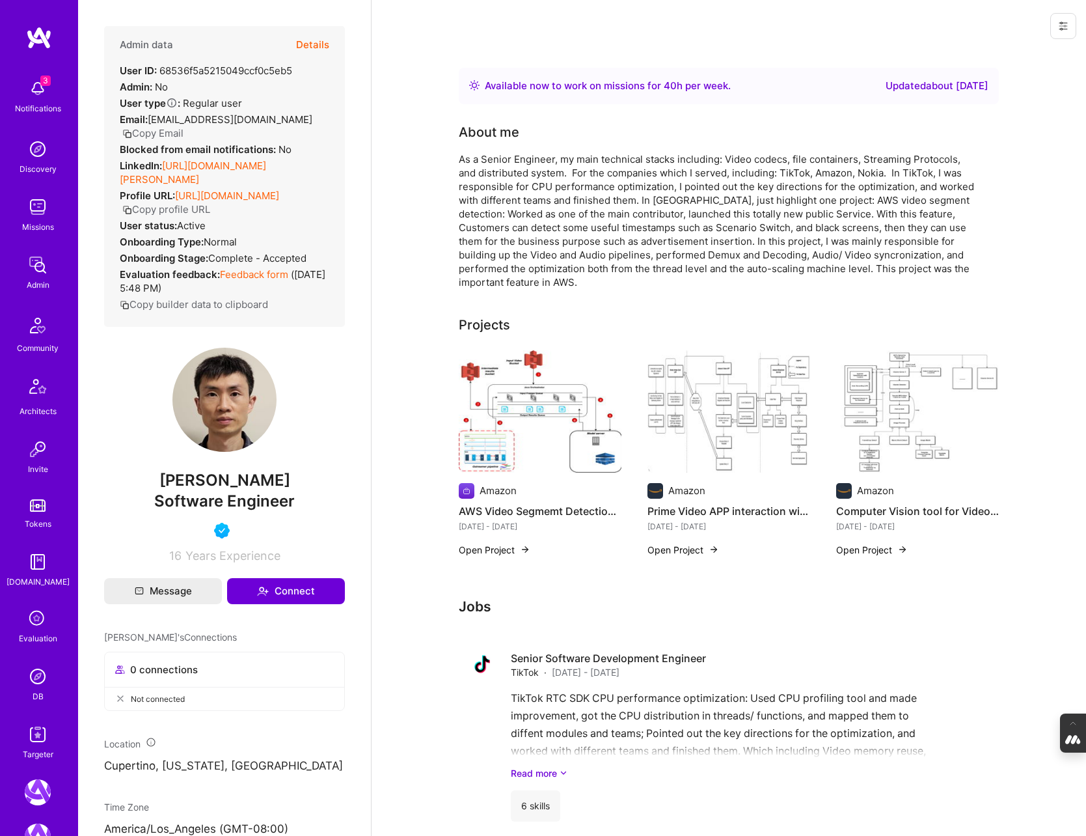
click at [317, 46] on button "Details" at bounding box center [312, 45] width 33 height 38
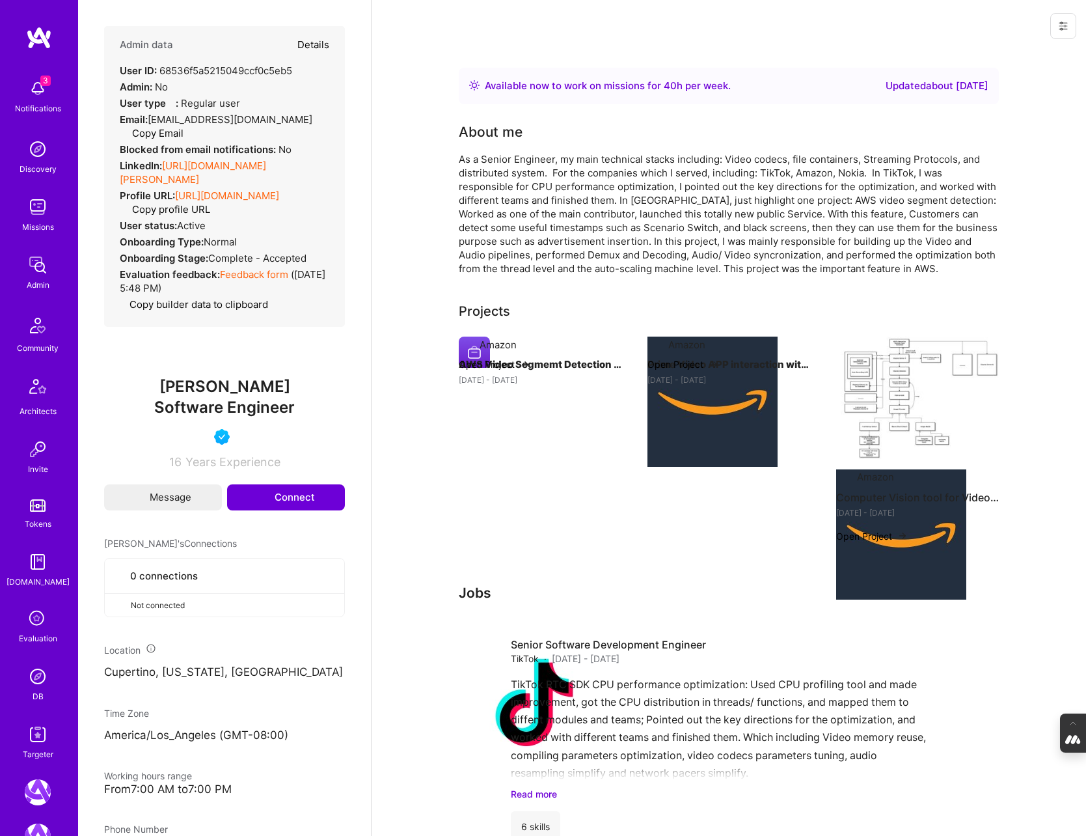
type textarea "x"
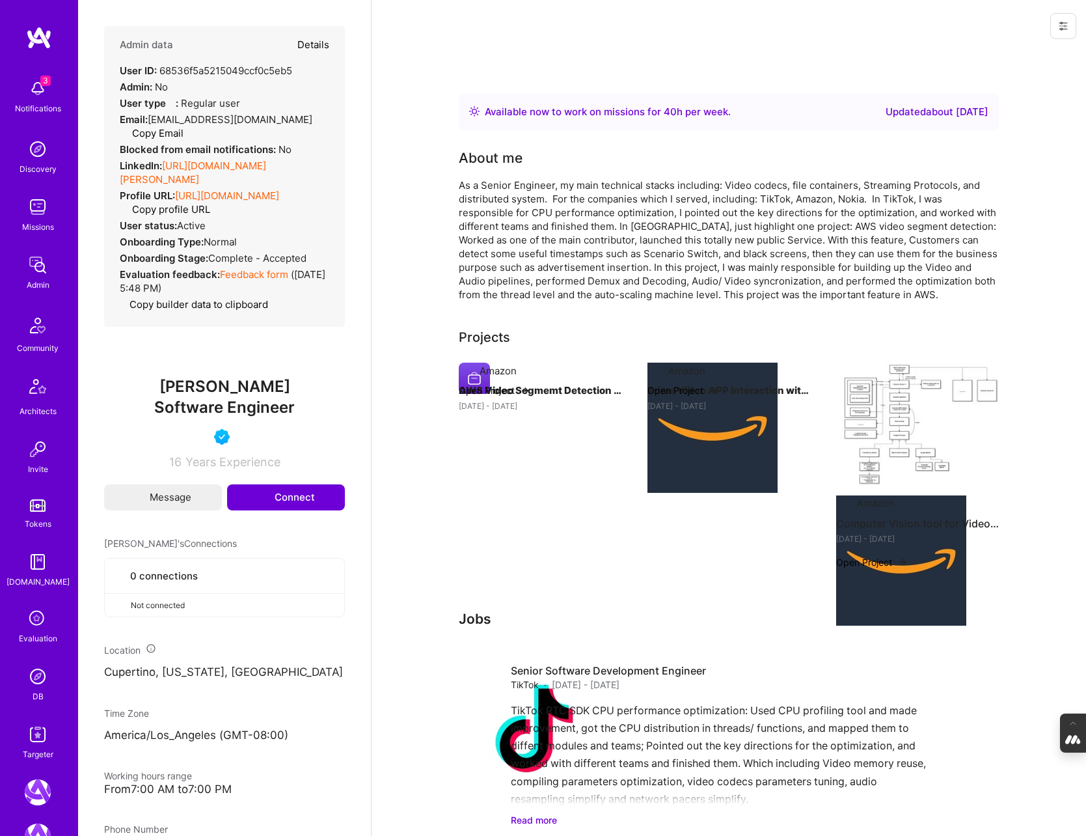
select select "5"
select select "4"
select select "6"
select select "2"
select select "US"
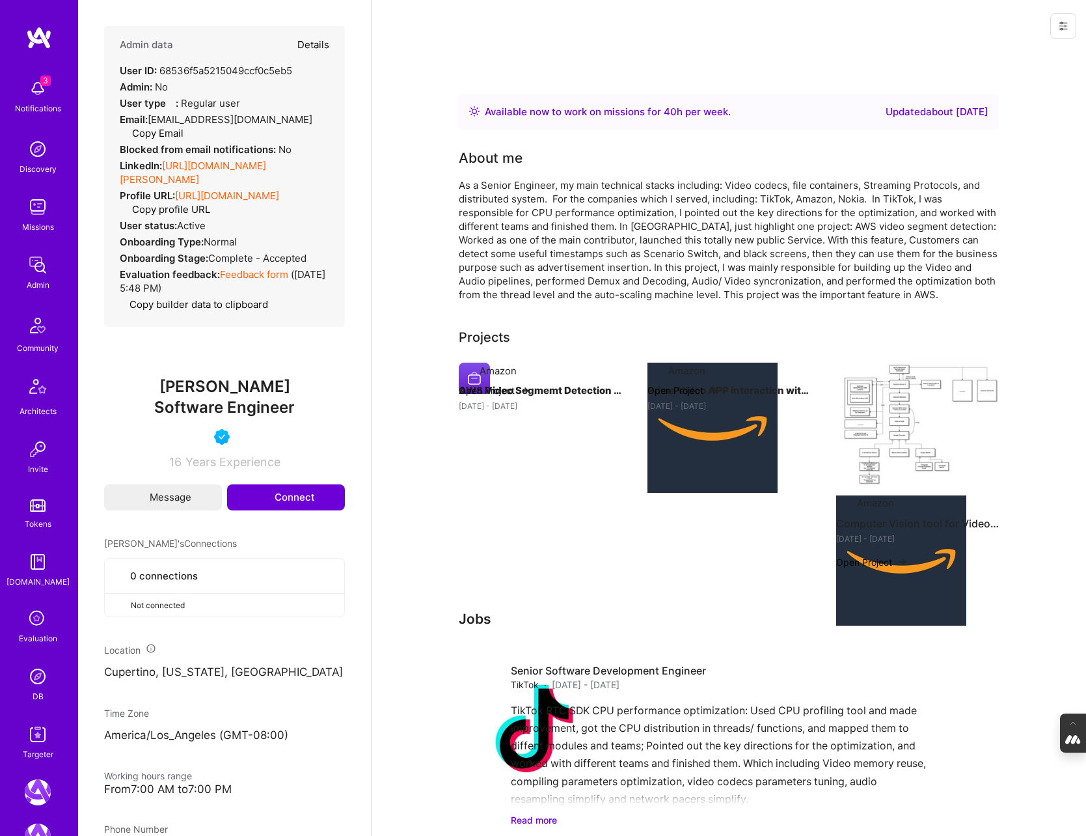
select select "Right Now"
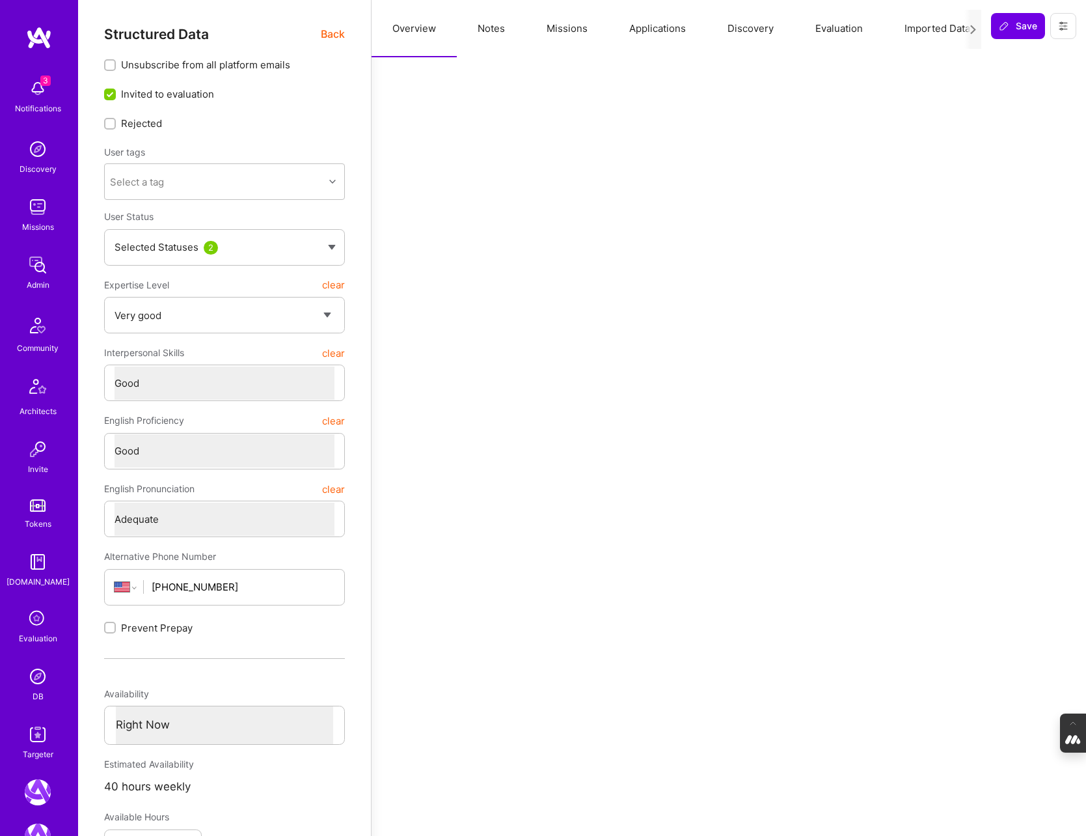
click at [828, 28] on button "Evaluation" at bounding box center [839, 28] width 89 height 57
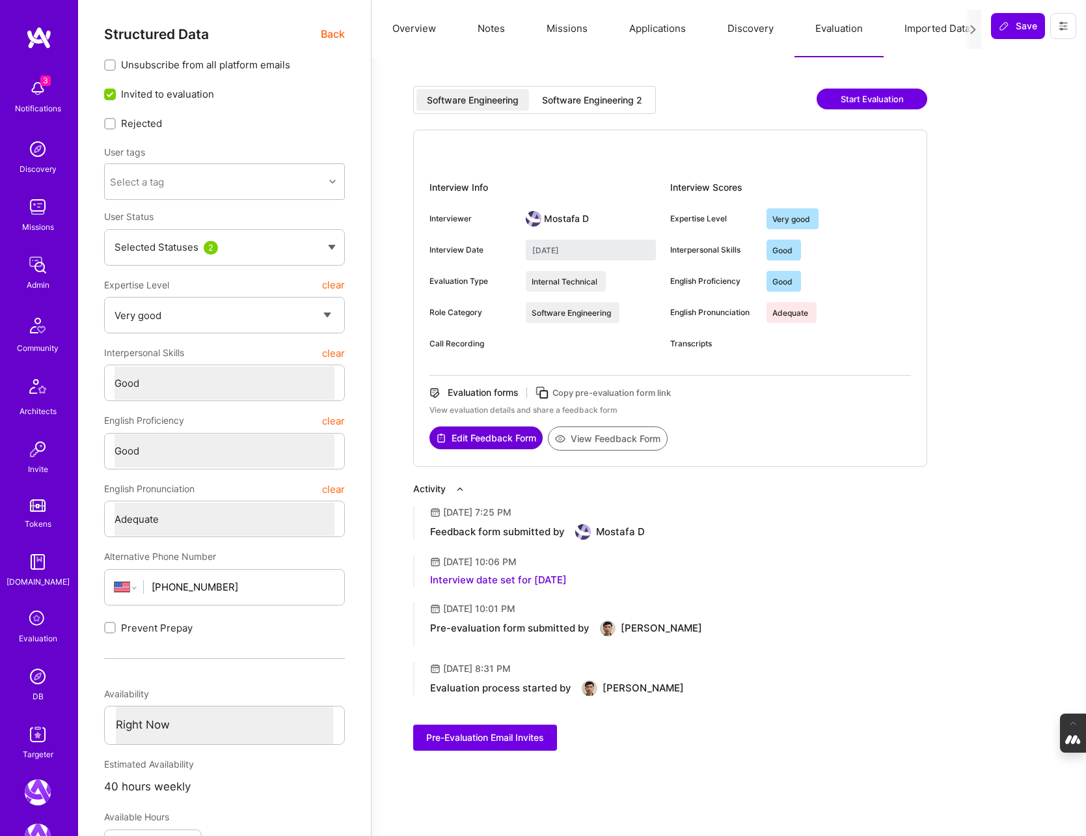
click at [615, 437] on button "View Feedback Form" at bounding box center [608, 438] width 120 height 24
click at [312, 462] on select "Select a Rating None Limited Good Native or functionally native" at bounding box center [225, 450] width 220 height 33
click at [296, 443] on select "Select a Rating None Limited Good Native or functionally native" at bounding box center [225, 450] width 220 height 33
click at [115, 434] on select "Select a Rating None Limited Good Native or functionally native" at bounding box center [225, 450] width 220 height 33
select select "3"
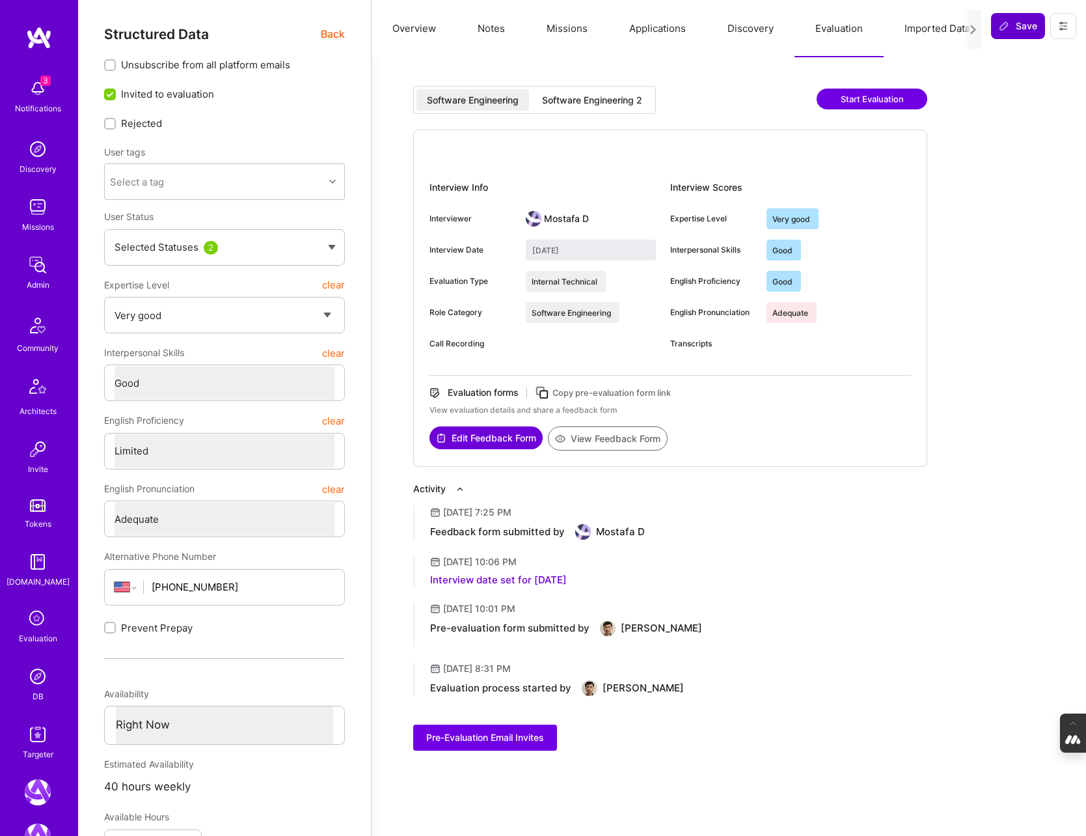
click at [1014, 22] on span "Save" at bounding box center [1018, 26] width 38 height 13
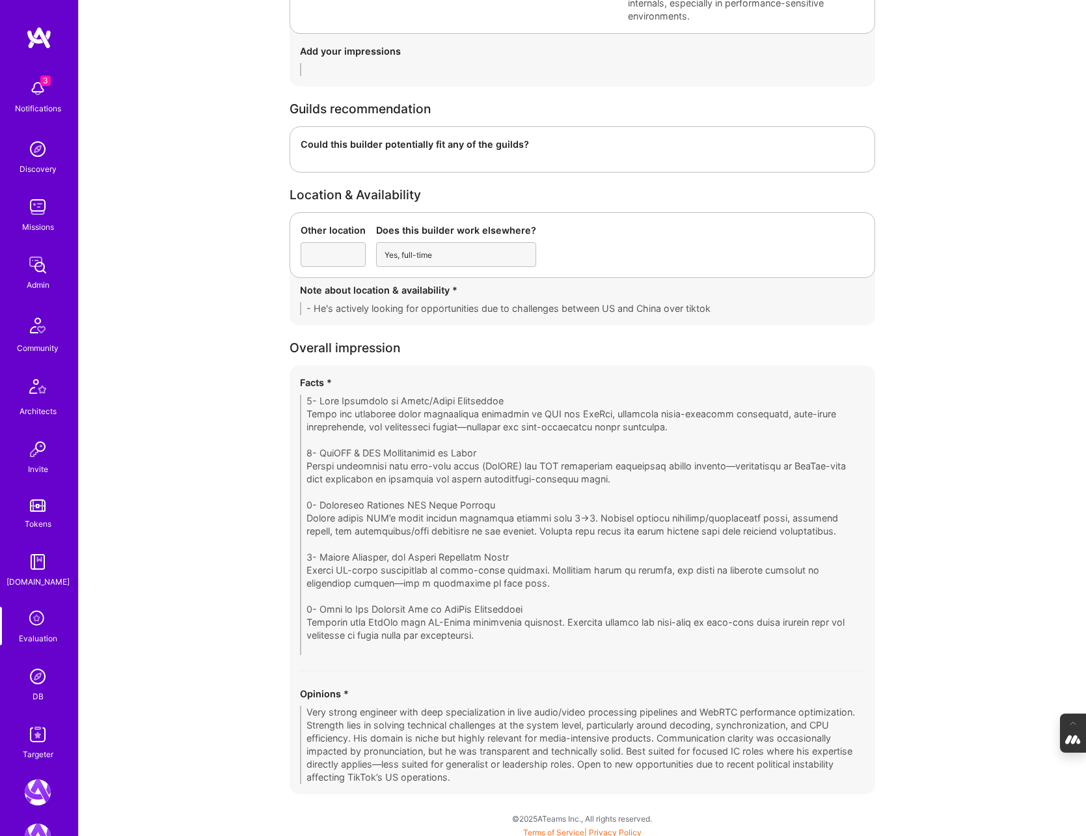
scroll to position [2196, 0]
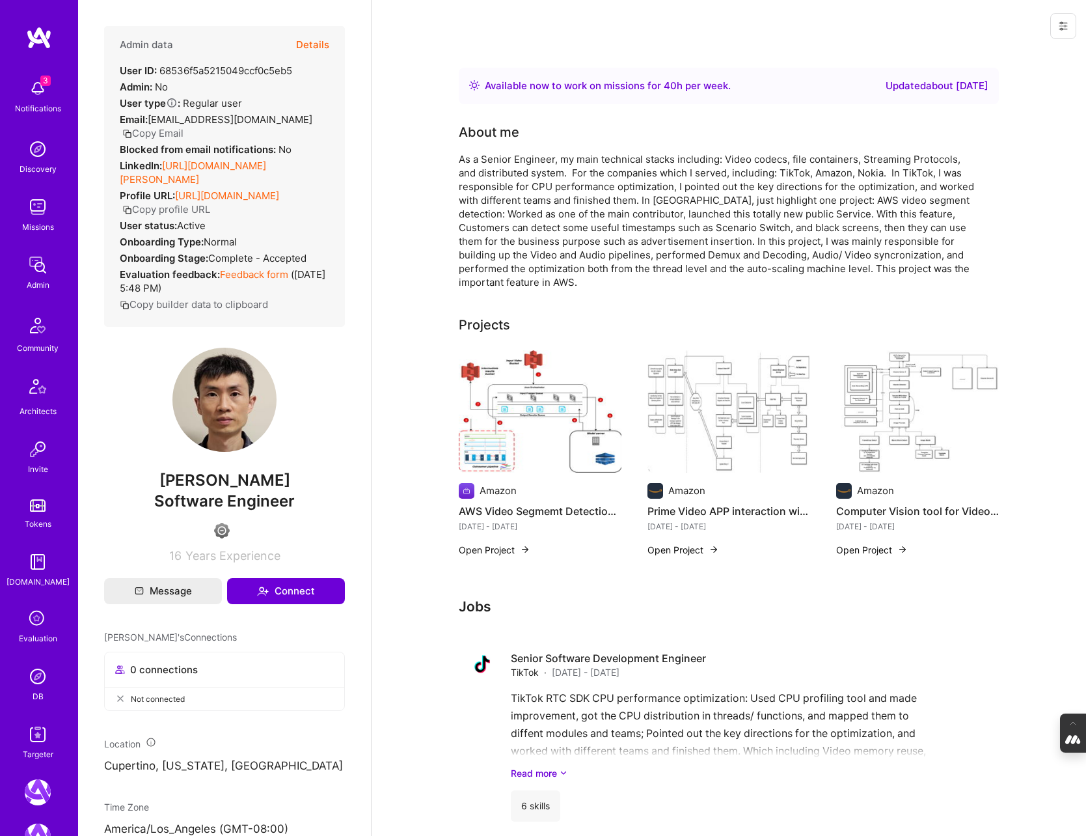
click at [184, 126] on button "Copy Email" at bounding box center [152, 133] width 61 height 14
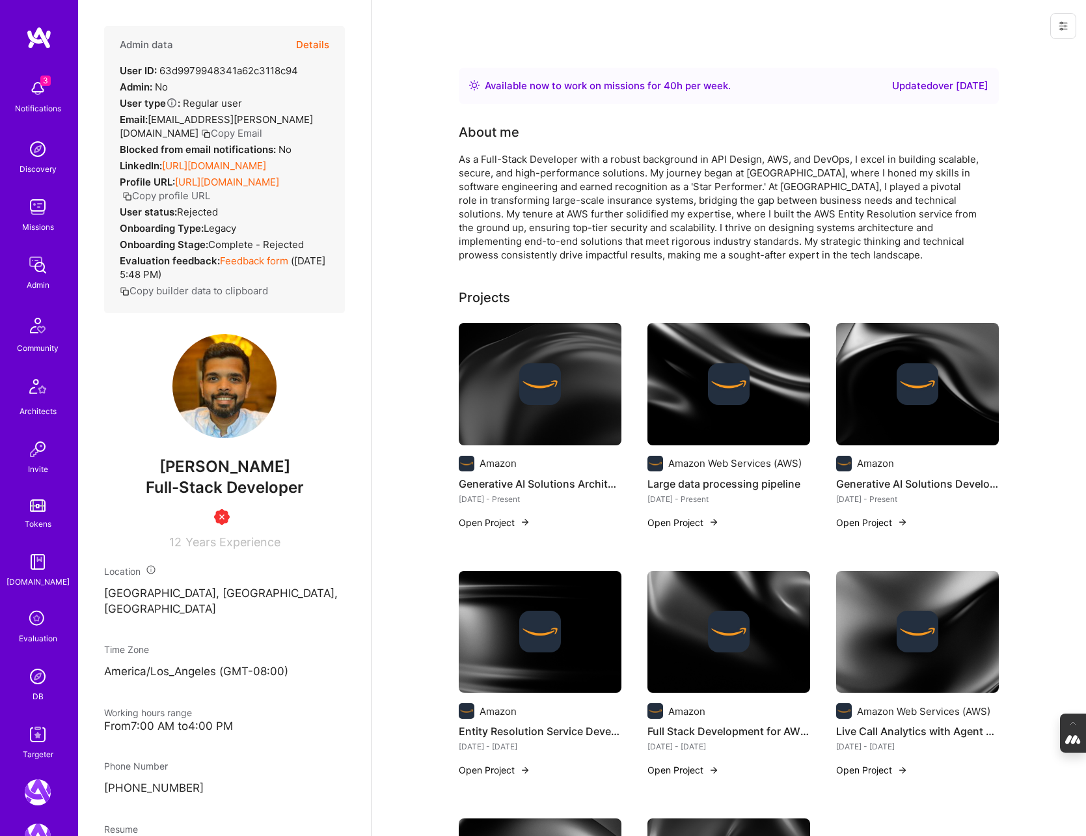
click at [313, 44] on button "Details" at bounding box center [312, 45] width 33 height 38
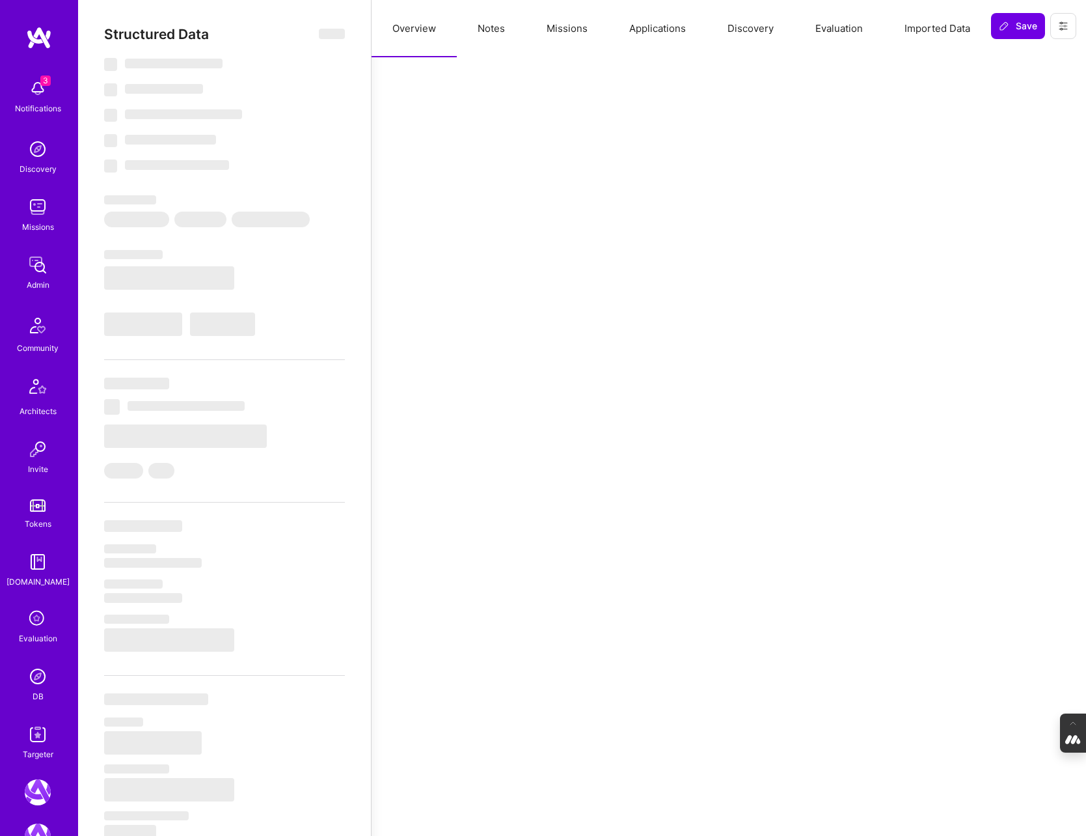
select select "Right Now"
select select "5"
select select "4"
select select "7"
select select "6"
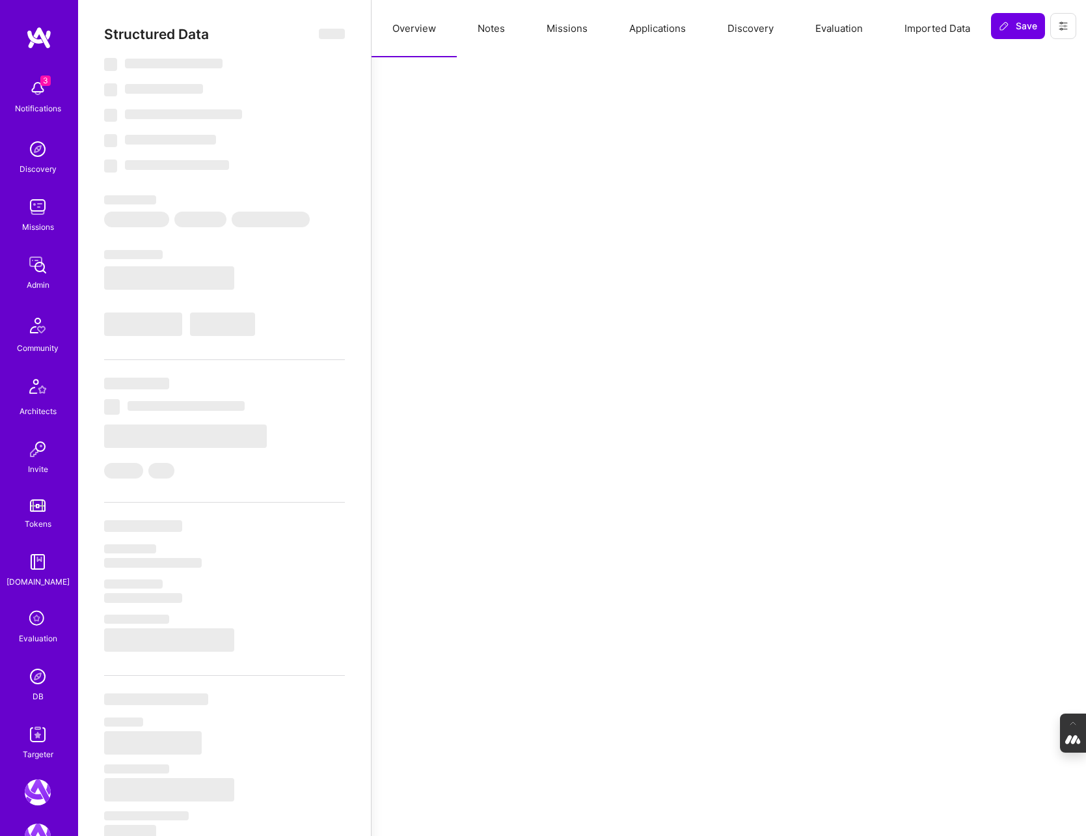
select select "US"
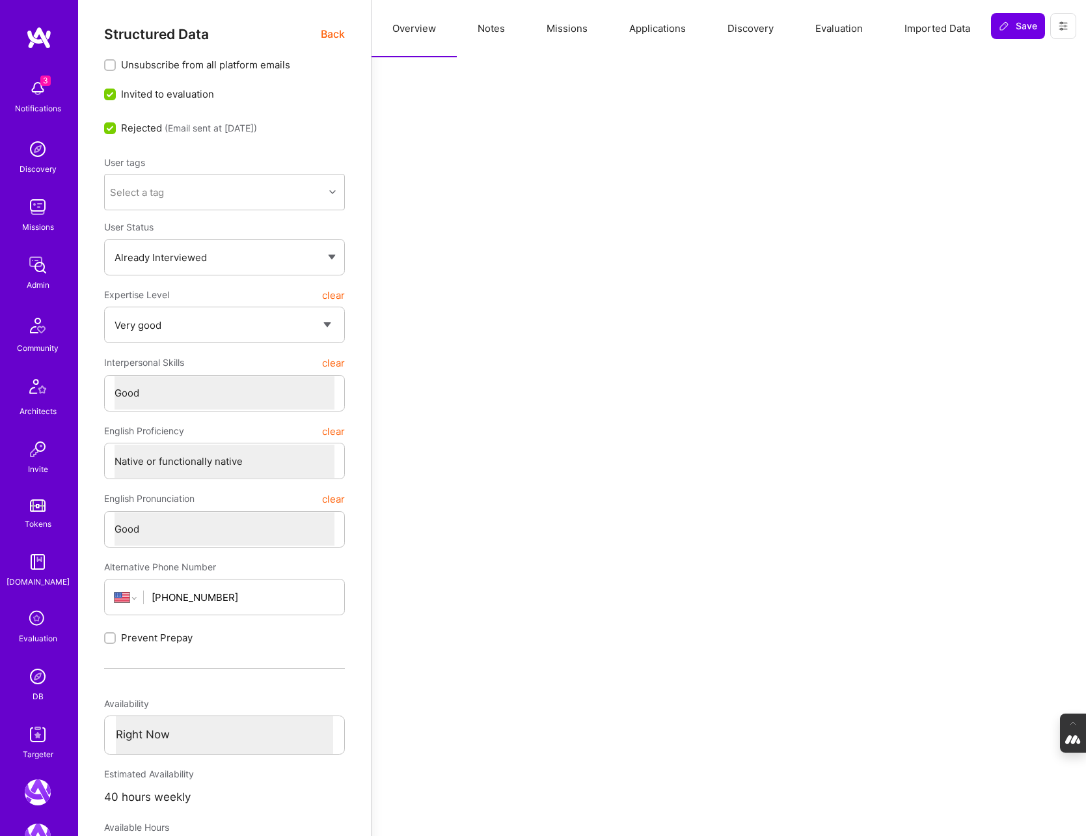
click at [848, 25] on button "Evaluation" at bounding box center [839, 28] width 89 height 57
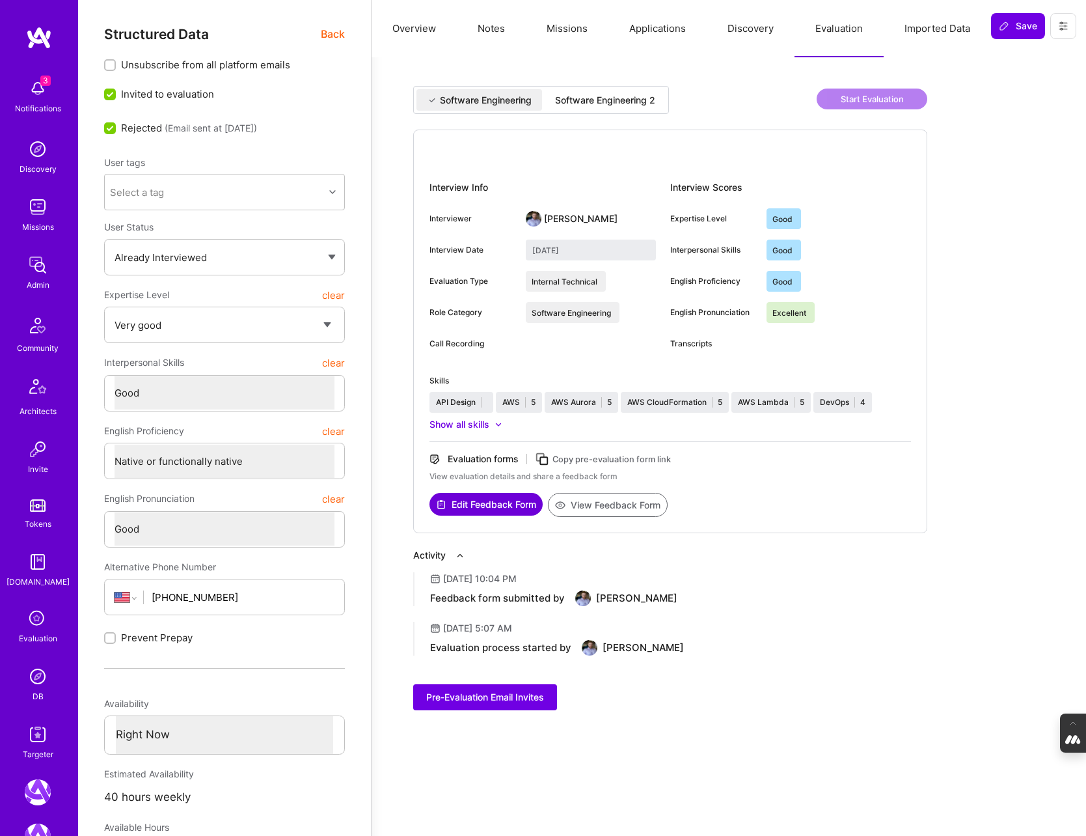
click at [616, 94] on div "Software Engineering 2" at bounding box center [605, 100] width 100 height 13
type input "[DATE]"
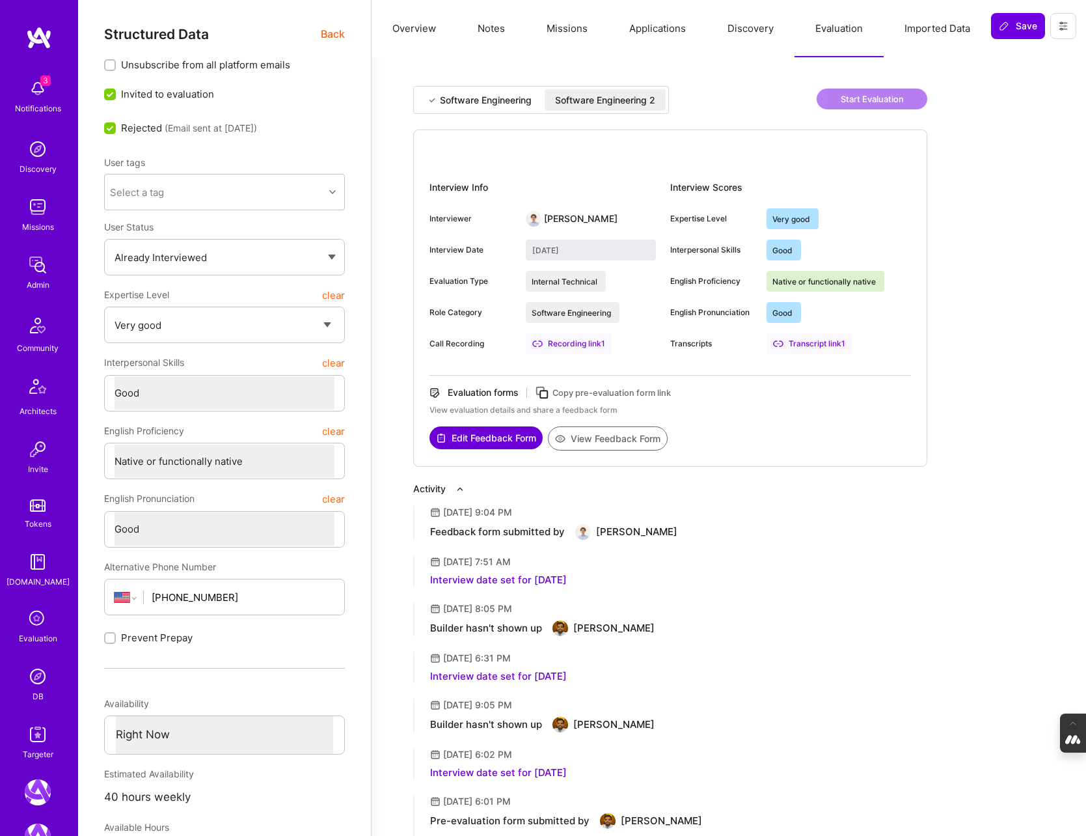
click at [613, 437] on button "View Feedback Form" at bounding box center [608, 438] width 120 height 24
click at [339, 28] on span "Back" at bounding box center [333, 34] width 24 height 16
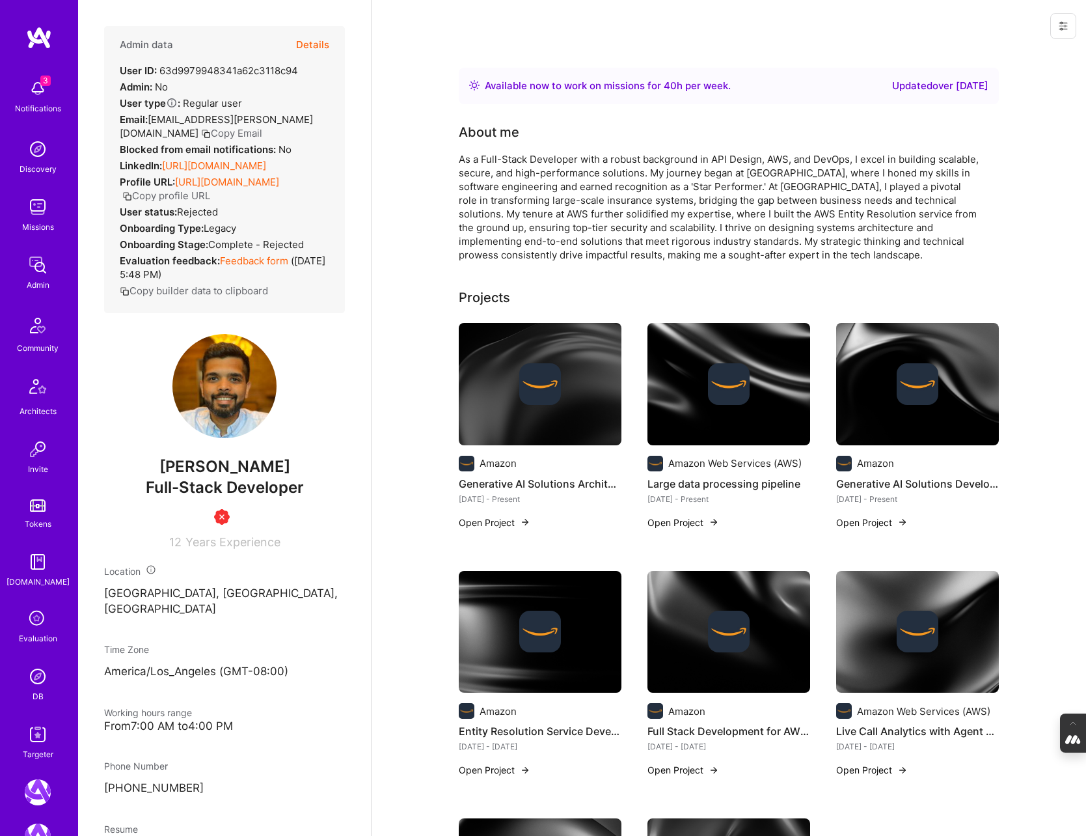
click at [201, 133] on button "Copy Email" at bounding box center [231, 133] width 61 height 14
click at [201, 131] on button "Copy Email" at bounding box center [231, 133] width 61 height 14
drag, startPoint x: 279, startPoint y: 482, endPoint x: 109, endPoint y: 482, distance: 170.5
click at [109, 476] on span "[PERSON_NAME]" at bounding box center [224, 467] width 241 height 20
copy span "[PERSON_NAME]"
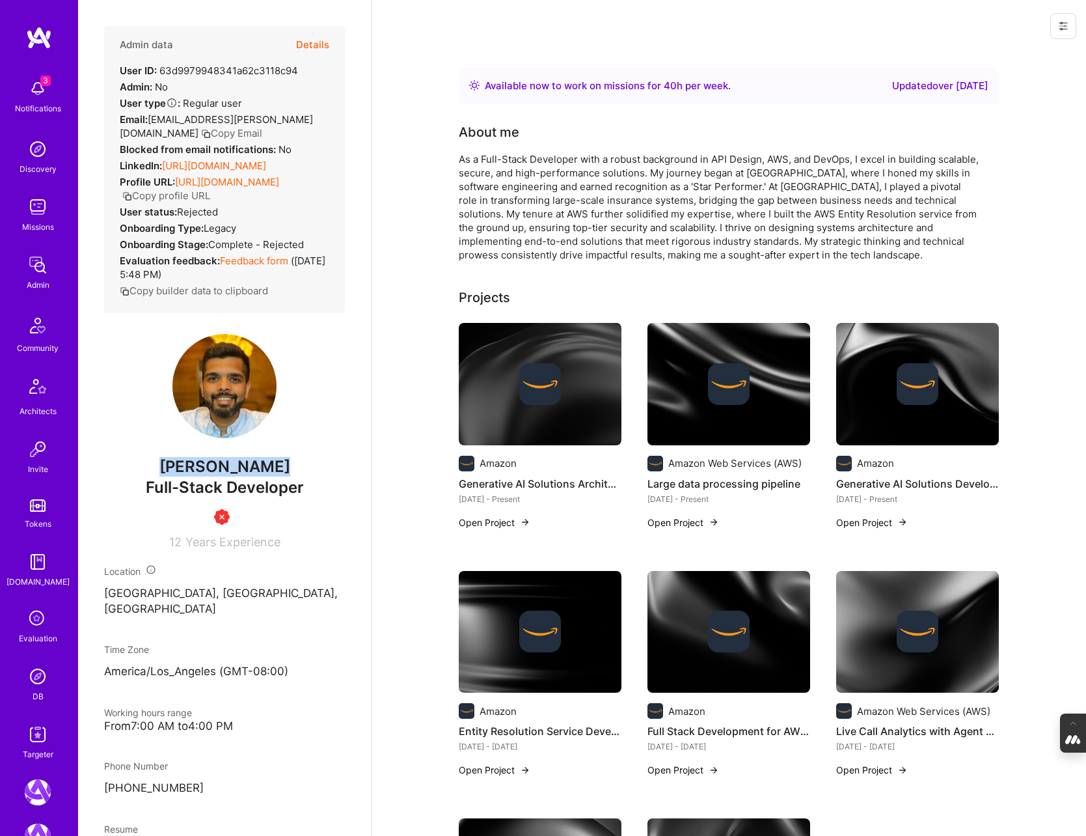
click at [201, 129] on button "Copy Email" at bounding box center [231, 133] width 61 height 14
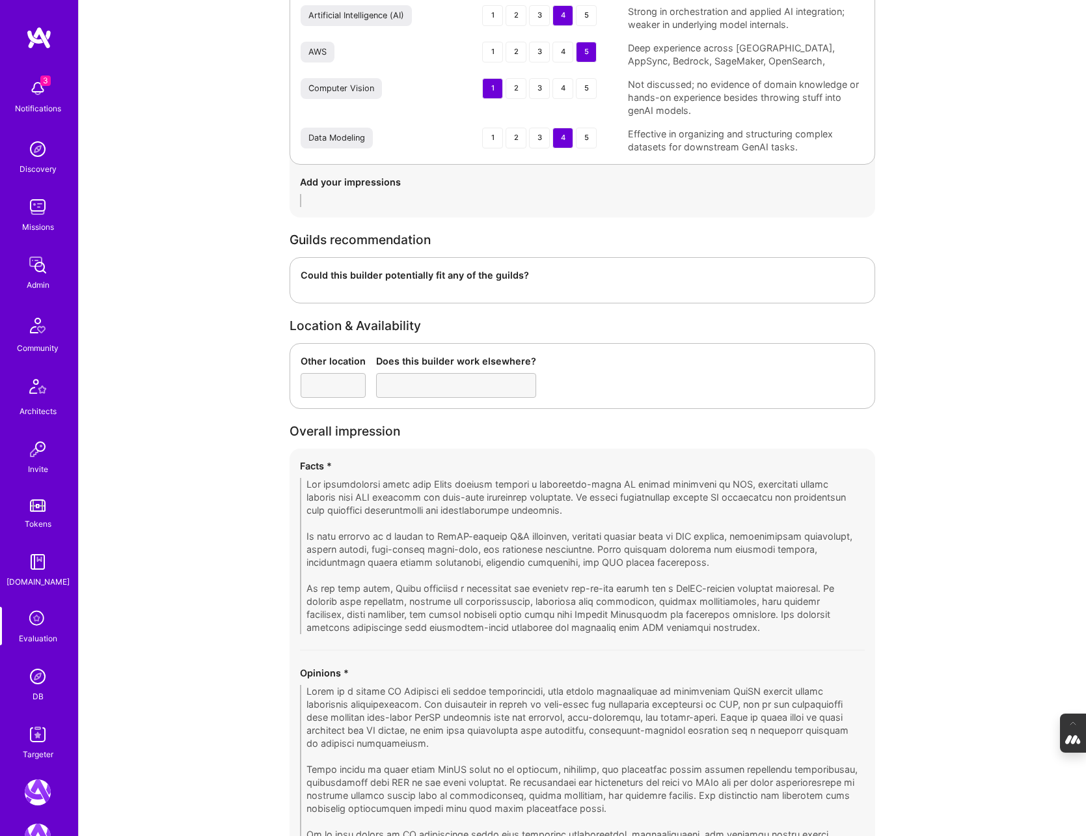
scroll to position [2578, 0]
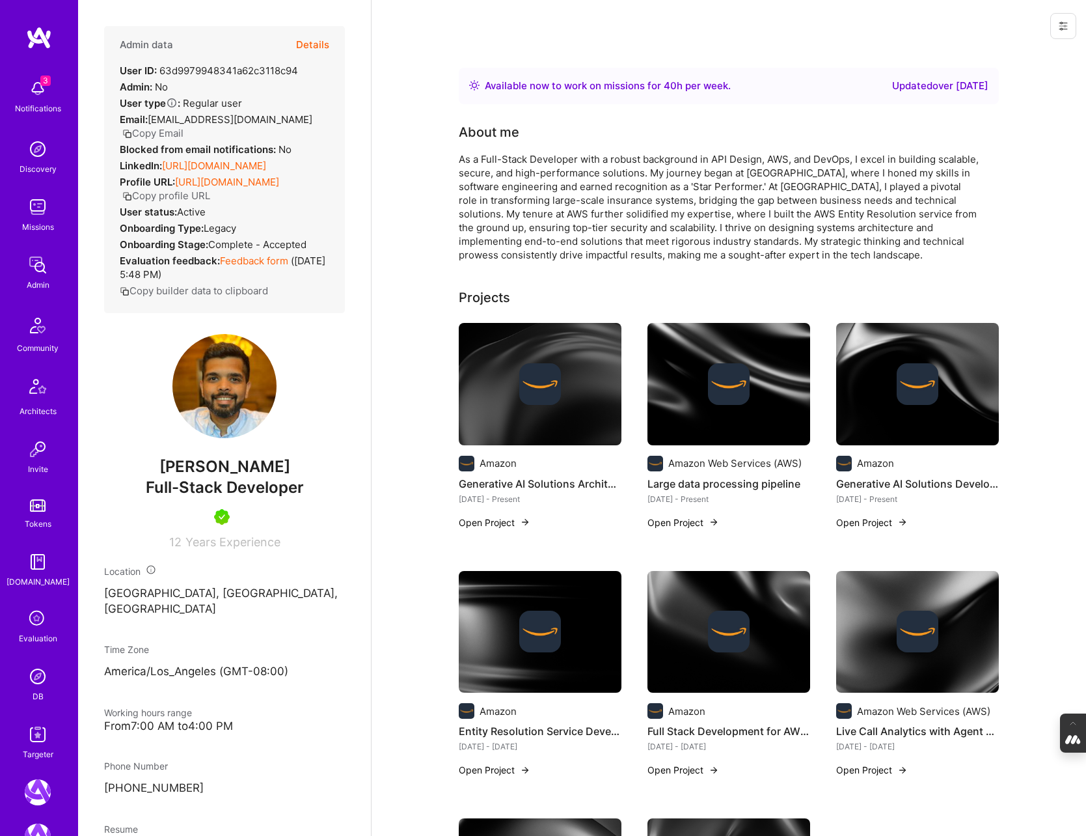
click at [312, 43] on button "Details" at bounding box center [312, 45] width 33 height 38
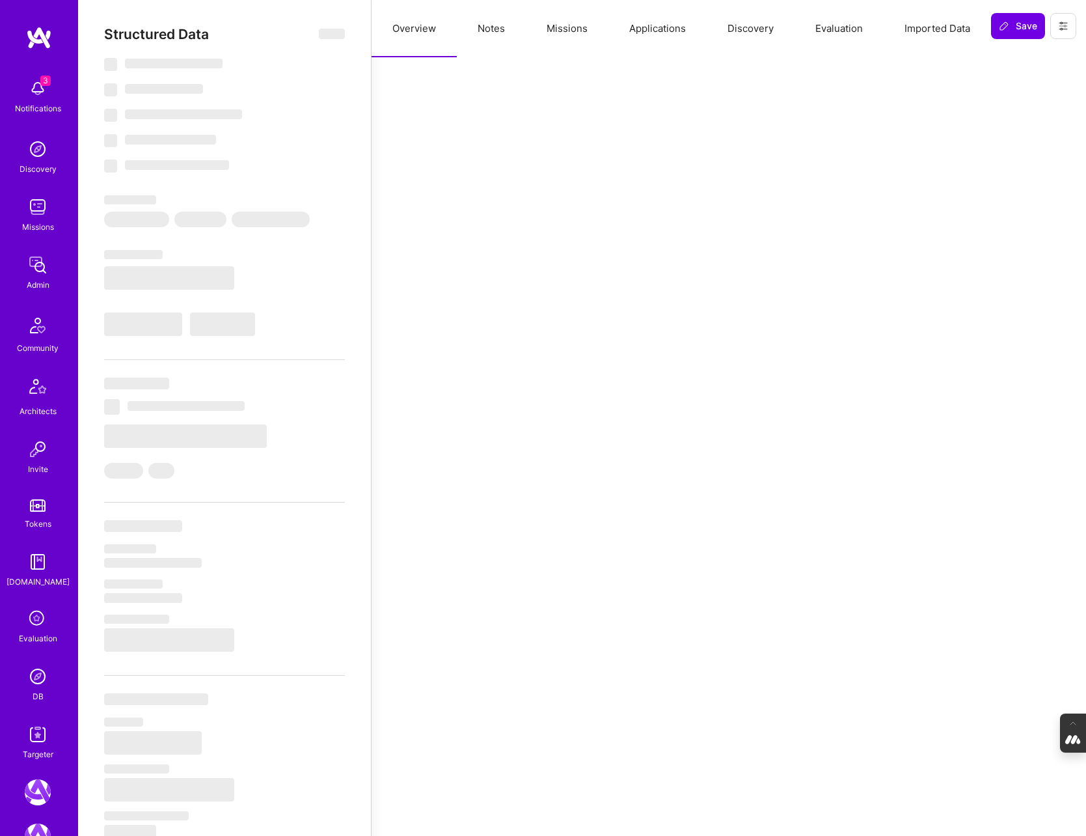
click at [837, 26] on button "Evaluation" at bounding box center [839, 28] width 89 height 57
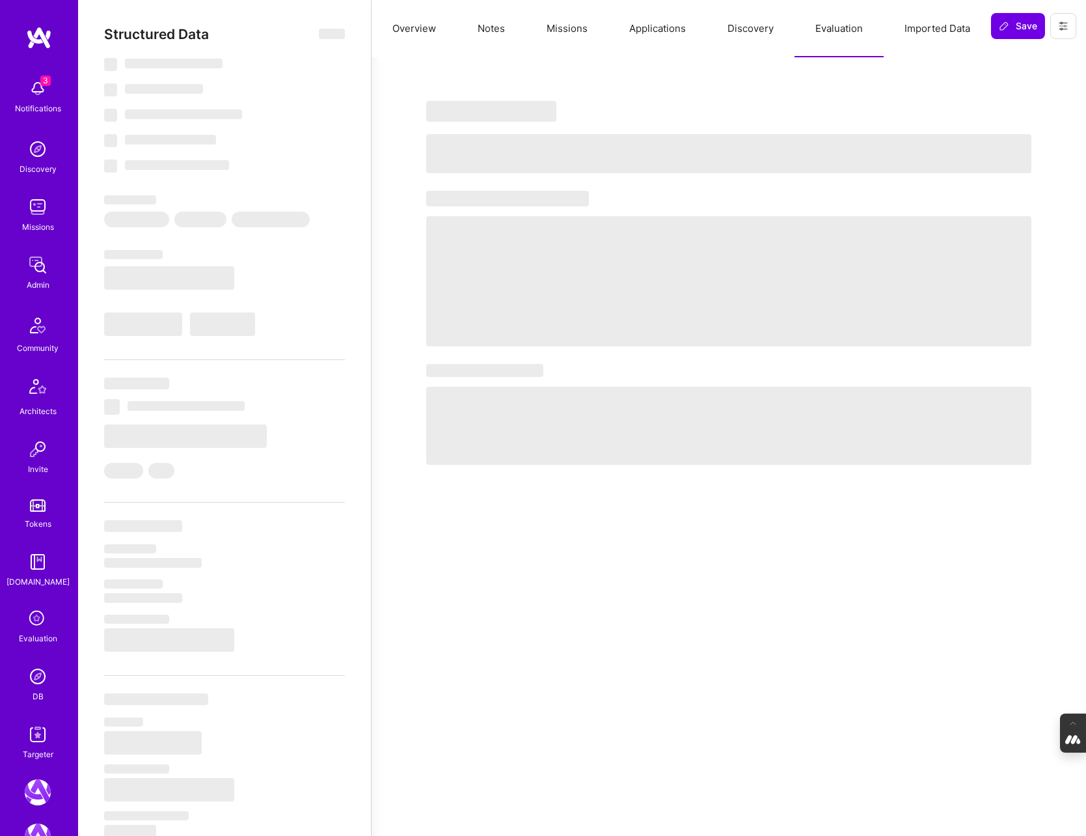
select select "Right Now"
select select "5"
select select "4"
select select "7"
select select "6"
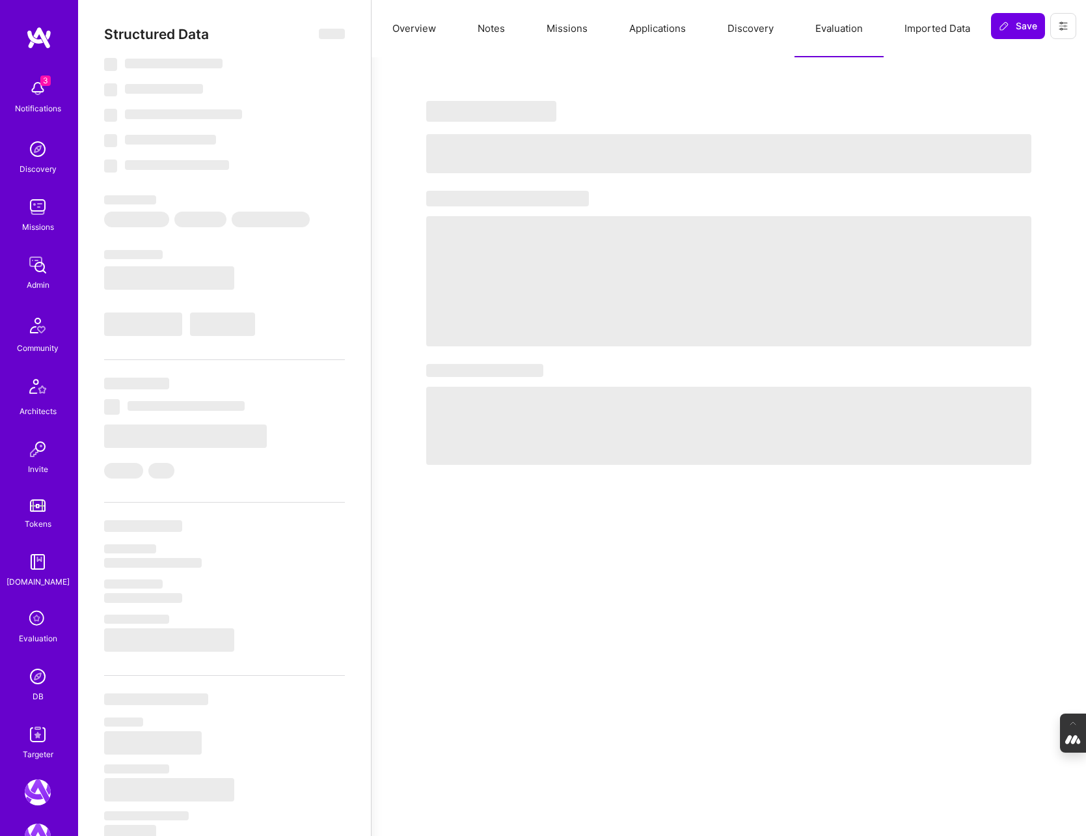
select select "US"
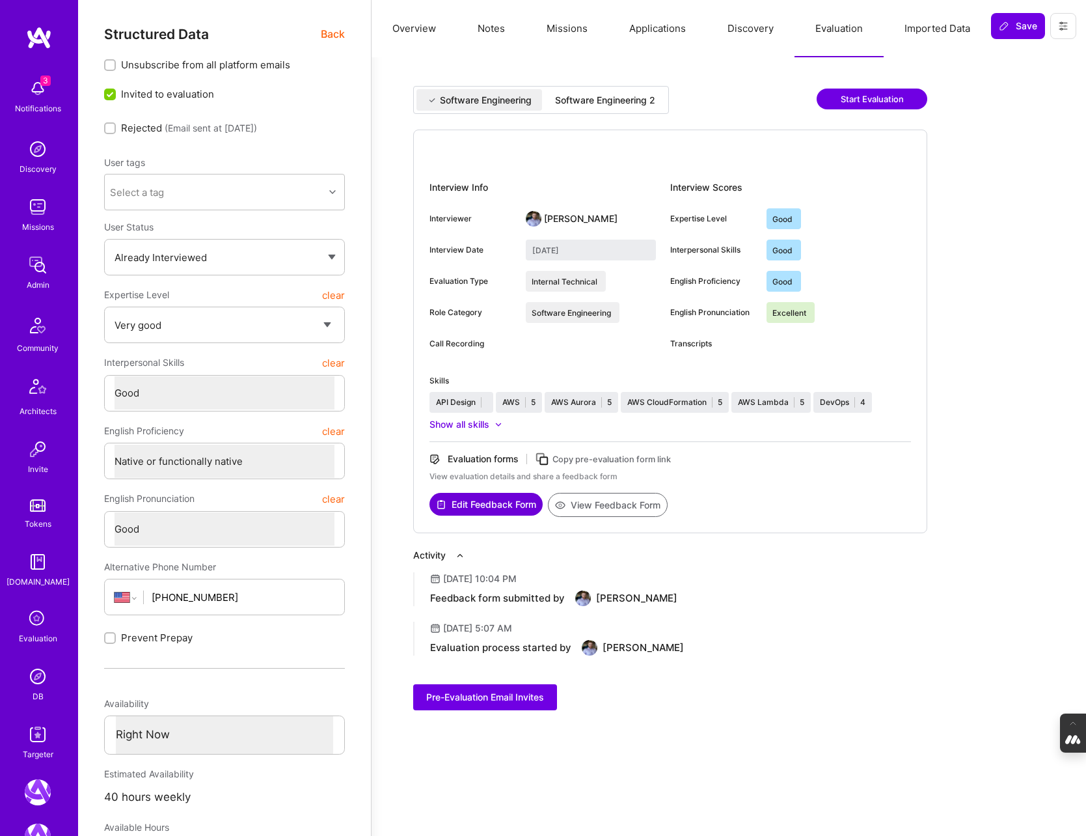
click at [633, 99] on div "Software Engineering 2" at bounding box center [605, 100] width 100 height 13
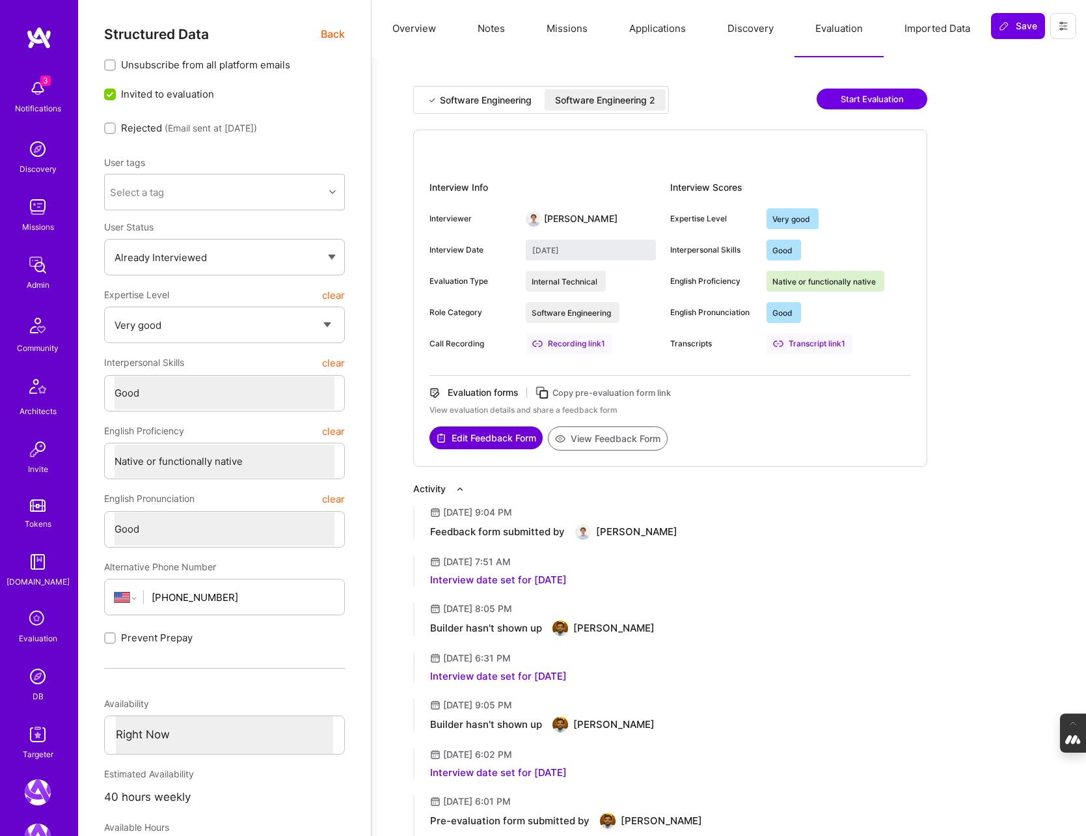
click at [468, 97] on div "Software Engineering" at bounding box center [486, 100] width 92 height 13
type input "[DATE]"
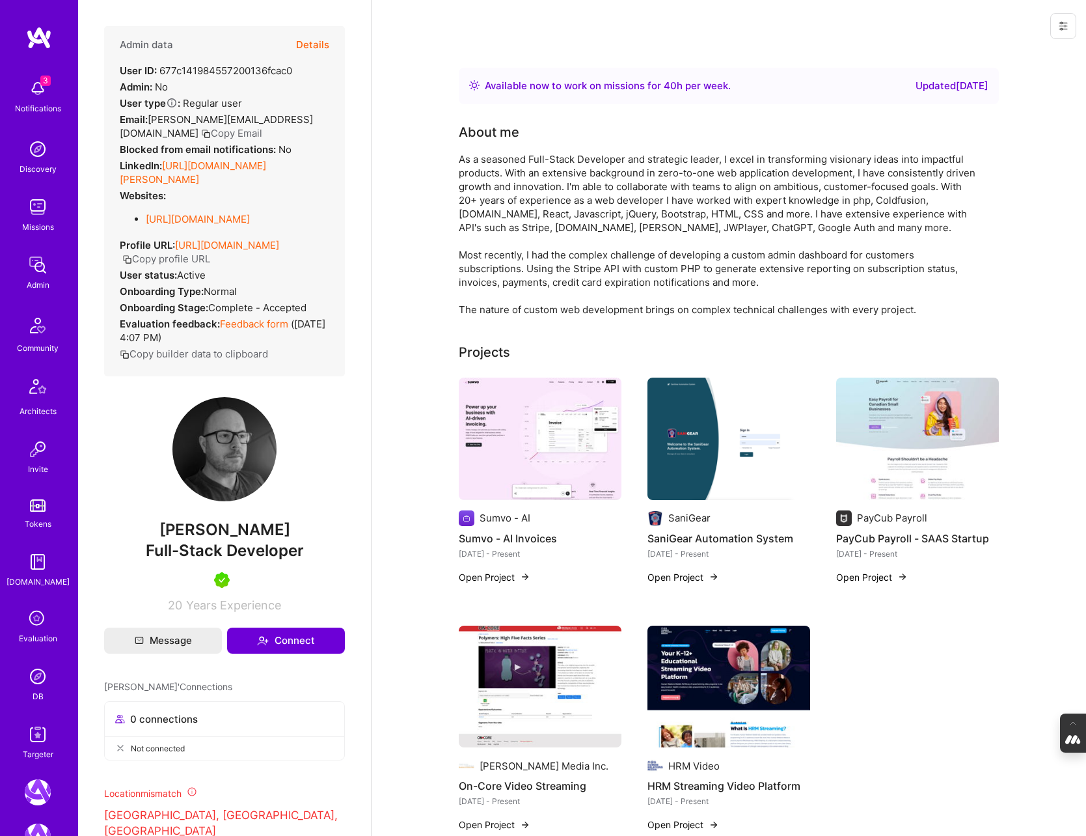
click at [318, 45] on button "Details" at bounding box center [312, 45] width 33 height 38
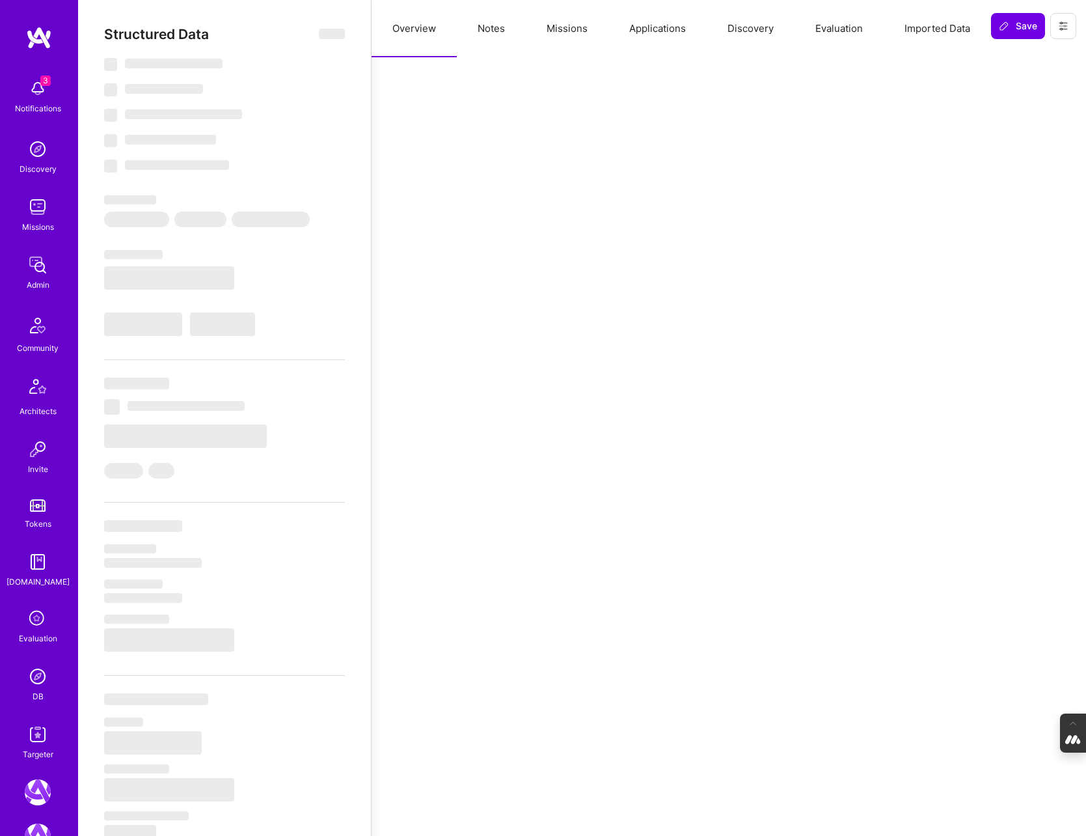
click at [851, 33] on button "Evaluation" at bounding box center [839, 28] width 89 height 57
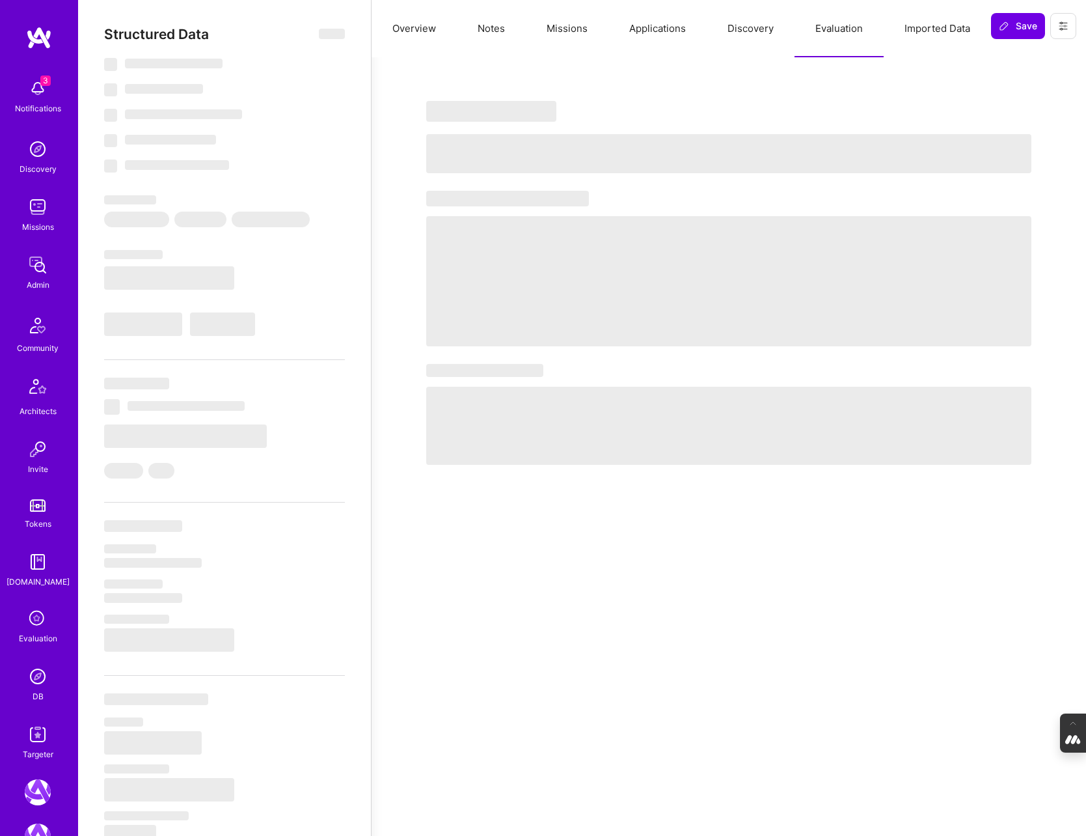
select select "Right Now"
select select "5"
select select "7"
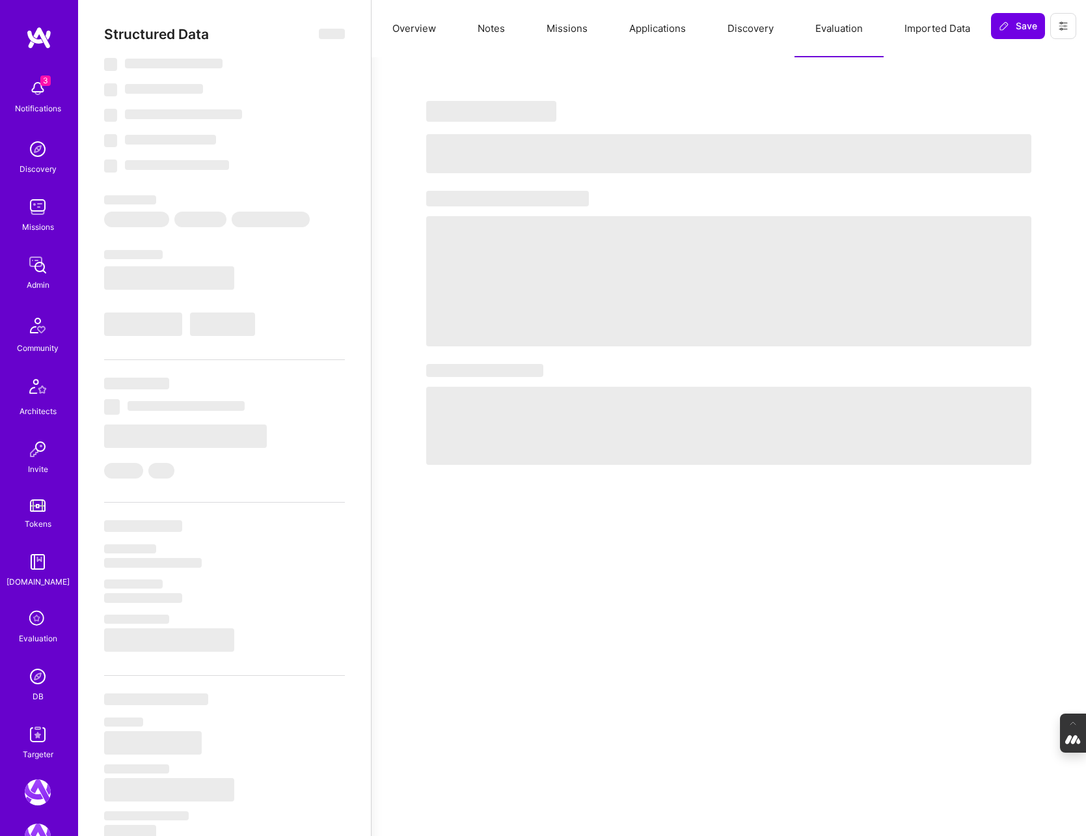
select select "CA"
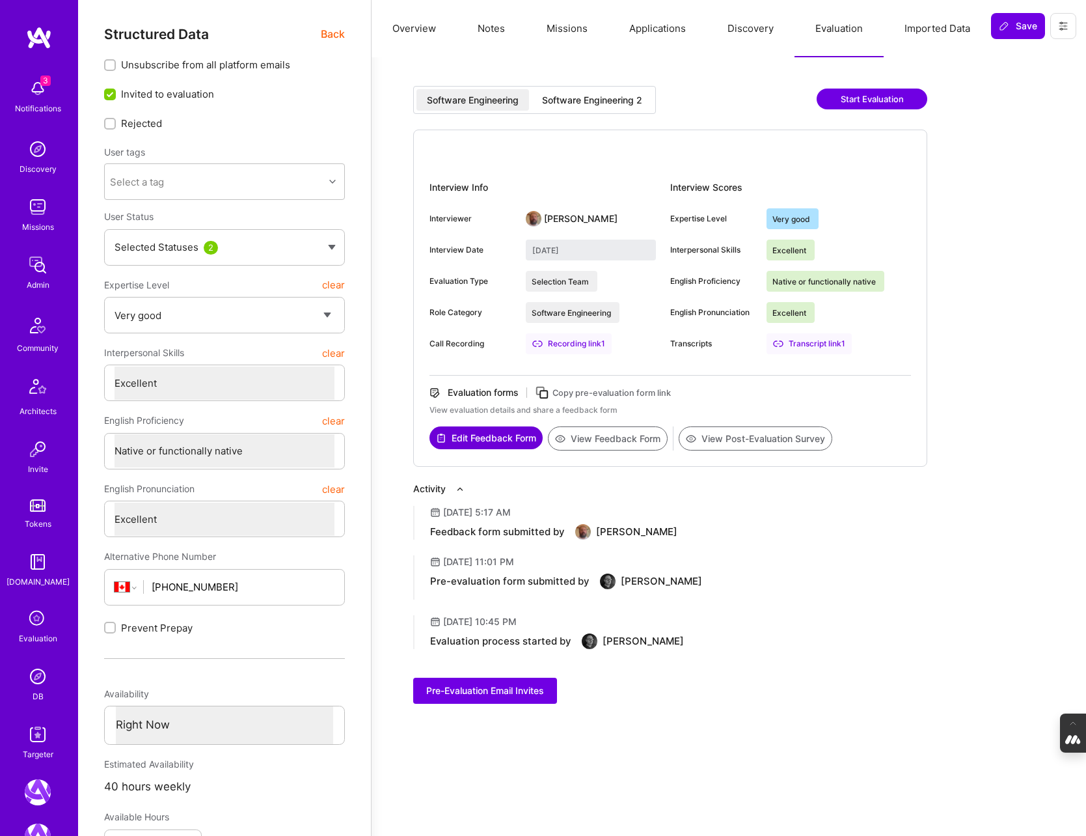
click at [574, 98] on div "Software Engineering 2" at bounding box center [592, 100] width 100 height 13
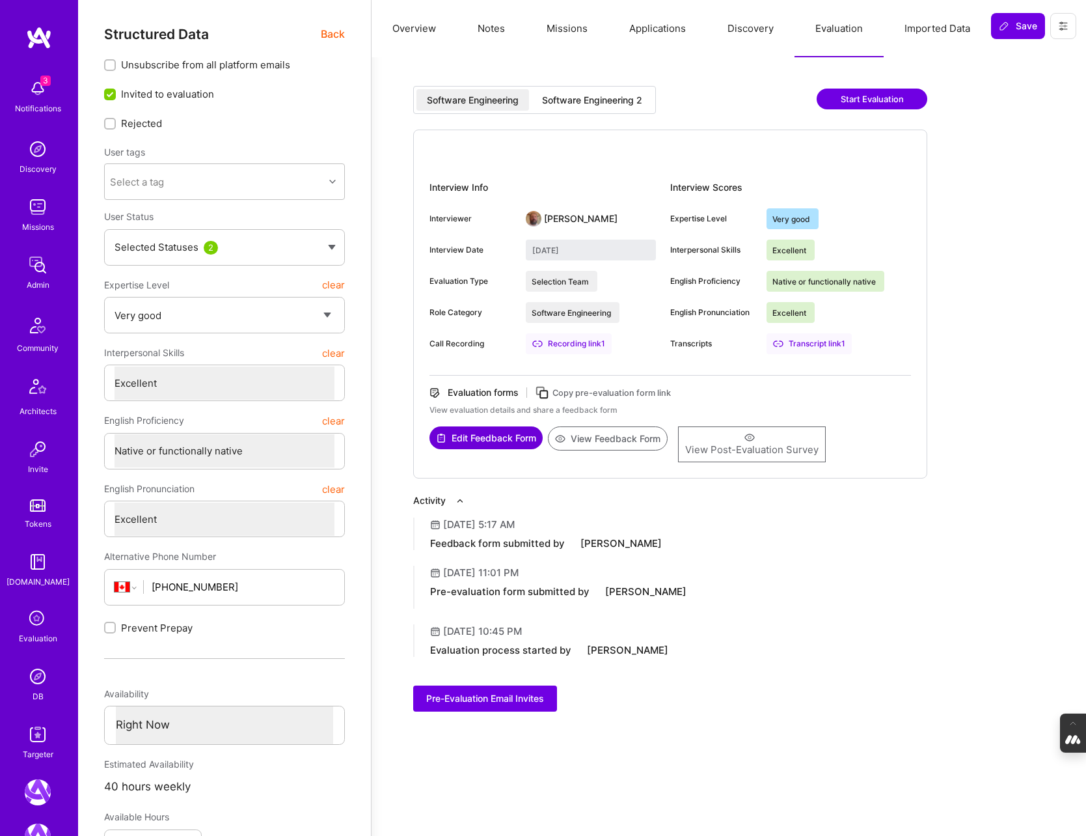
type input "[DATE]"
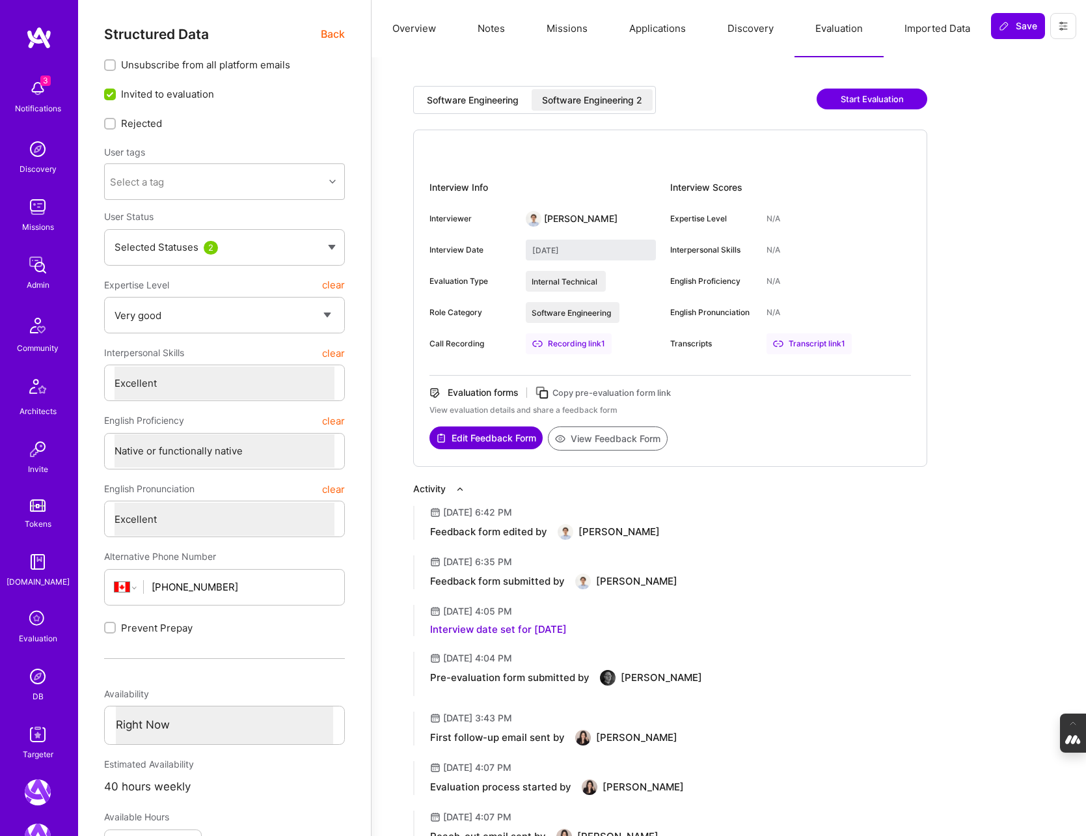
click at [613, 437] on button "View Feedback Form" at bounding box center [608, 438] width 120 height 24
click at [693, 96] on div "Software Engineering Software Engineering 2 Start Evaluation" at bounding box center [670, 108] width 514 height 44
click at [618, 440] on button "View Feedback Form" at bounding box center [608, 438] width 120 height 24
click at [333, 33] on span "Back" at bounding box center [333, 34] width 24 height 16
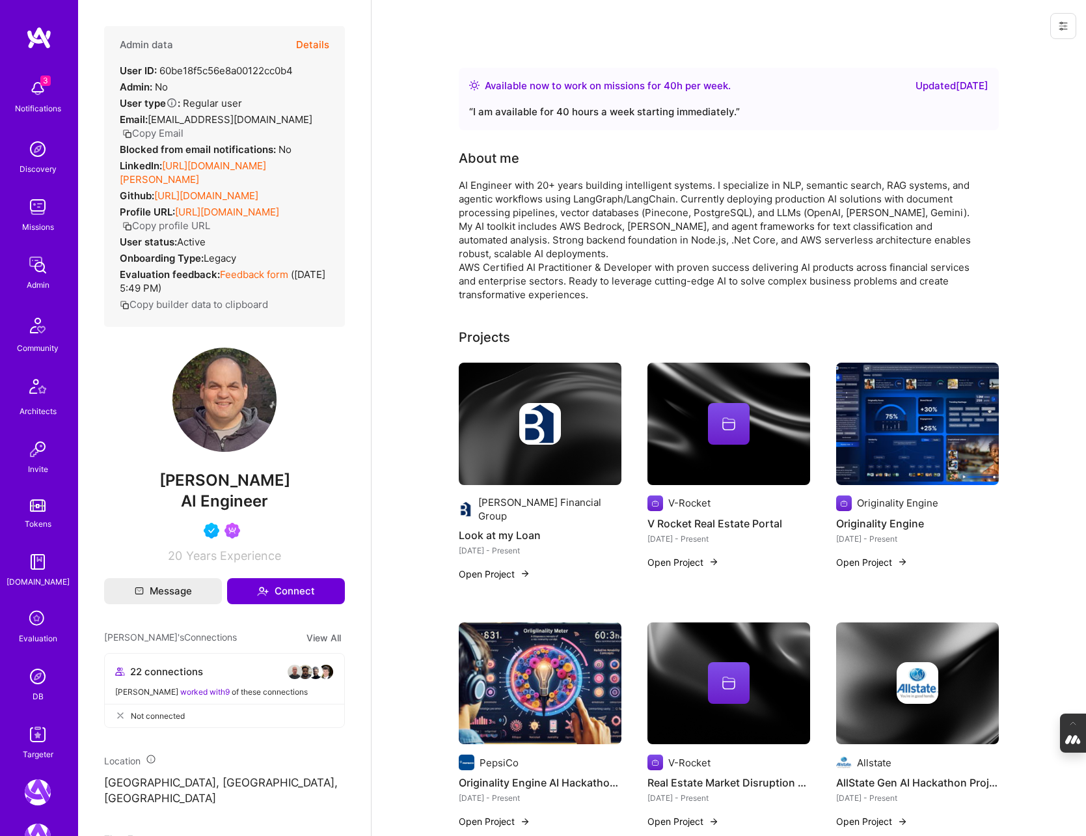
click at [320, 46] on button "Details" at bounding box center [312, 45] width 33 height 38
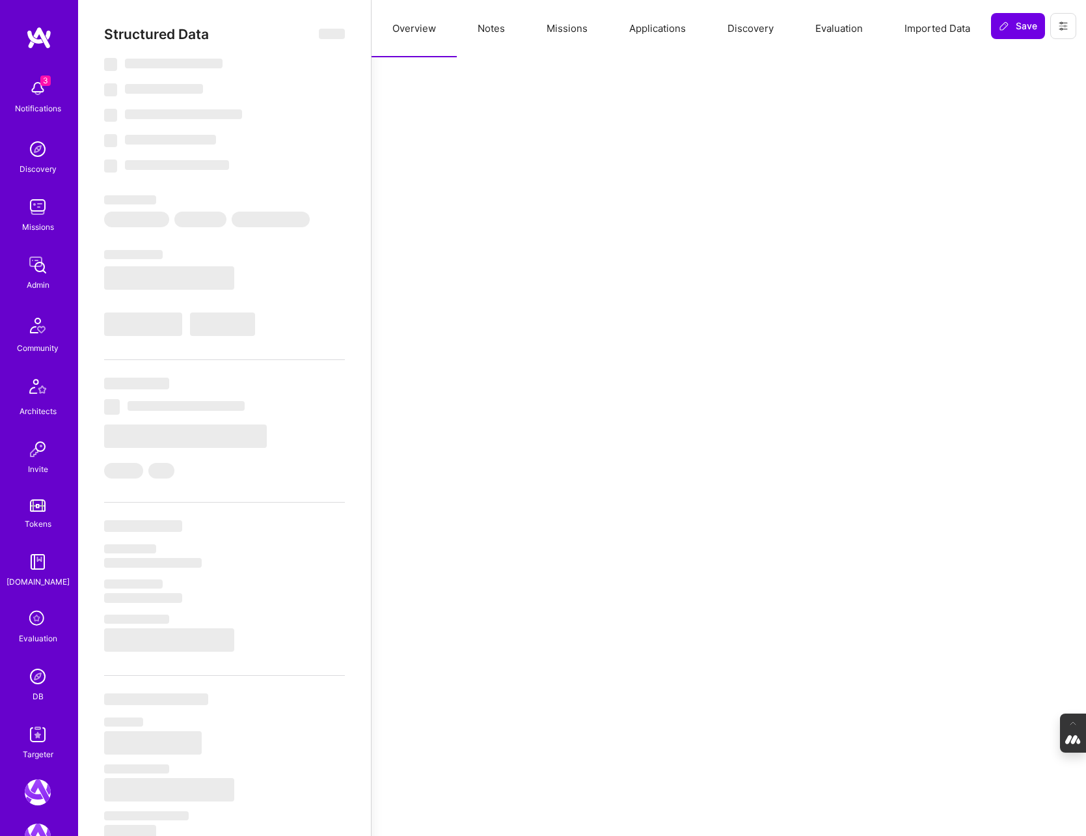
click at [842, 30] on button "Evaluation" at bounding box center [839, 28] width 89 height 57
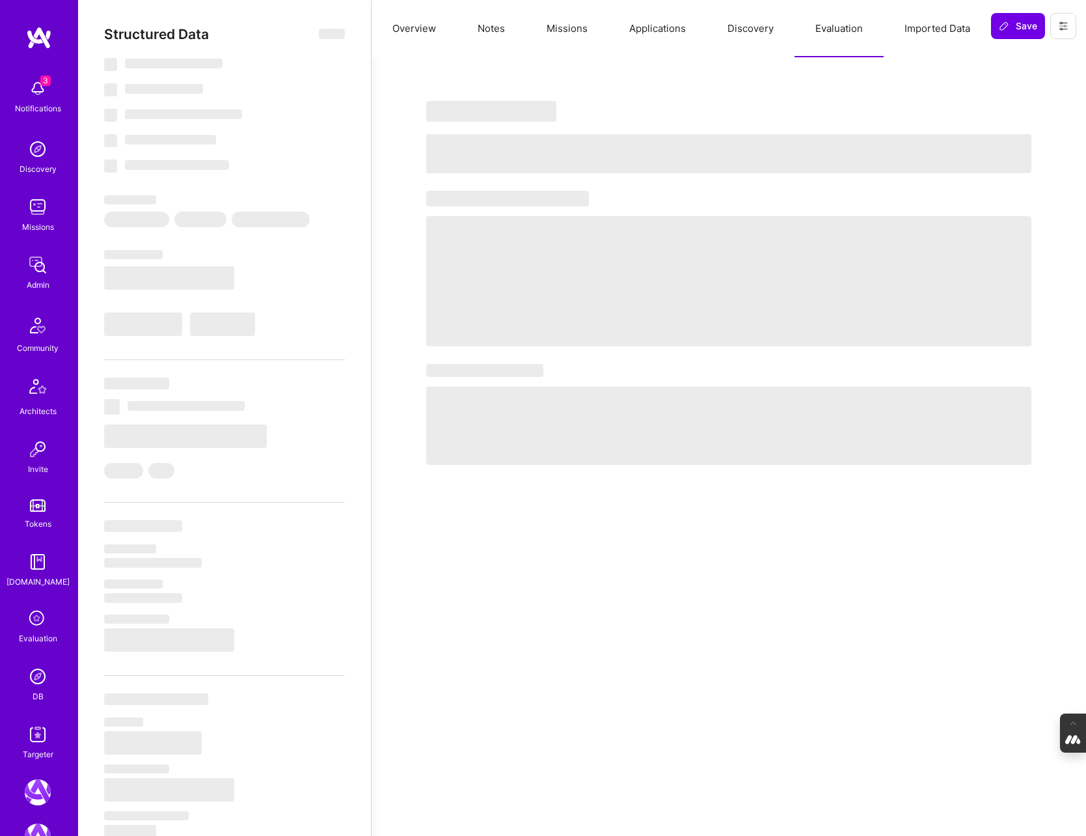
select select "Right Now"
select select "4"
select select "7"
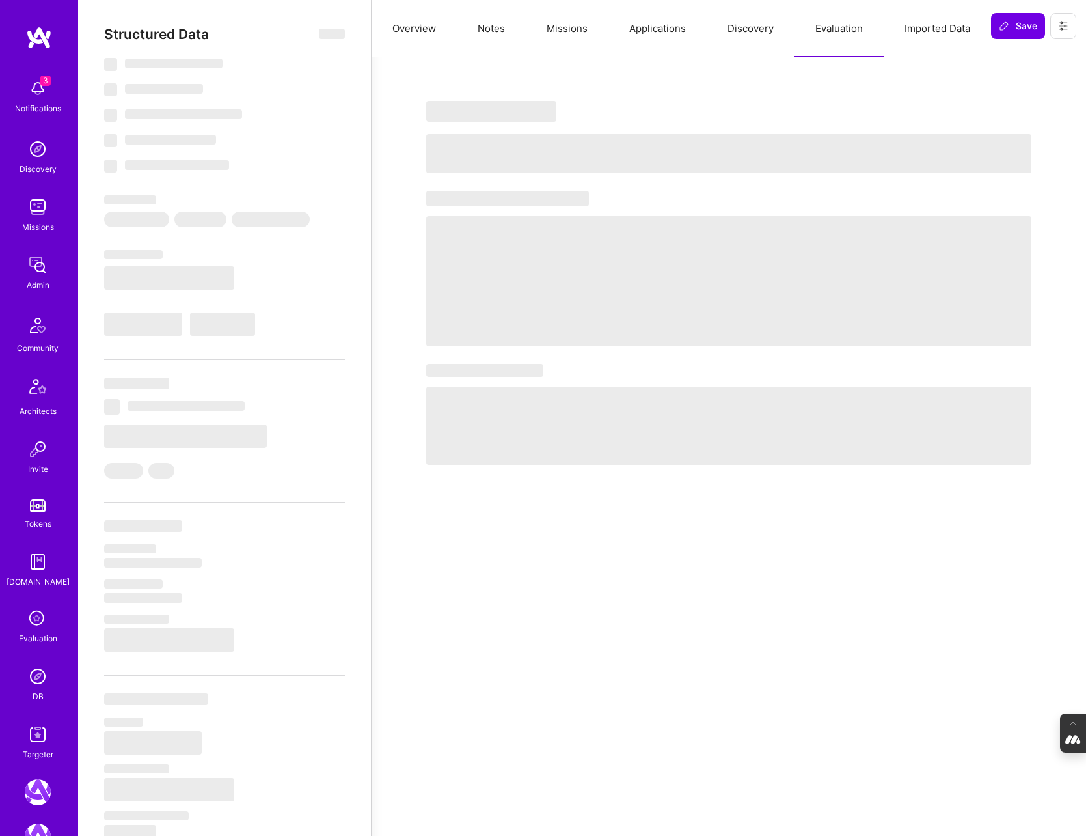
select select "US"
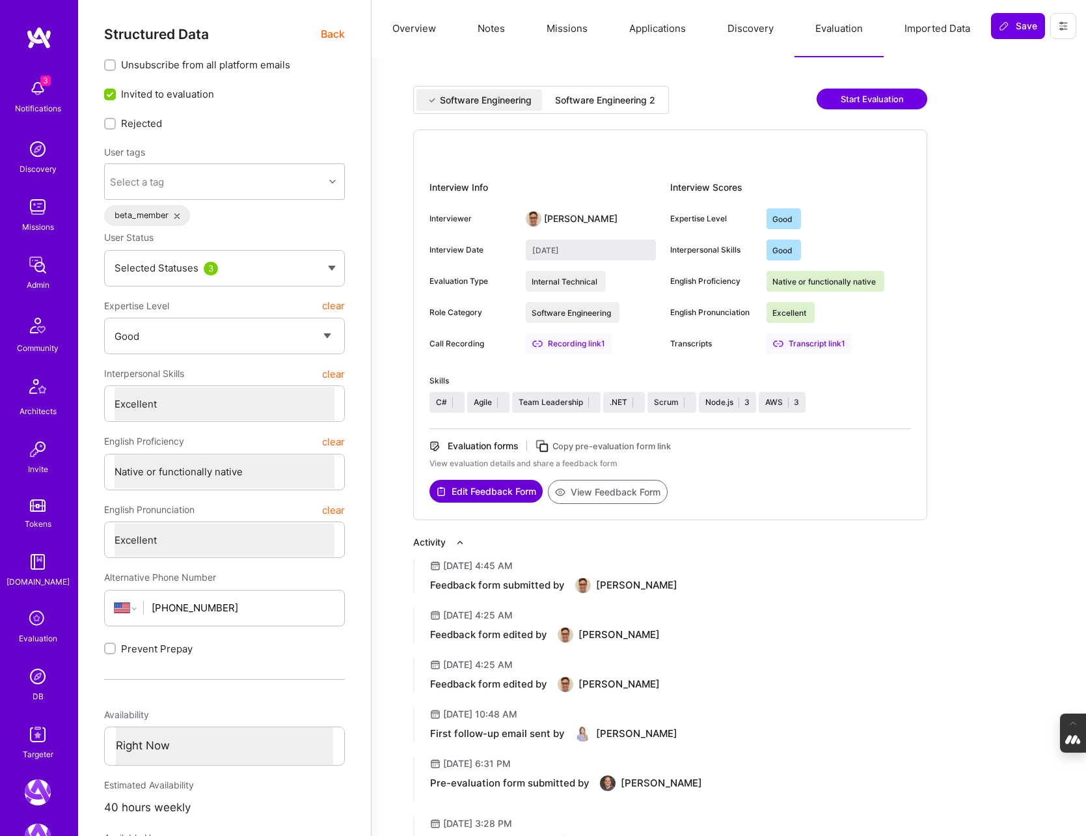
click at [641, 98] on div "Software Engineering 2" at bounding box center [605, 100] width 100 height 13
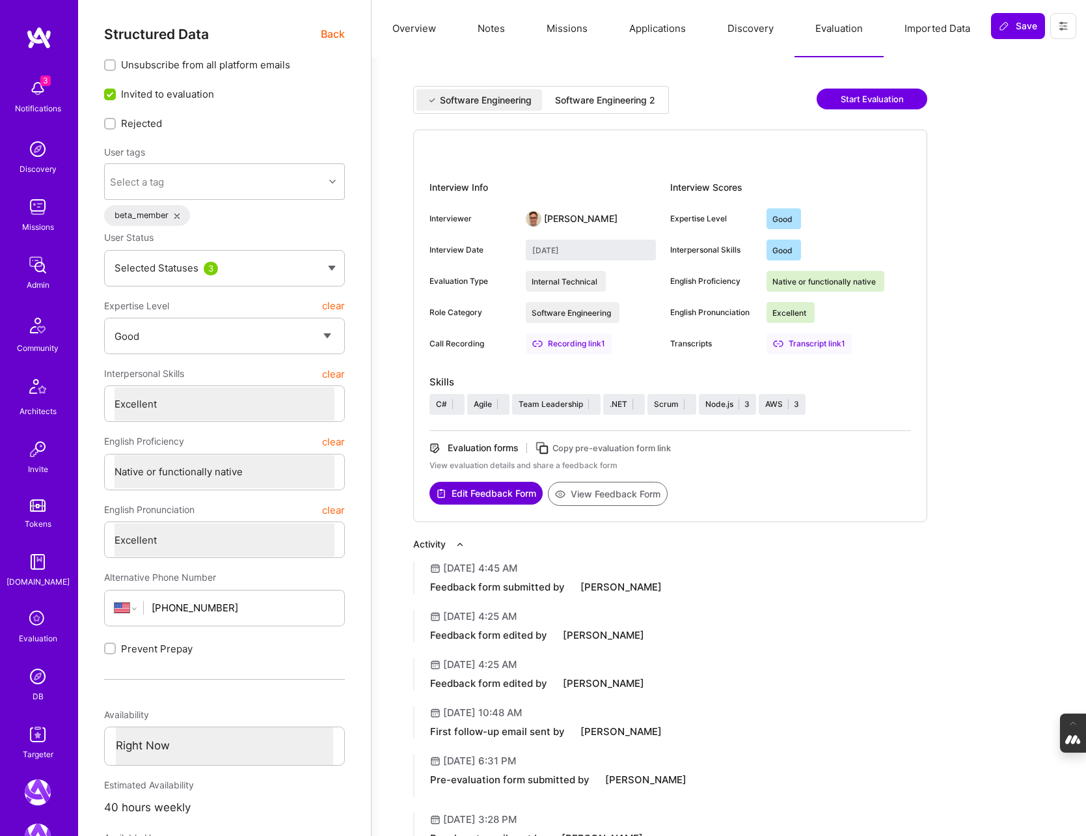
type input "[DATE]"
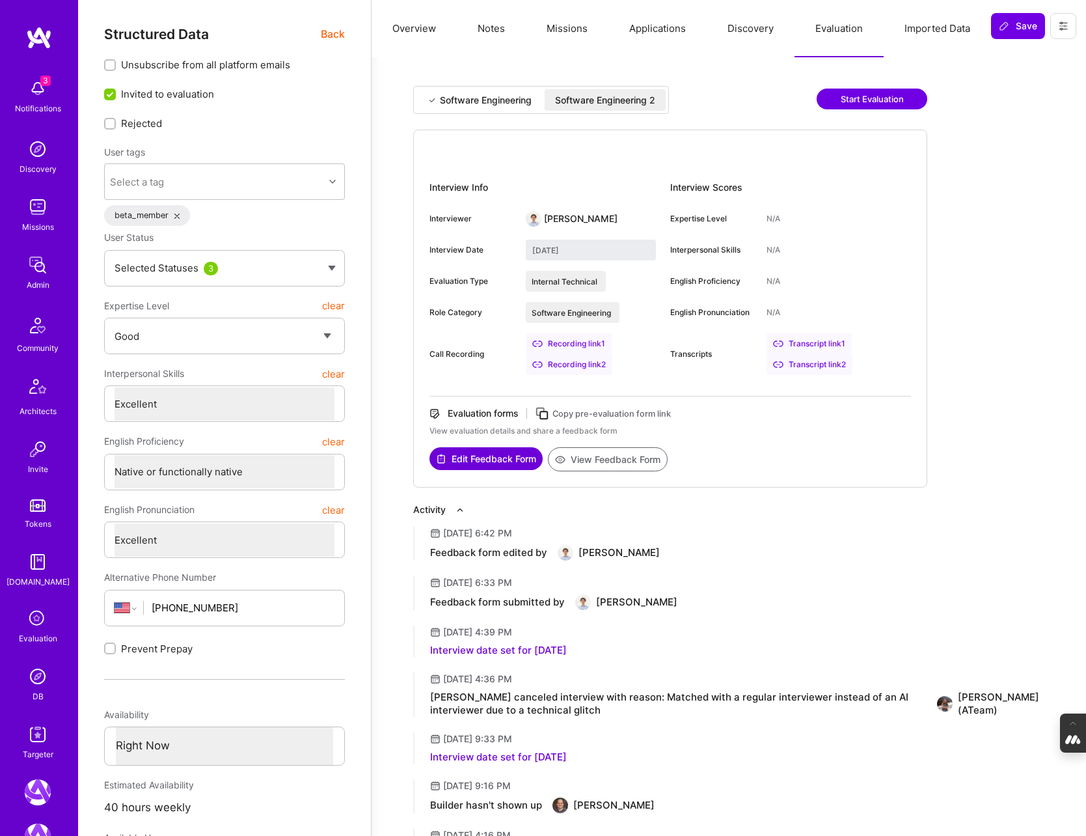
click at [607, 457] on button "View Feedback Form" at bounding box center [608, 459] width 120 height 24
type textarea "x"
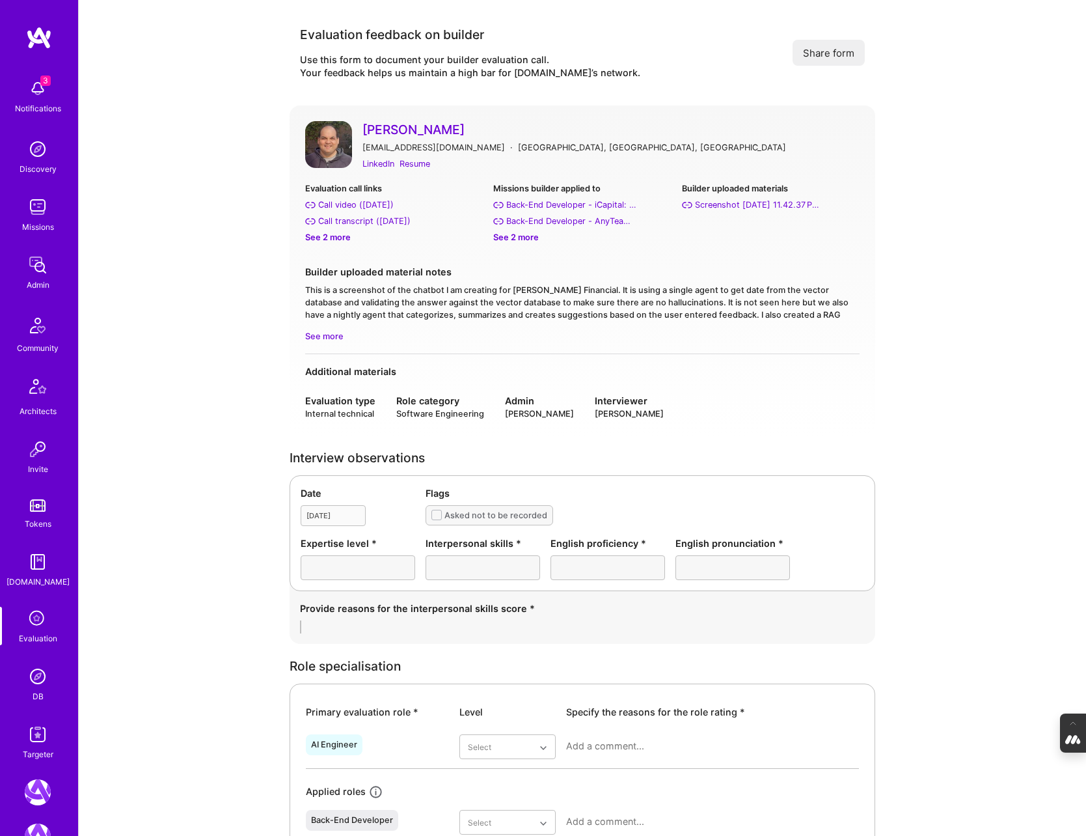
click at [841, 46] on button "Share form" at bounding box center [829, 53] width 72 height 26
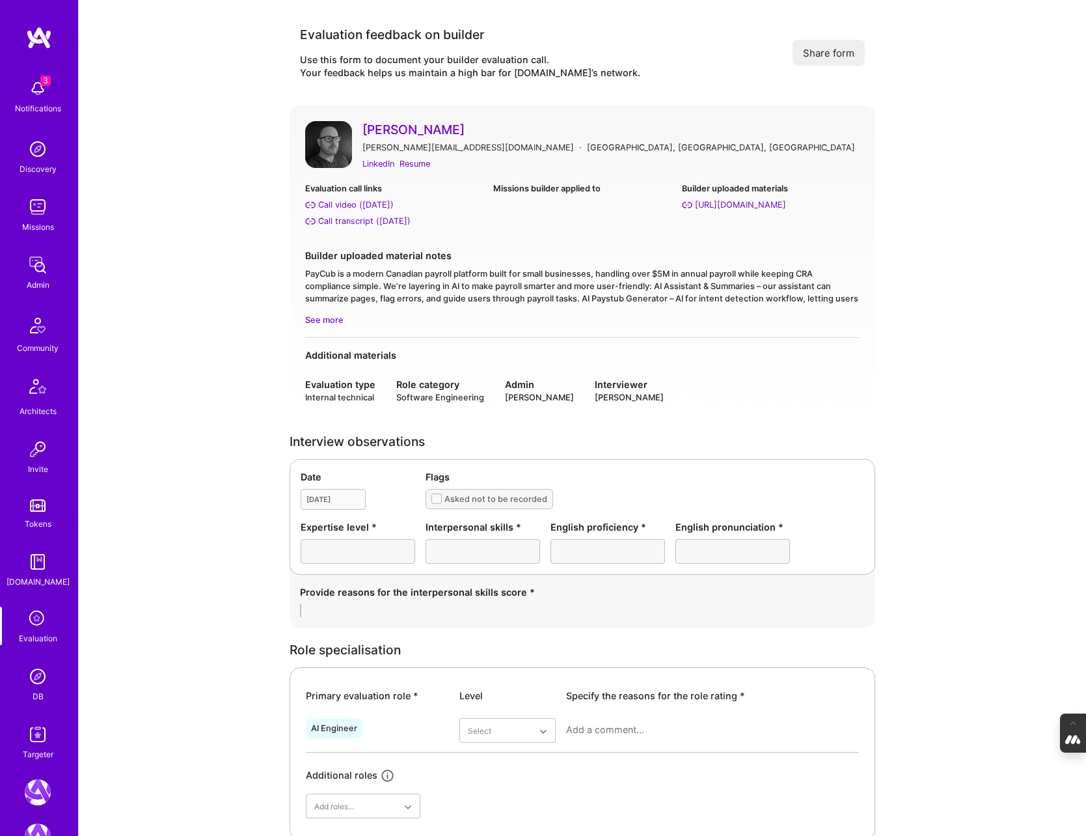
click at [831, 55] on button "Share form" at bounding box center [829, 53] width 72 height 26
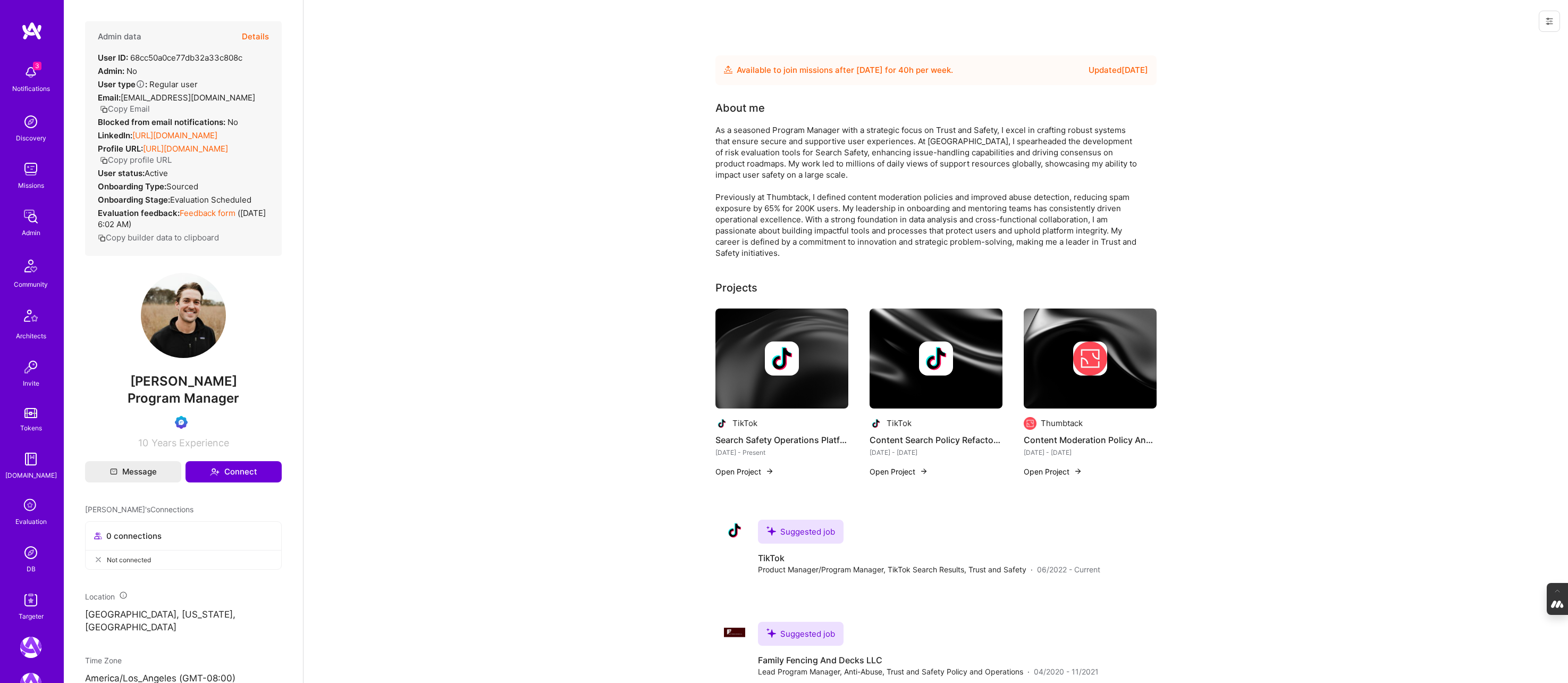
click at [253, 34] on button "Details" at bounding box center [255, 37] width 27 height 31
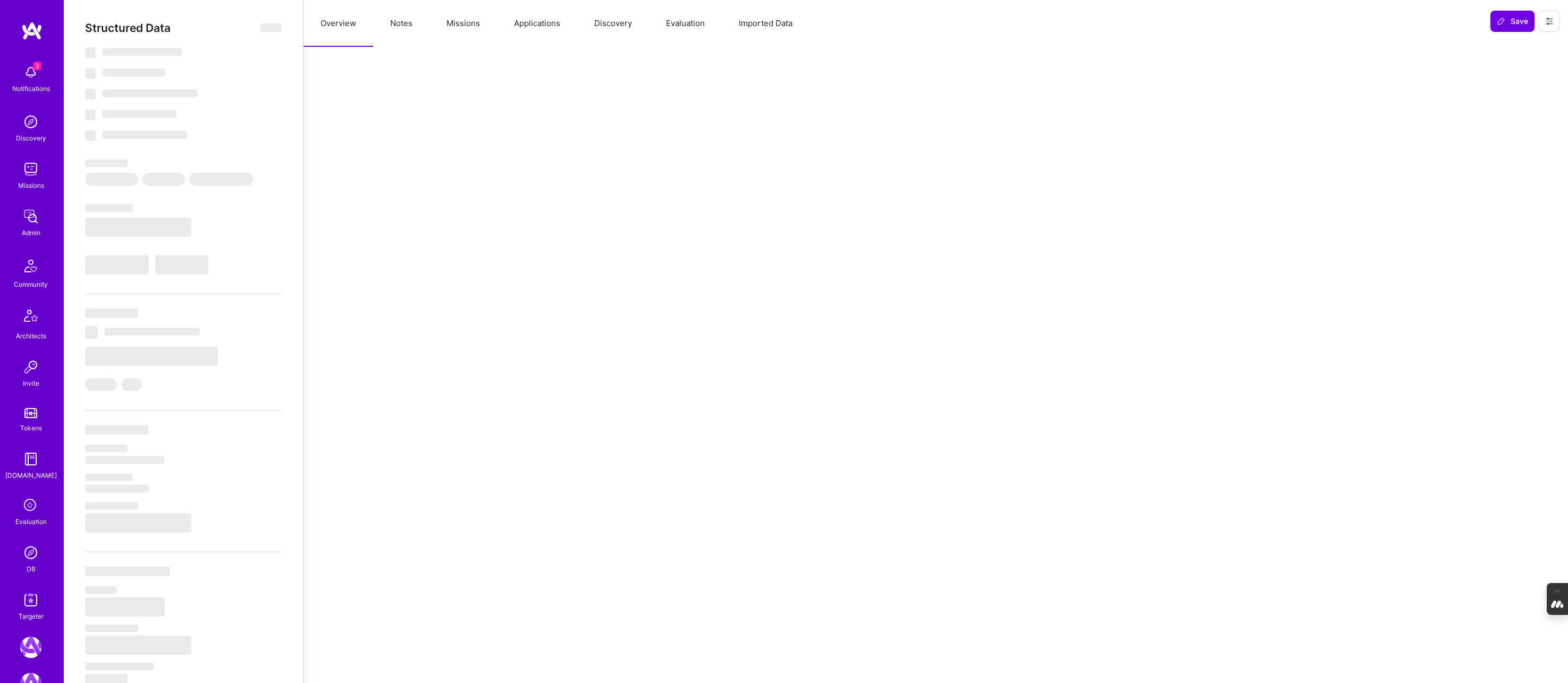
select select "Future Date"
select select "Verified"
select select "US"
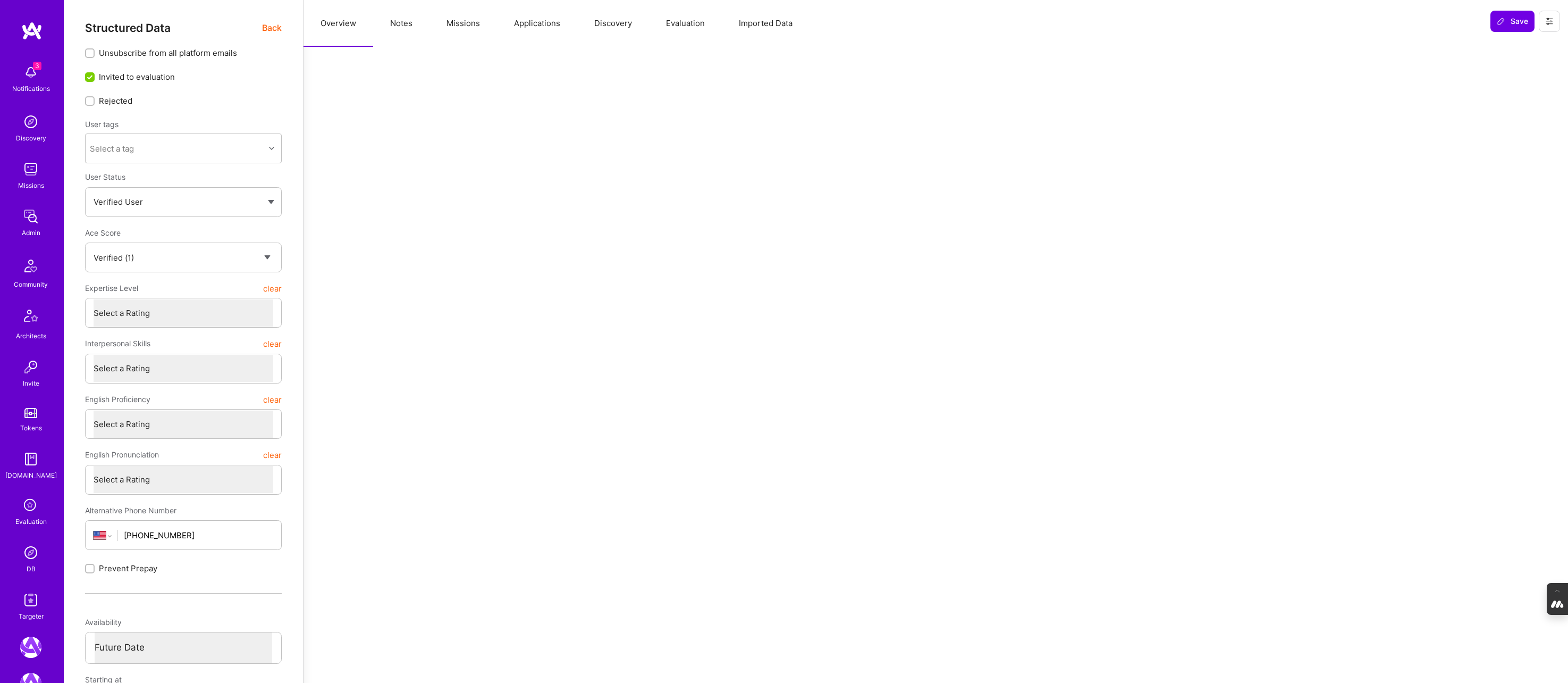
click at [684, 18] on button "Evaluation" at bounding box center [685, 23] width 73 height 47
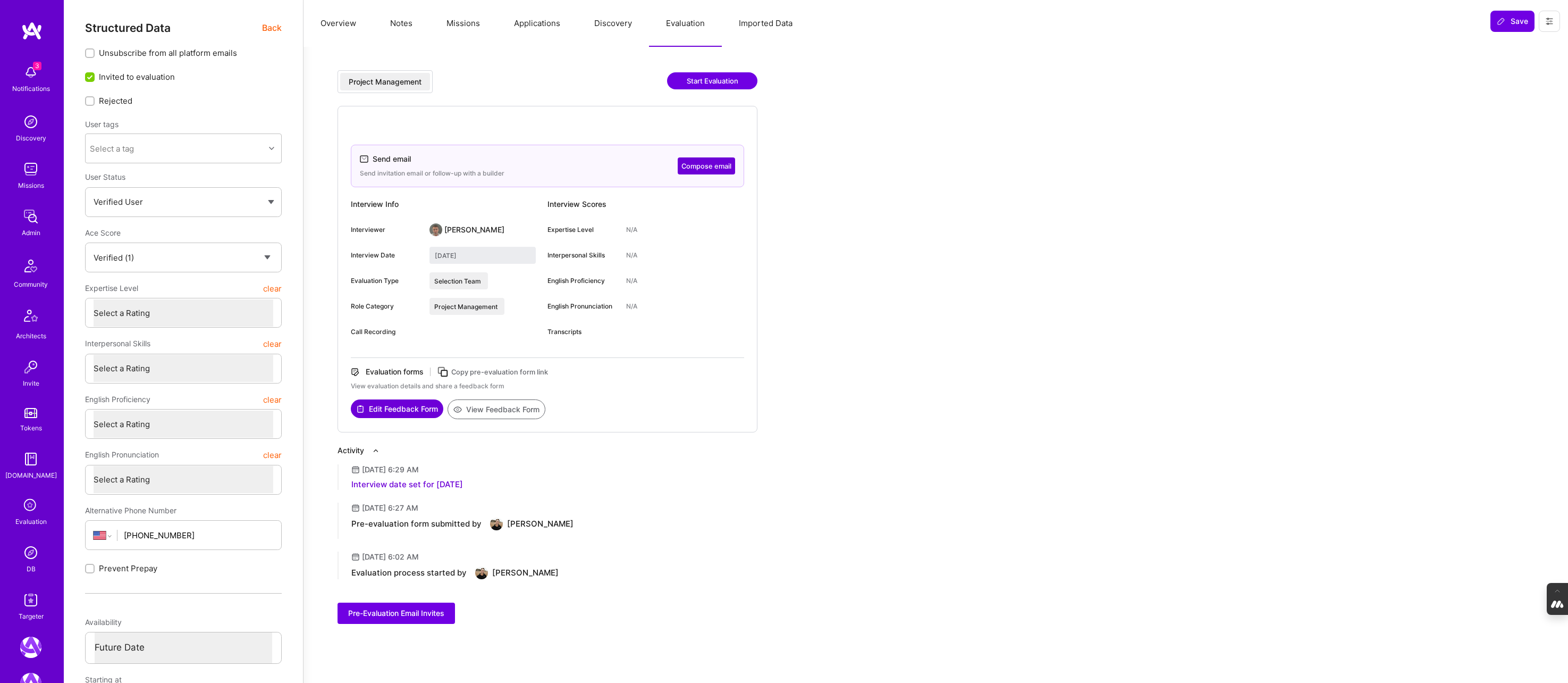
click at [338, 19] on button "Overview" at bounding box center [338, 23] width 69 height 47
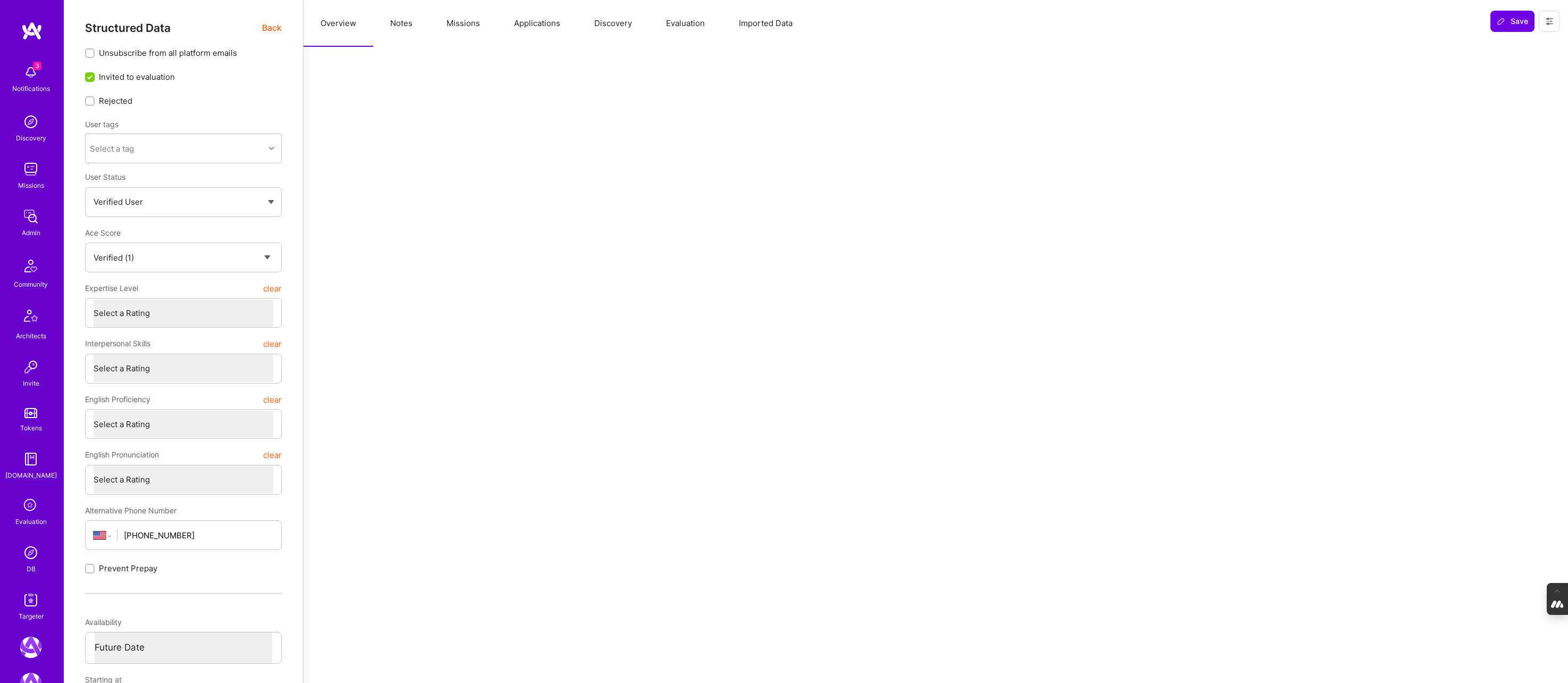
click at [269, 28] on span "Back" at bounding box center [272, 28] width 20 height 13
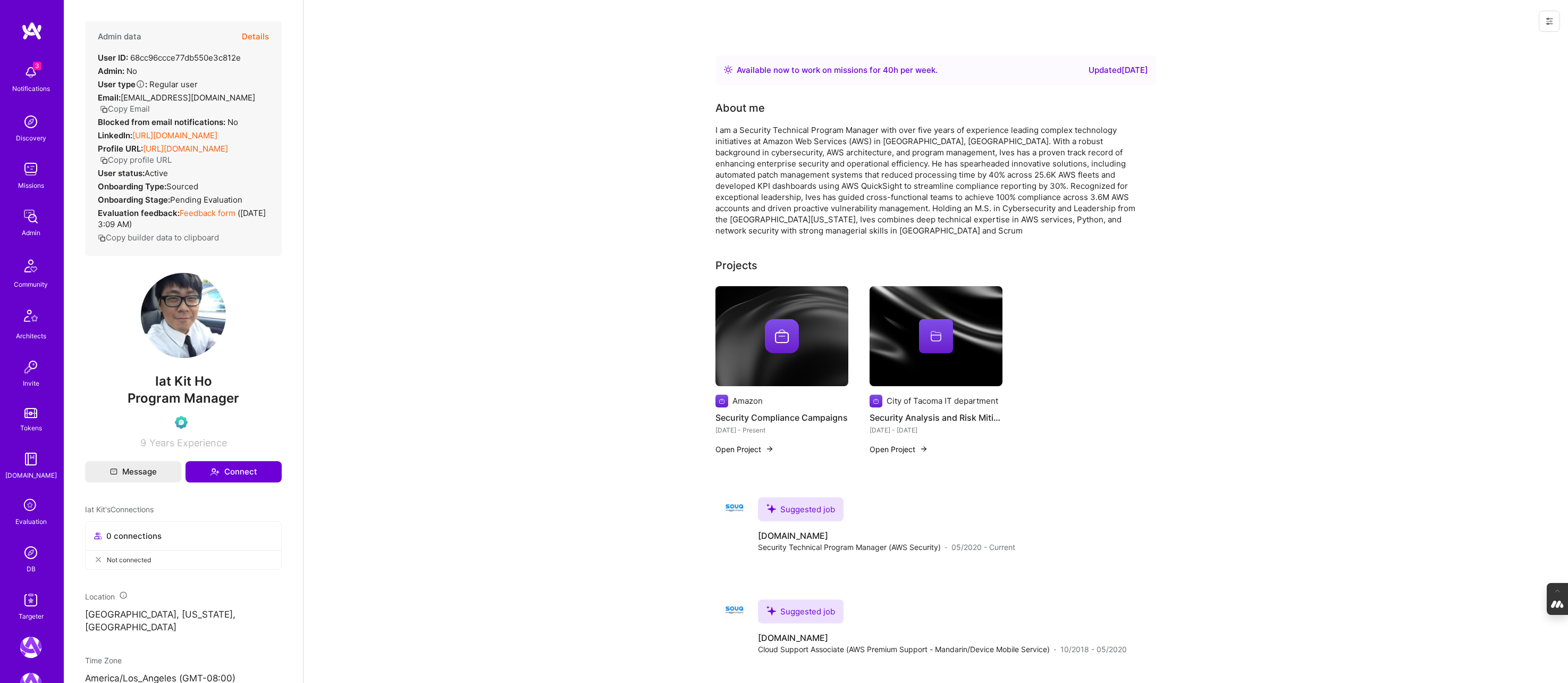
click at [253, 36] on button "Details" at bounding box center [255, 37] width 27 height 31
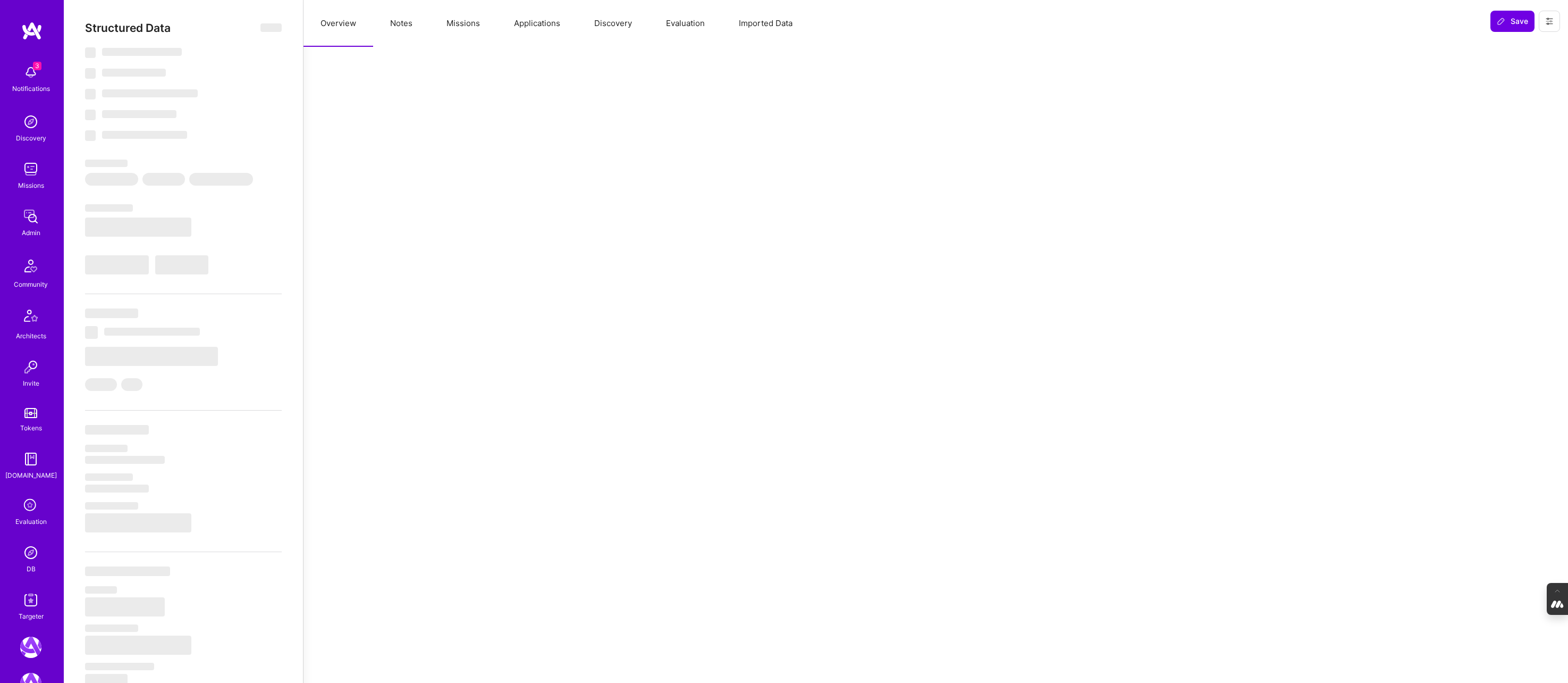
click at [688, 24] on button "Evaluation" at bounding box center [685, 23] width 73 height 47
select select "Right Now"
select select "Verified"
select select "US"
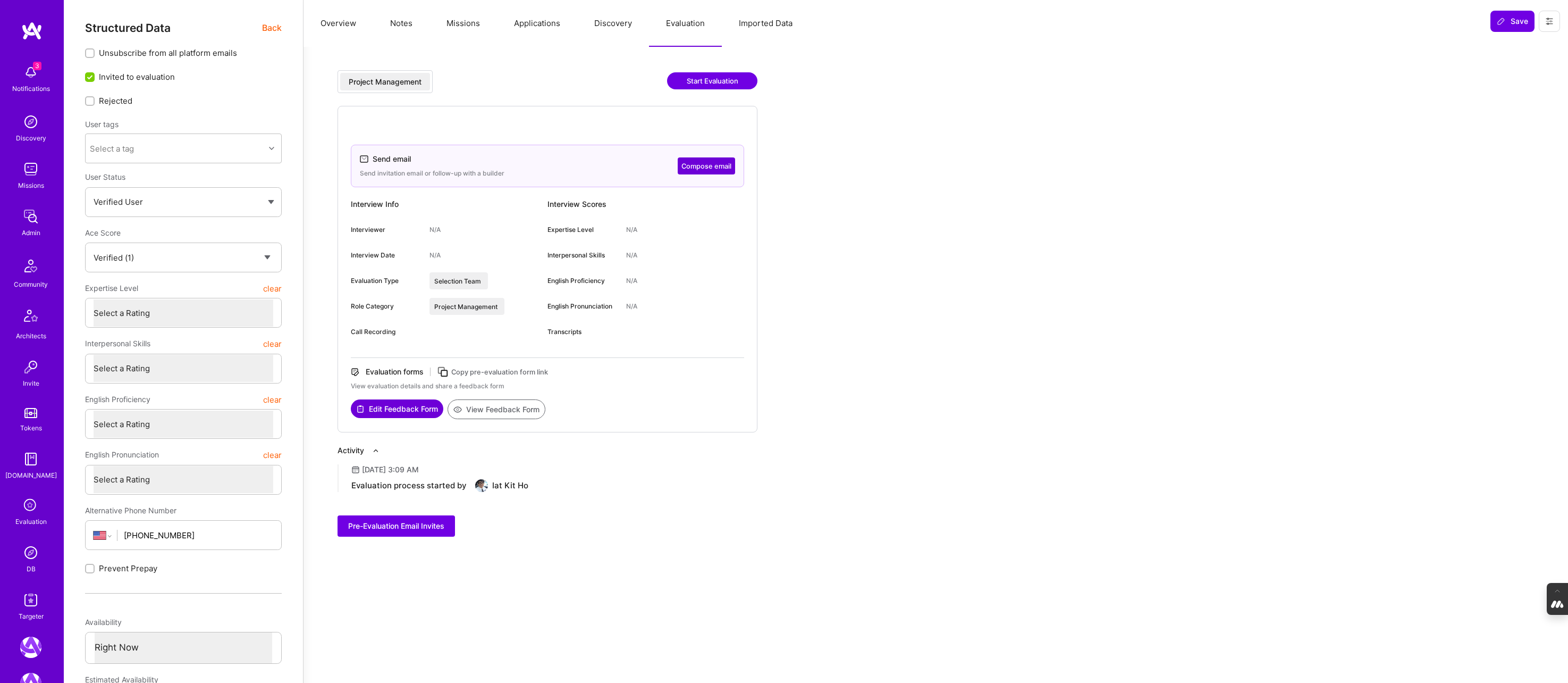
click at [712, 162] on button "Compose email" at bounding box center [706, 166] width 57 height 17
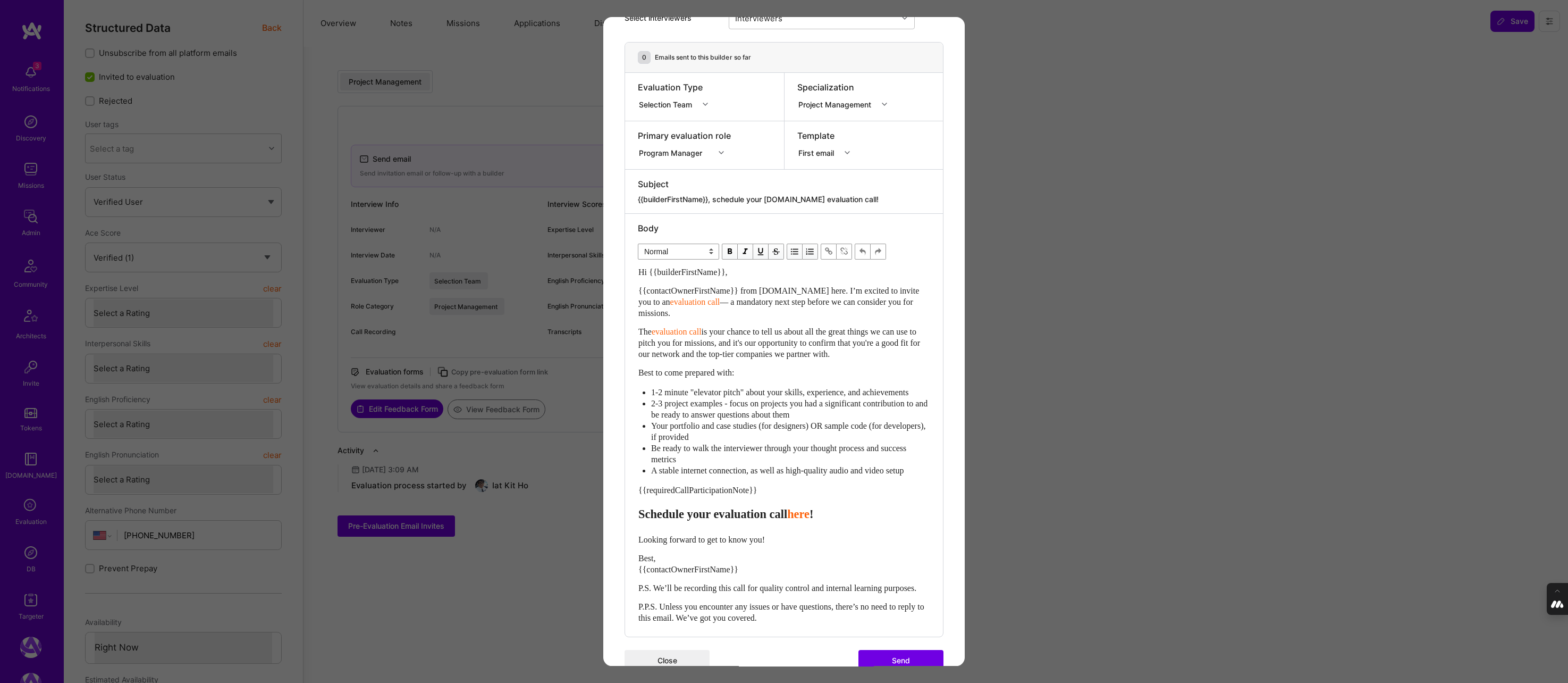
scroll to position [152, 0]
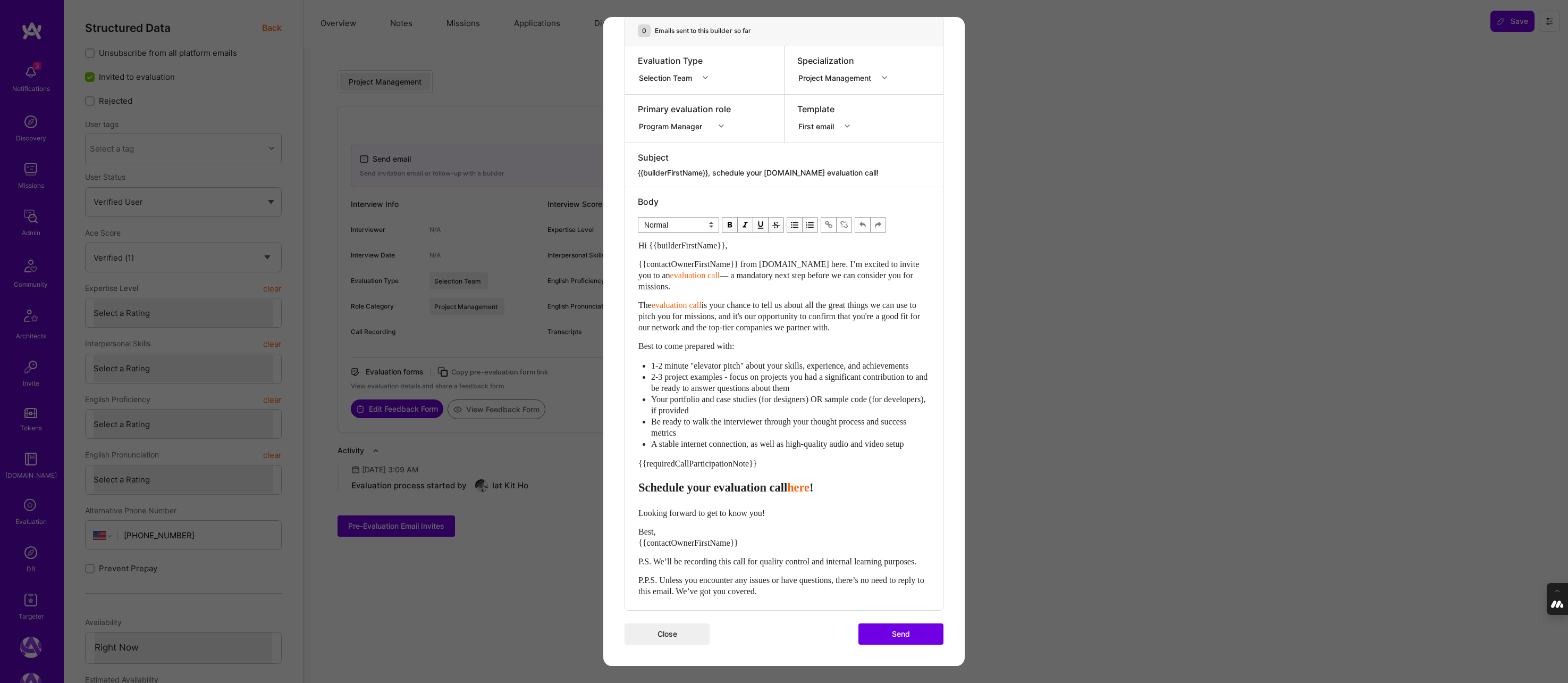
click at [887, 634] on button "Send" at bounding box center [901, 634] width 85 height 21
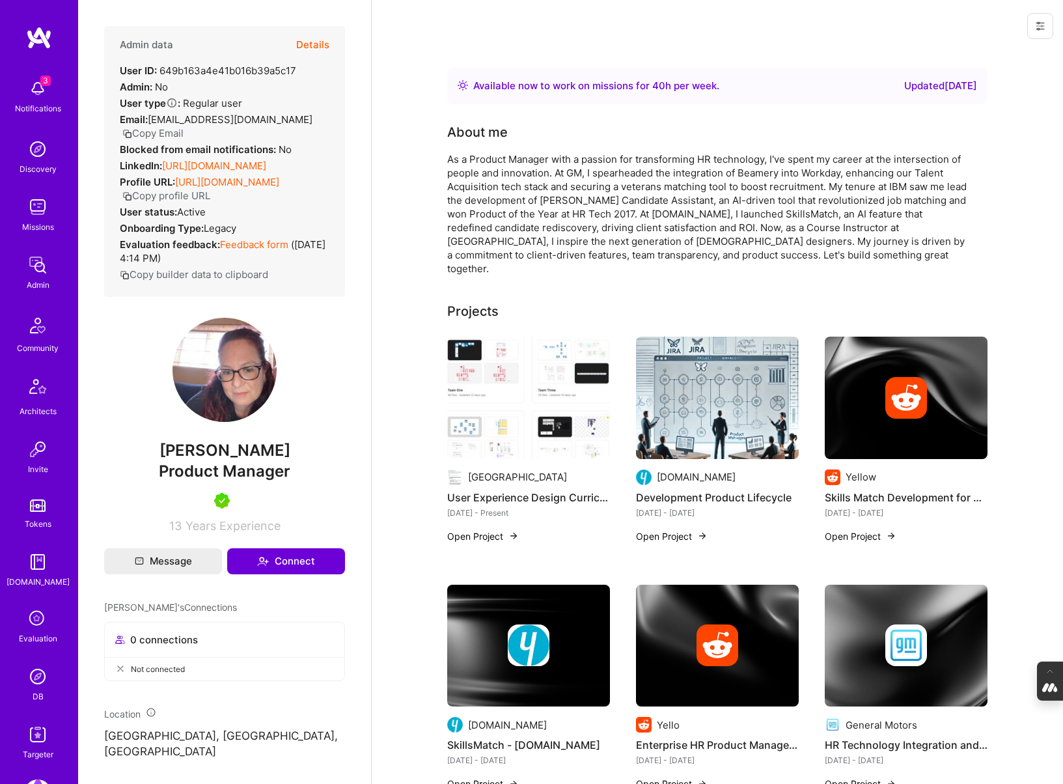
click at [33, 614] on icon at bounding box center [37, 619] width 25 height 25
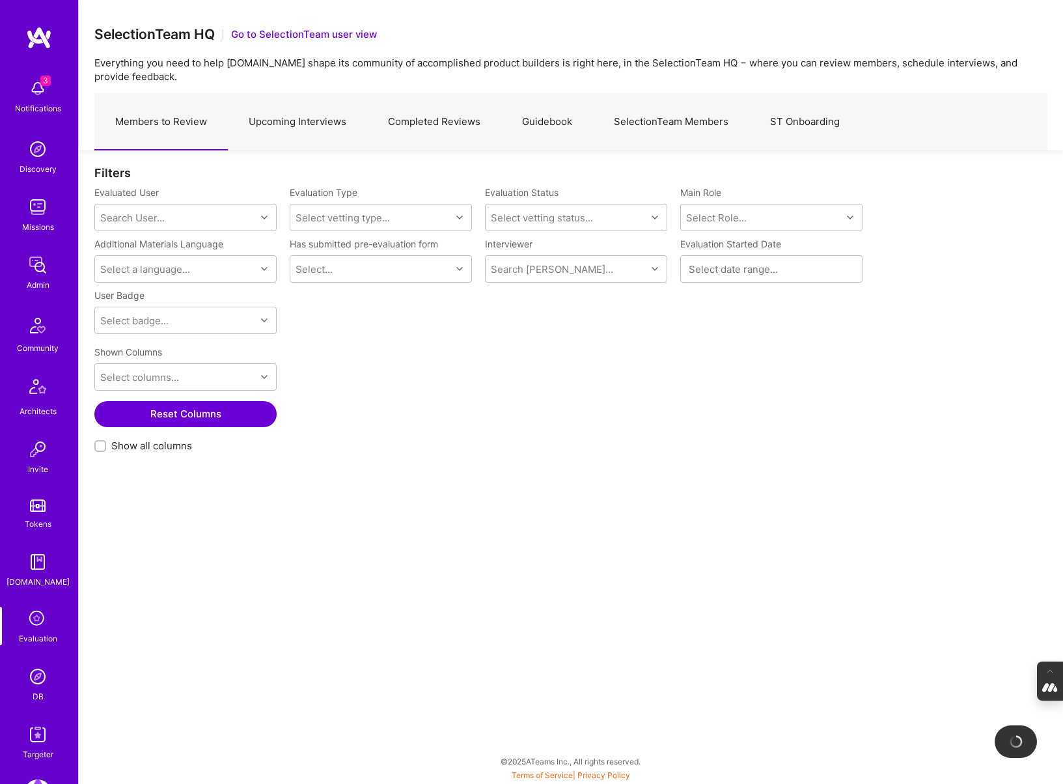
click at [685, 126] on link "SelectionTeam Members" at bounding box center [671, 122] width 156 height 57
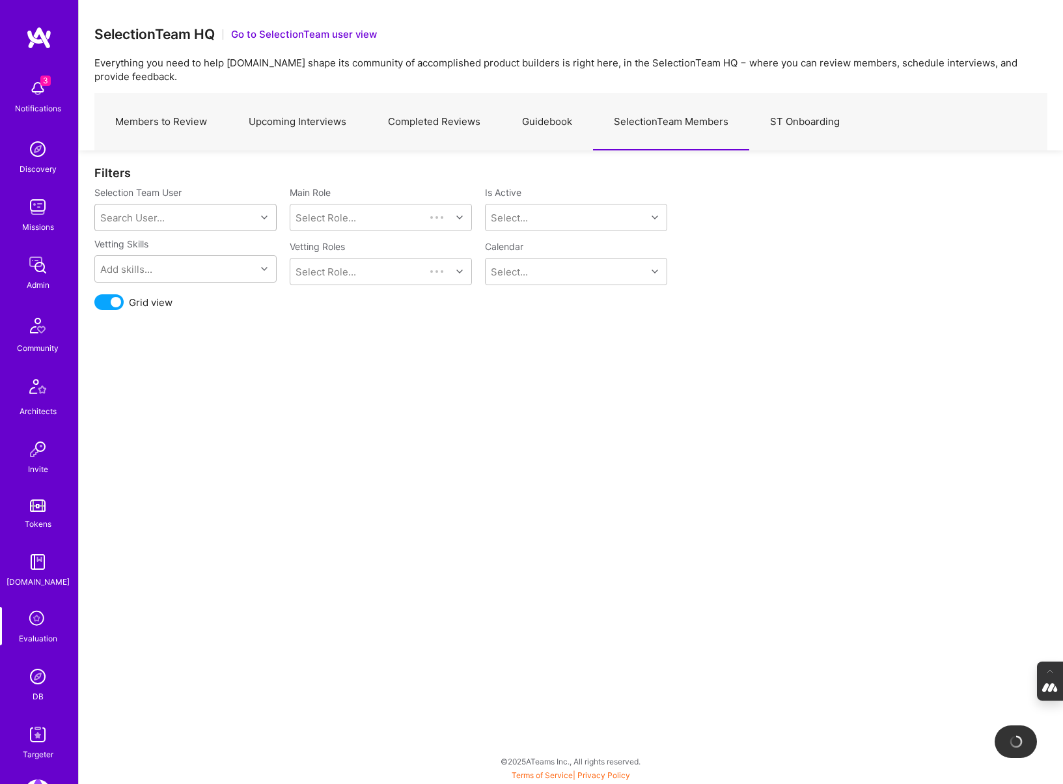
click at [159, 227] on div "Search User..." at bounding box center [175, 217] width 161 height 26
type input "wil"
click at [176, 253] on div "[PERSON_NAME]" at bounding box center [202, 251] width 132 height 14
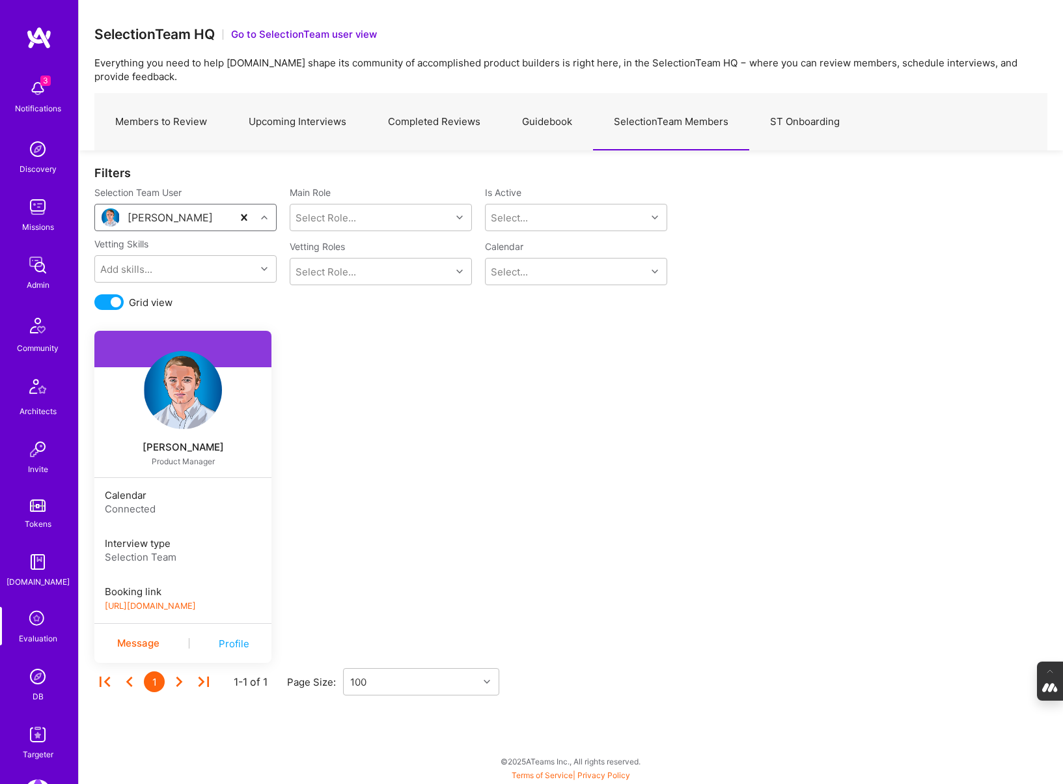
click at [193, 605] on link "[URL][DOMAIN_NAME]" at bounding box center [150, 606] width 91 height 10
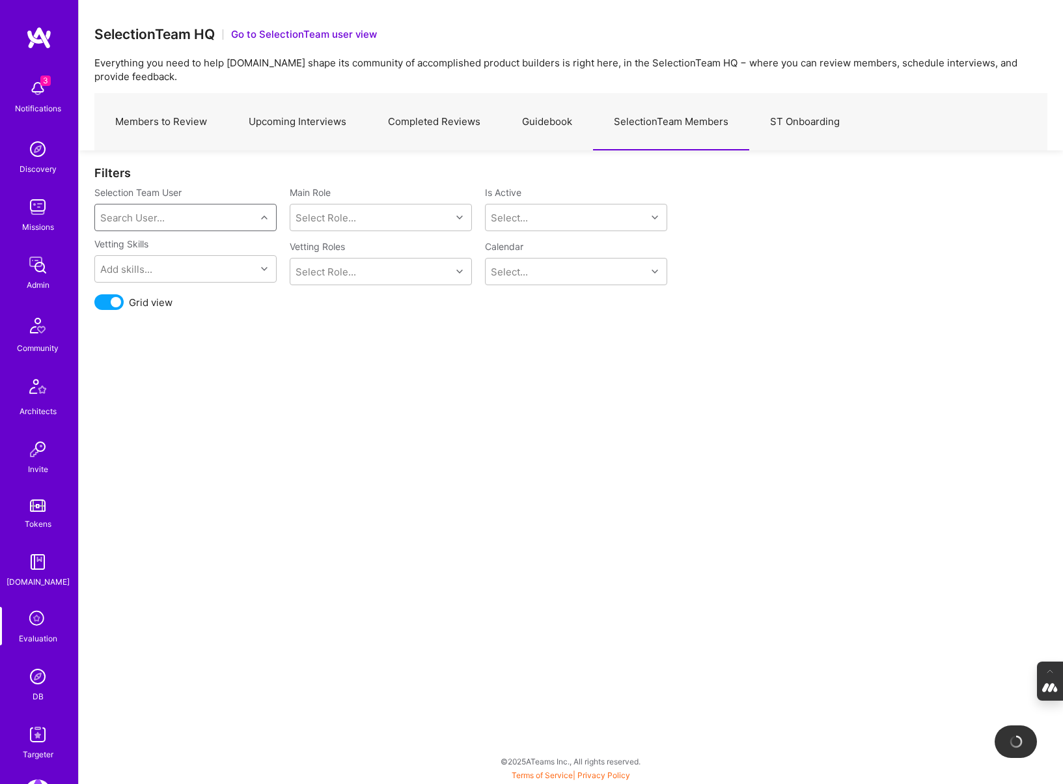
click at [166, 223] on div "Search User..." at bounding box center [175, 217] width 161 height 26
type input "tiago"
click at [165, 271] on div "[PERSON_NAME] [PERSON_NAME][EMAIL_ADDRESS][DOMAIN_NAME]" at bounding box center [185, 264] width 182 height 51
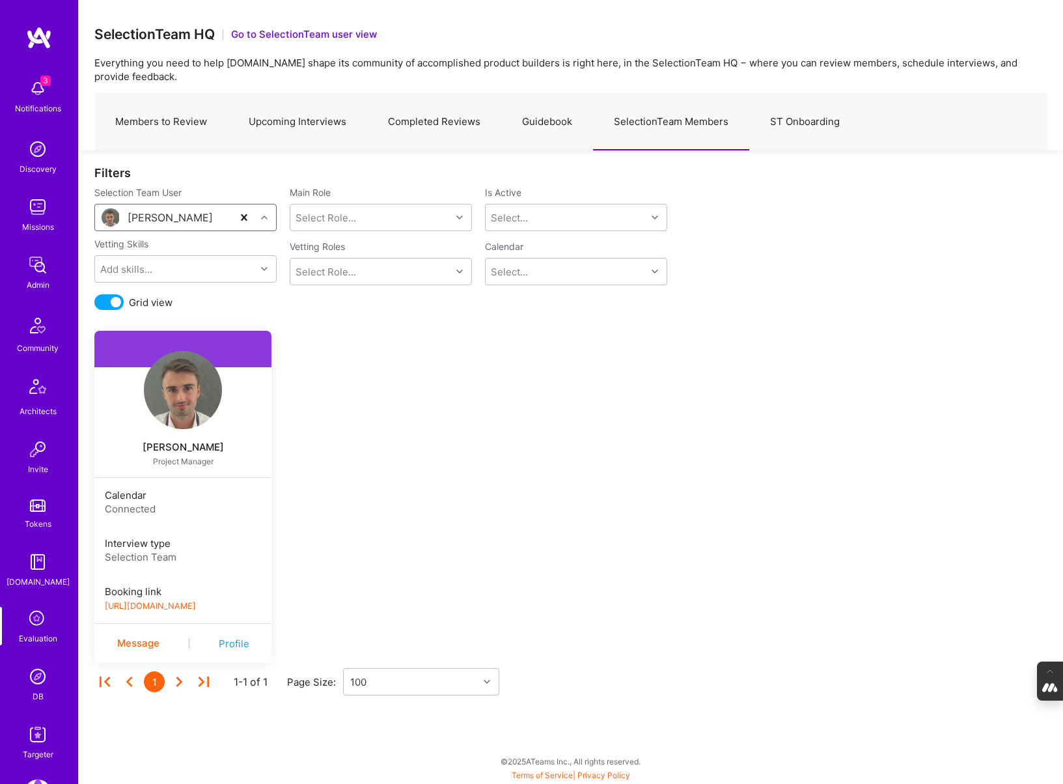
click at [182, 601] on link "[URL][DOMAIN_NAME]" at bounding box center [150, 606] width 91 height 10
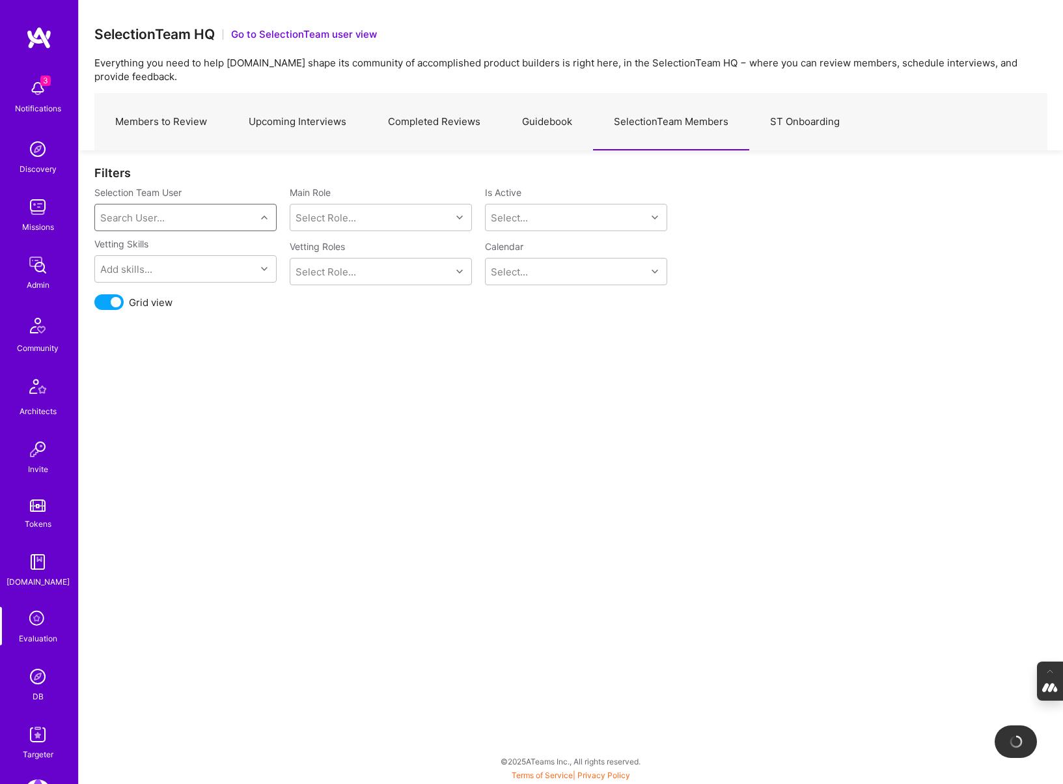
click at [189, 215] on div "Search User..." at bounding box center [175, 217] width 161 height 26
type input "[PERSON_NAME]"
click at [200, 259] on div "[PERSON_NAME][EMAIL_ADDRESS][DOMAIN_NAME]" at bounding box center [202, 271] width 133 height 27
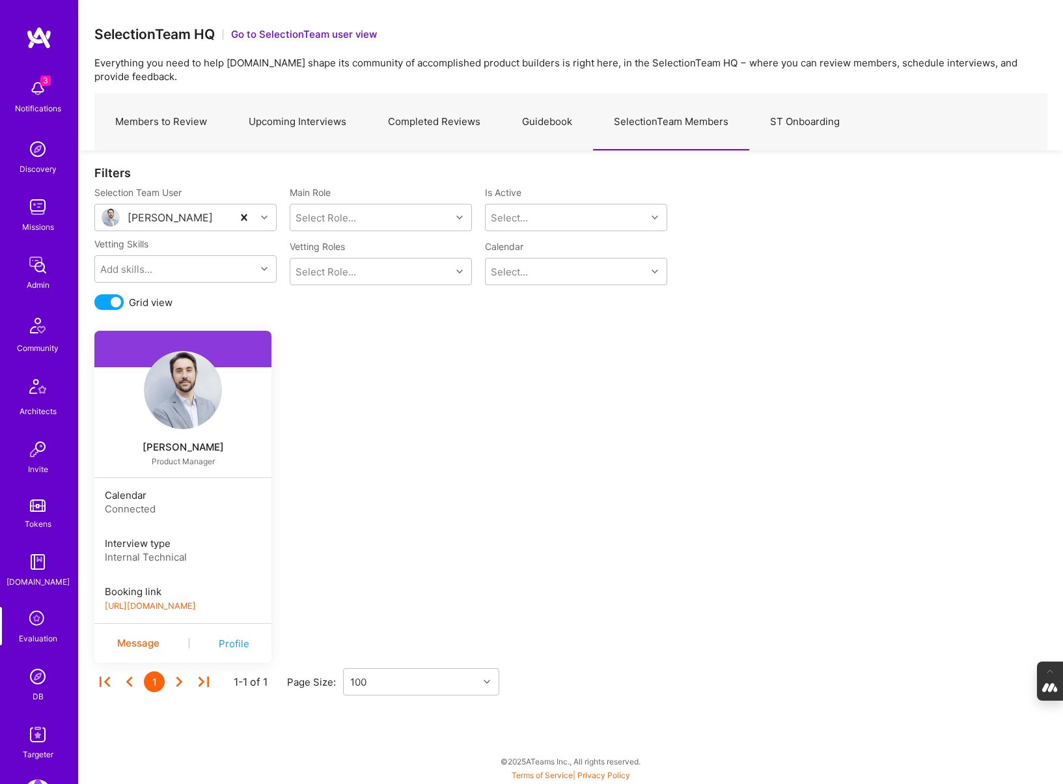
click at [189, 604] on link "[URL][DOMAIN_NAME]" at bounding box center [150, 606] width 91 height 10
